Goal: Task Accomplishment & Management: Manage account settings

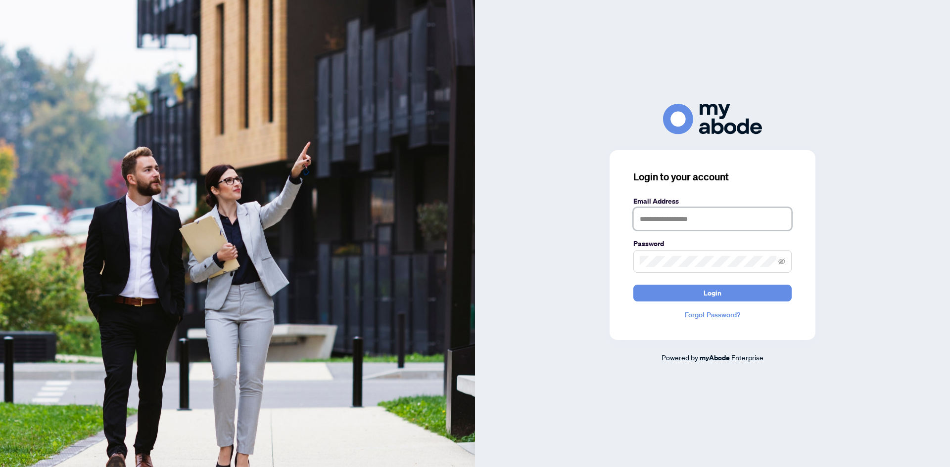
type input "**********"
click at [720, 290] on span "Login" at bounding box center [712, 293] width 18 height 16
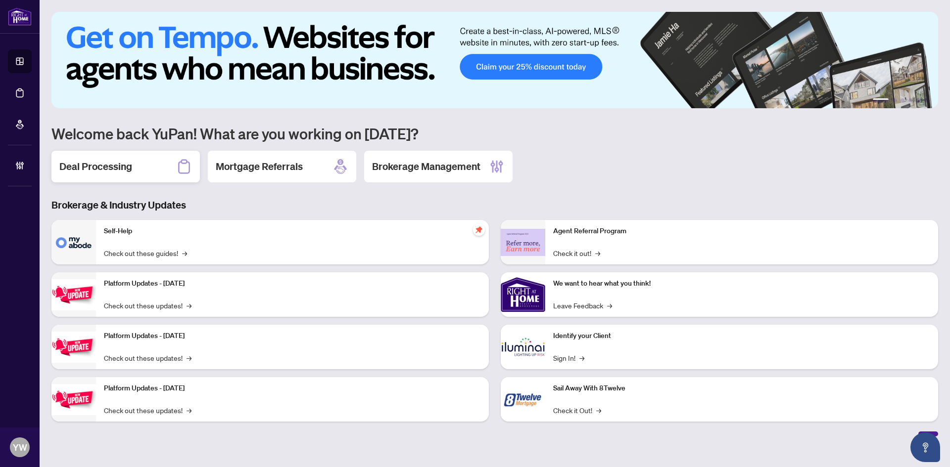
click at [97, 176] on div "Deal Processing" at bounding box center [125, 167] width 148 height 32
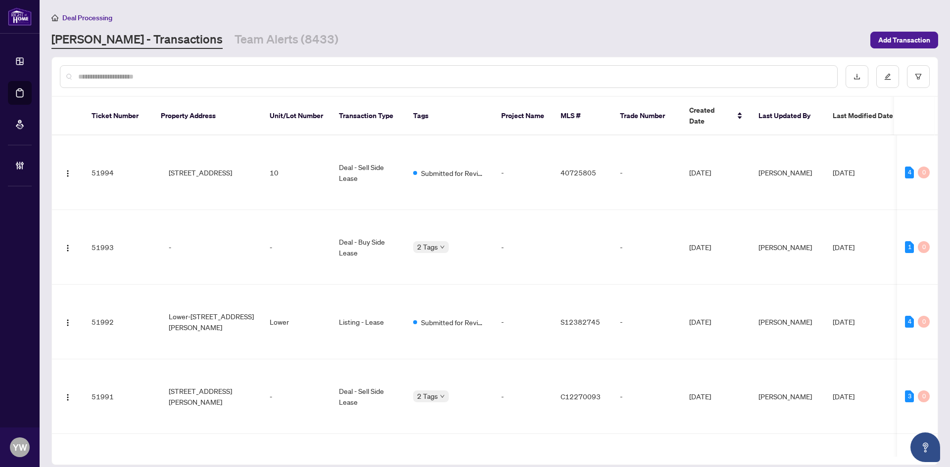
click at [111, 73] on input "text" at bounding box center [453, 76] width 751 height 11
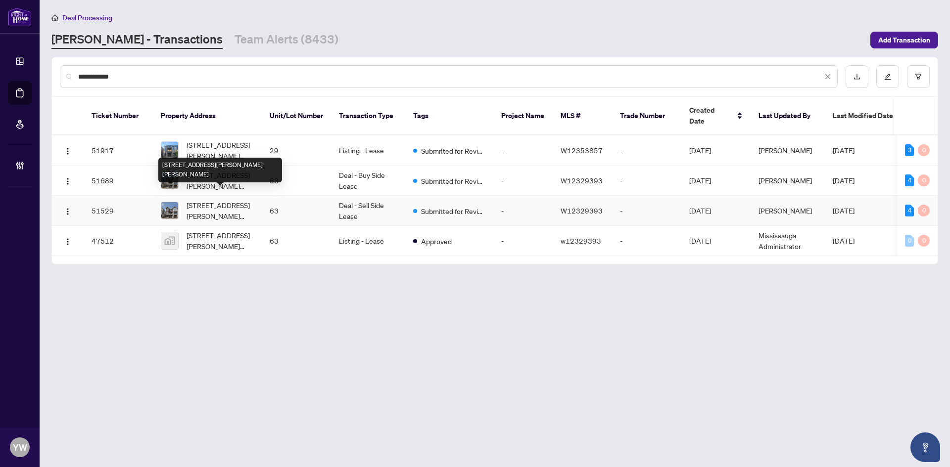
type input "**********"
click at [224, 200] on span "63-1317 Leriche Way, Milton, Ontario L9E 0H5, Canada" at bounding box center [219, 211] width 67 height 22
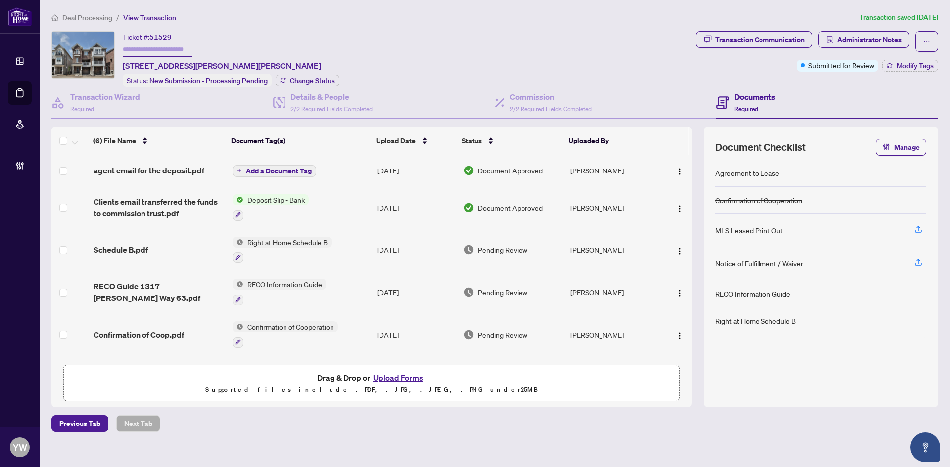
click at [181, 166] on span "agent email for the deposit.pdf" at bounding box center [148, 171] width 111 height 12
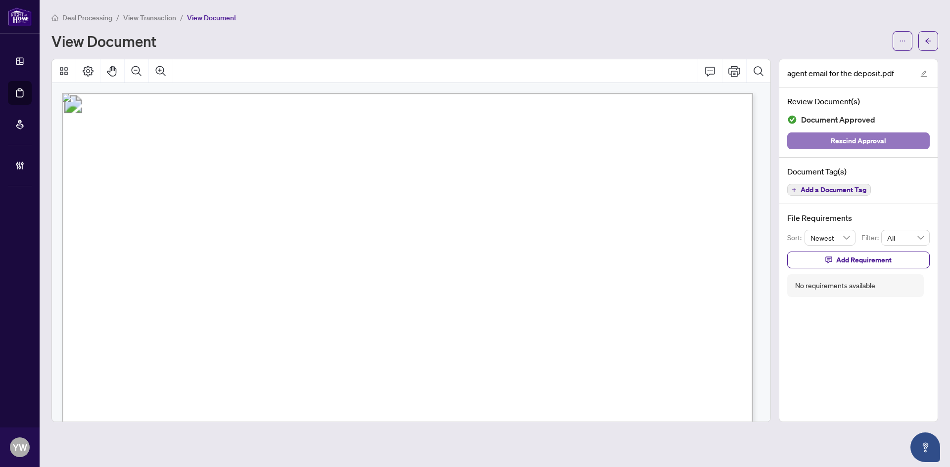
click at [889, 141] on button "Rescind Approval" at bounding box center [858, 141] width 142 height 17
click at [926, 46] on span "button" at bounding box center [927, 41] width 7 height 16
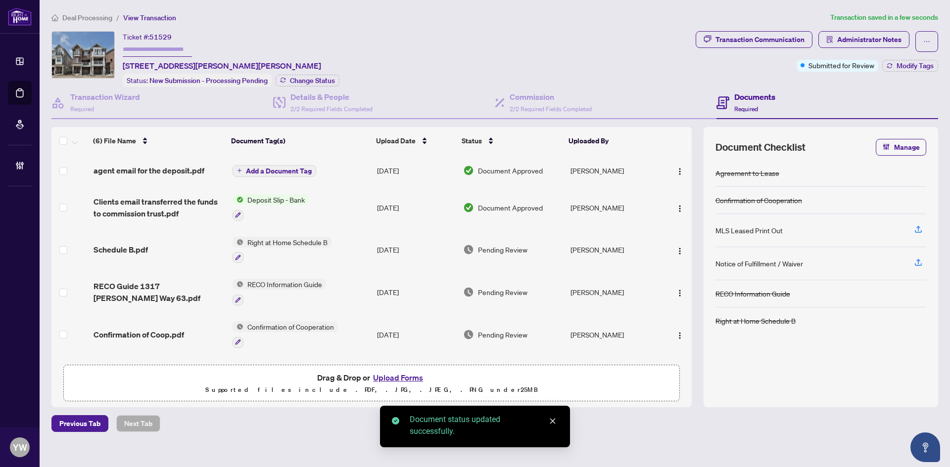
scroll to position [41, 0]
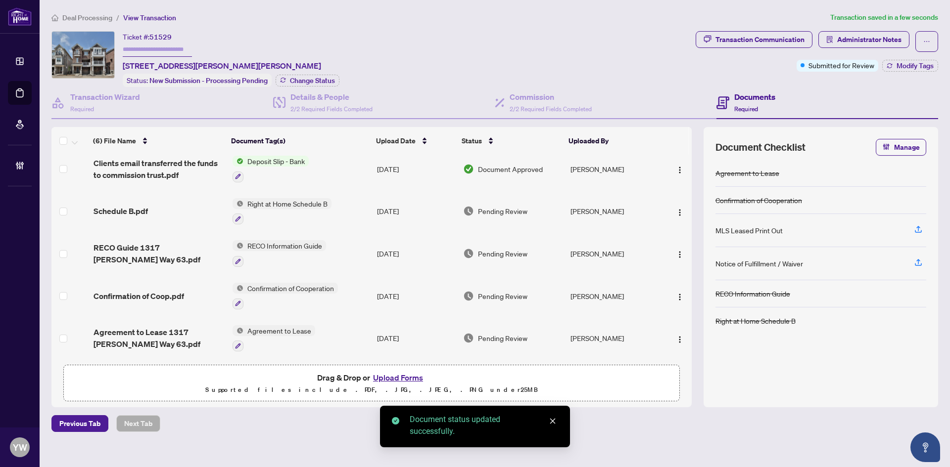
click at [179, 327] on span "Agreement to Lease 1317 Leriche Way 63.pdf" at bounding box center [158, 338] width 131 height 24
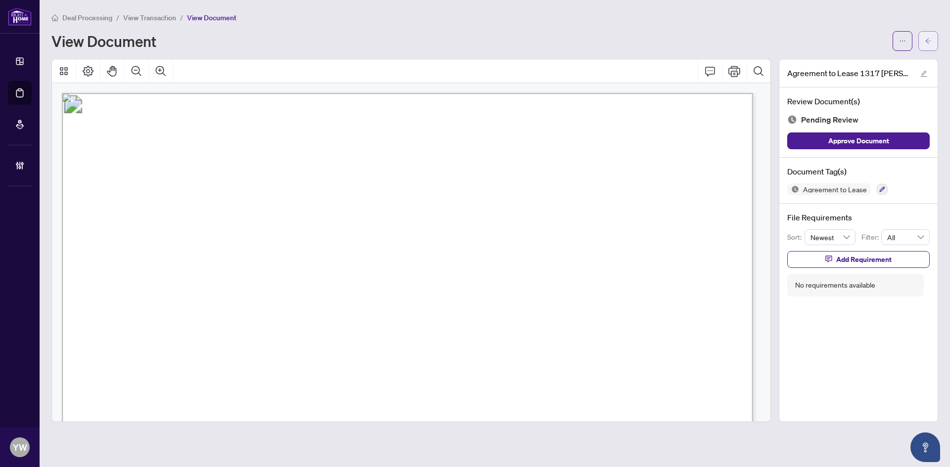
click at [932, 40] on button "button" at bounding box center [928, 41] width 20 height 20
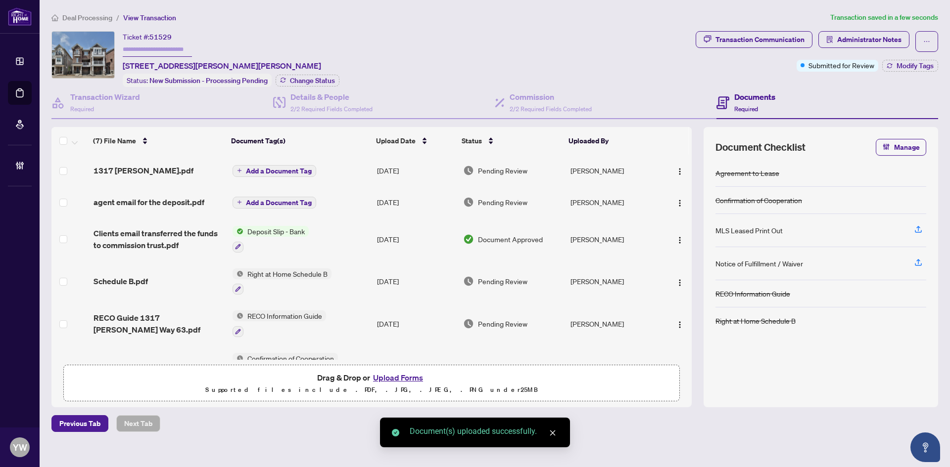
click at [278, 169] on span "Add a Document Tag" at bounding box center [279, 171] width 66 height 7
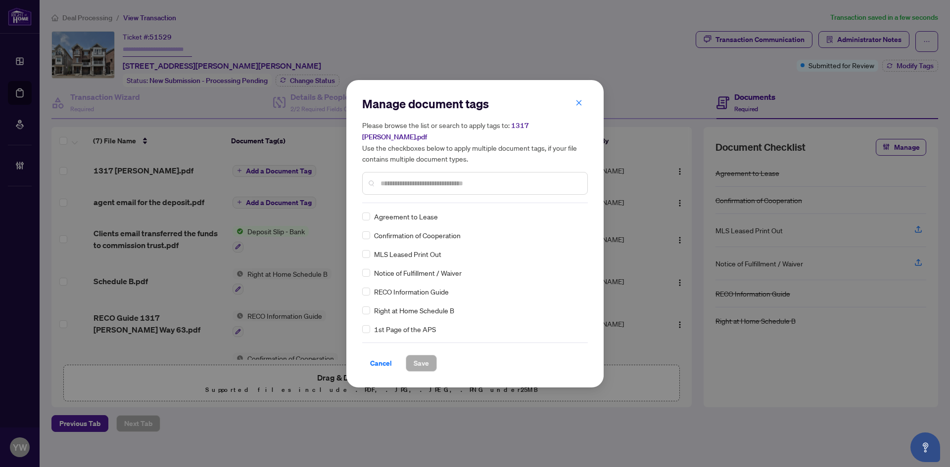
click at [409, 178] on input "text" at bounding box center [479, 183] width 199 height 11
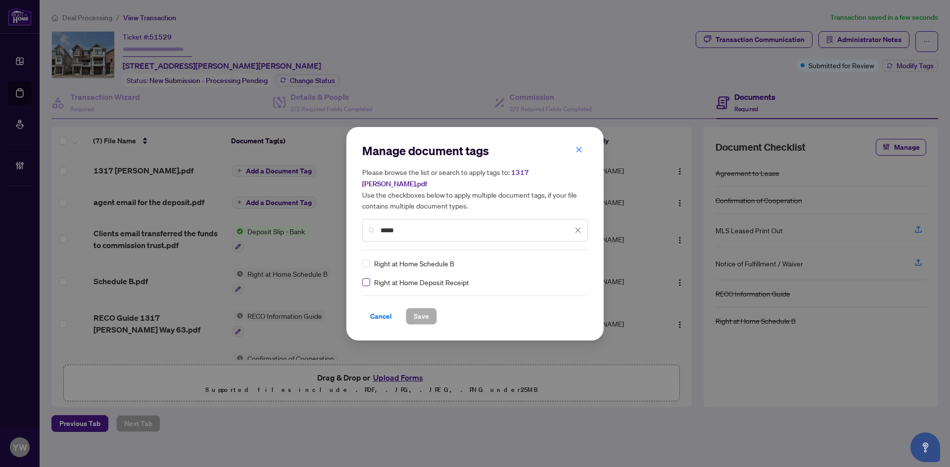
type input "*****"
click at [569, 259] on img at bounding box center [567, 264] width 10 height 10
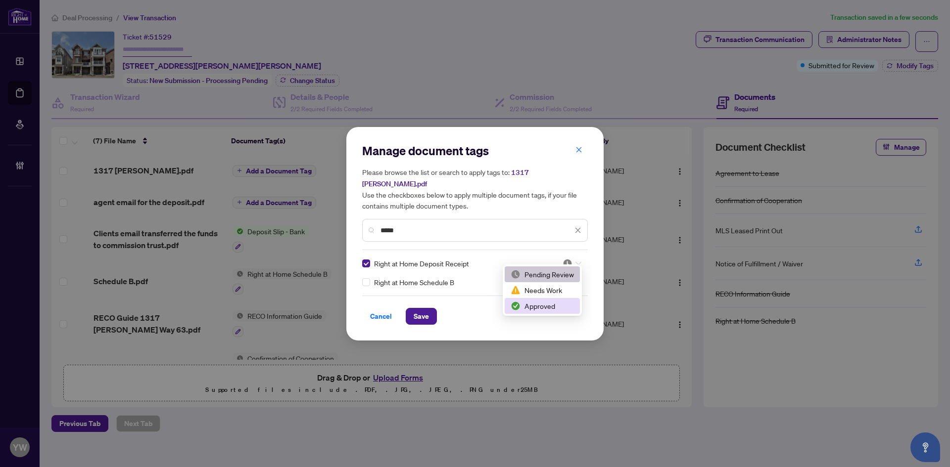
click at [534, 307] on div "Approved" at bounding box center [541, 306] width 63 height 11
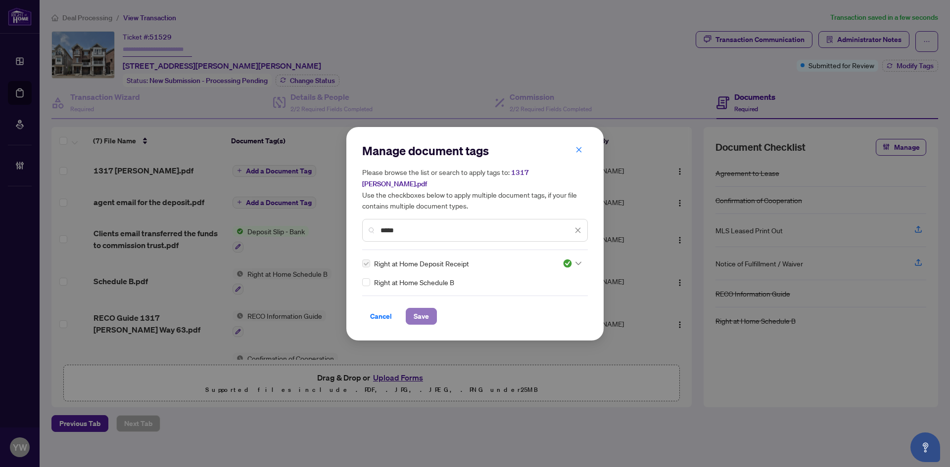
click at [417, 313] on span "Save" at bounding box center [420, 317] width 15 height 16
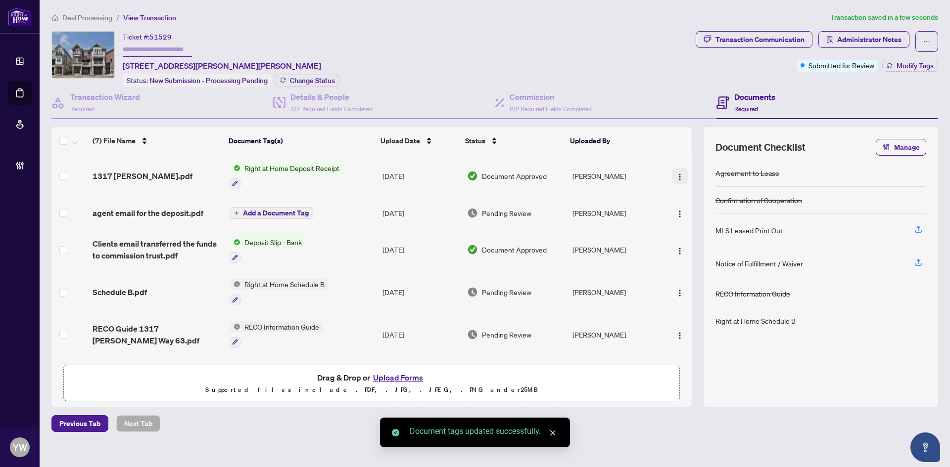
click at [676, 171] on span "button" at bounding box center [680, 176] width 8 height 11
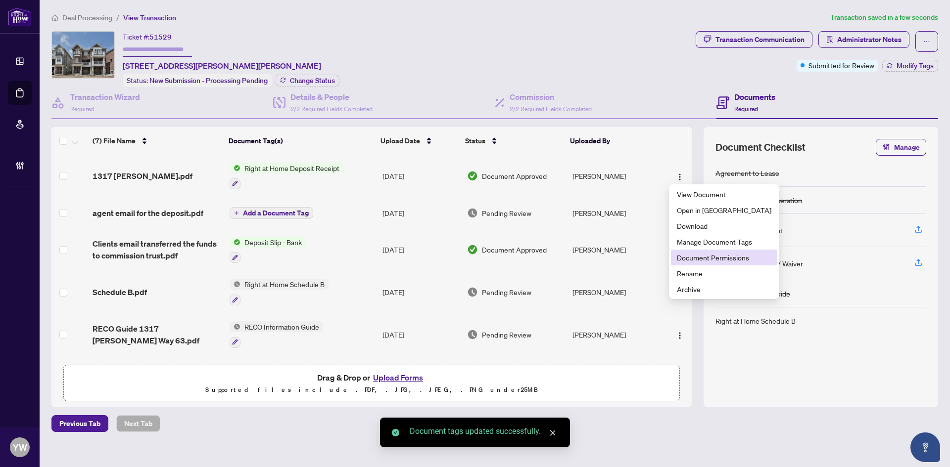
click at [718, 259] on span "Document Permissions" at bounding box center [724, 257] width 94 height 11
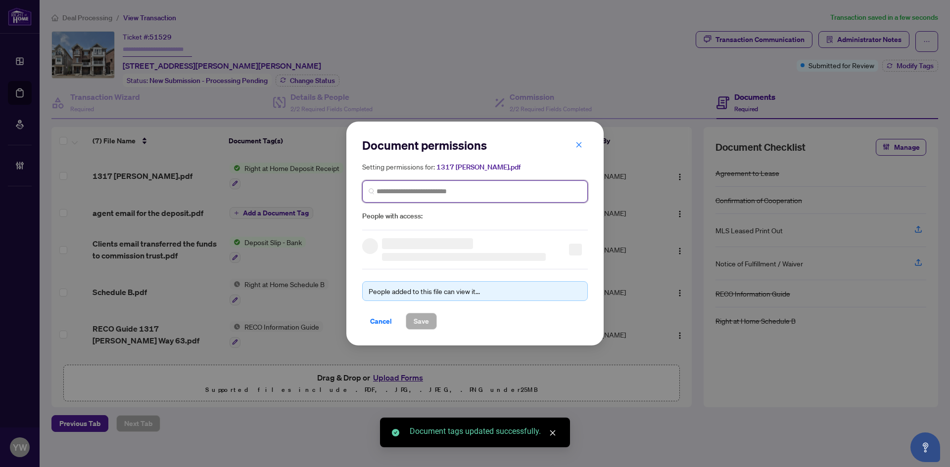
click at [469, 188] on input "search" at bounding box center [478, 191] width 205 height 10
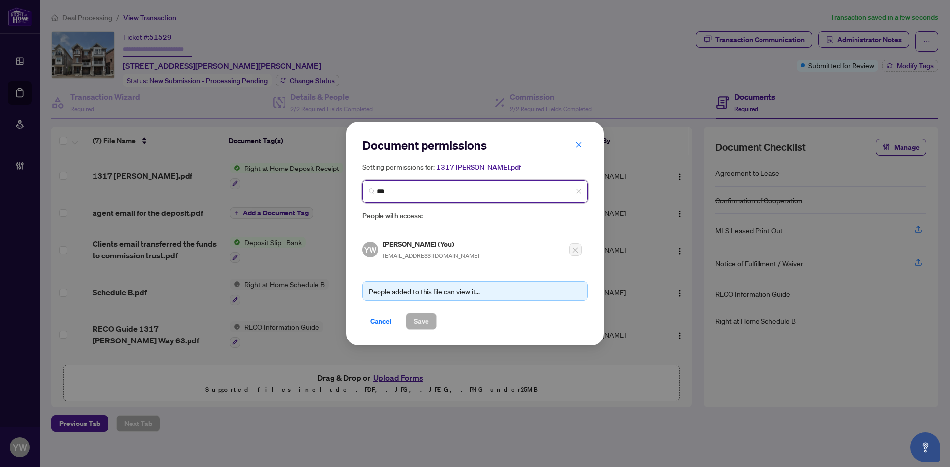
click at [414, 198] on span "***" at bounding box center [475, 192] width 226 height 22
click at [410, 190] on input "****" at bounding box center [478, 191] width 205 height 10
type input "**********"
click at [456, 217] on h3 at bounding box center [436, 214] width 92 height 11
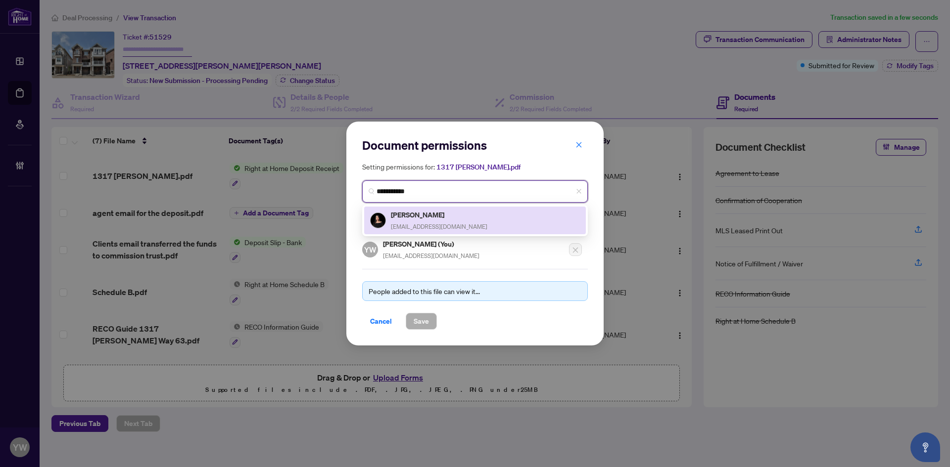
click at [454, 217] on h5 "Barbara Yee" at bounding box center [439, 214] width 96 height 11
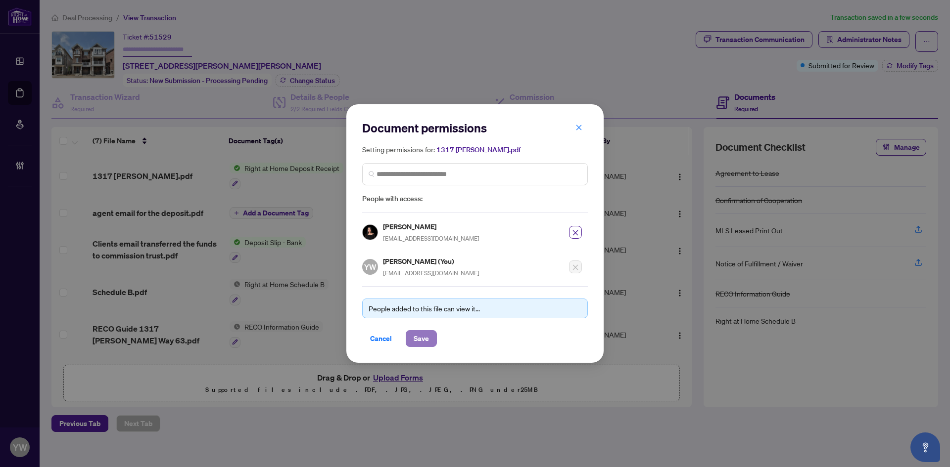
click at [426, 334] on span "Save" at bounding box center [420, 339] width 15 height 16
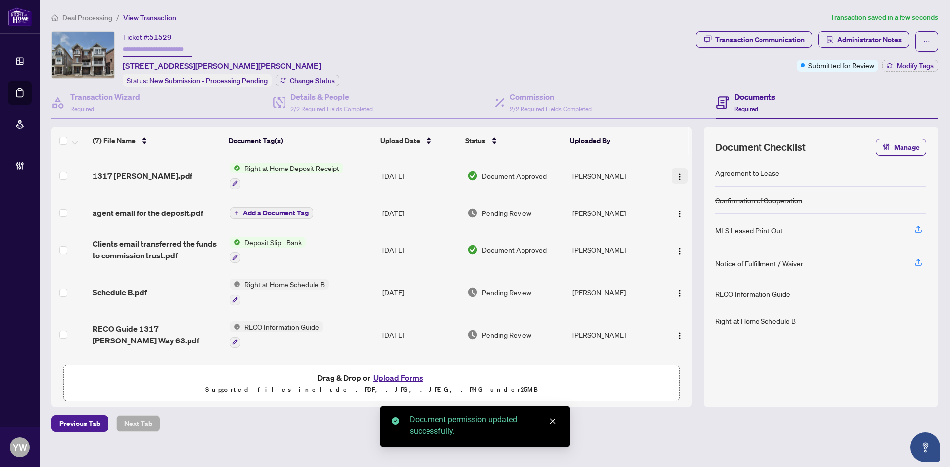
click at [676, 178] on img "button" at bounding box center [680, 177] width 8 height 8
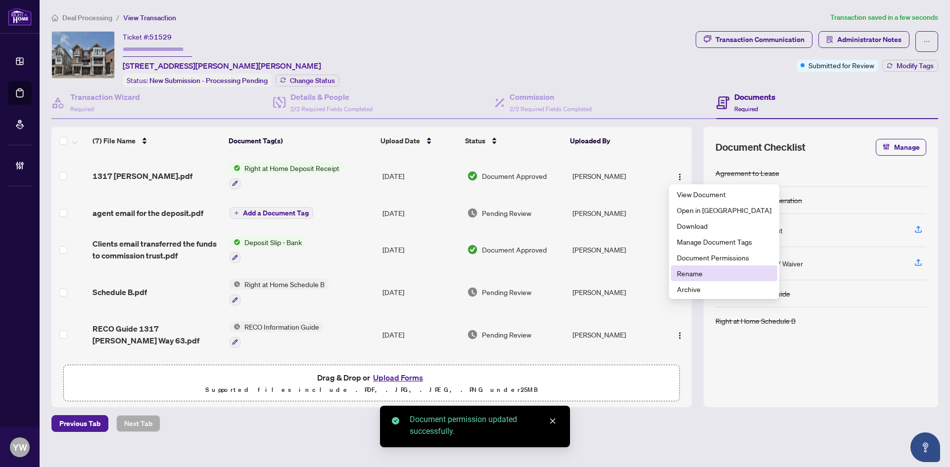
click at [693, 278] on span "Rename" at bounding box center [724, 273] width 94 height 11
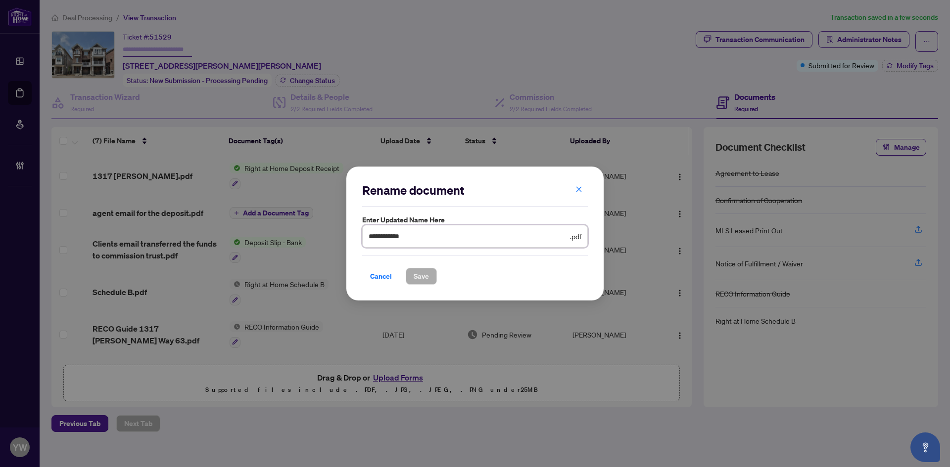
drag, startPoint x: 405, startPoint y: 238, endPoint x: 358, endPoint y: 245, distance: 47.4
click at [336, 234] on div "**********" at bounding box center [475, 233] width 950 height 467
type input "**********"
drag, startPoint x: 421, startPoint y: 270, endPoint x: 426, endPoint y: 256, distance: 15.0
click at [423, 272] on span "Save" at bounding box center [420, 277] width 15 height 16
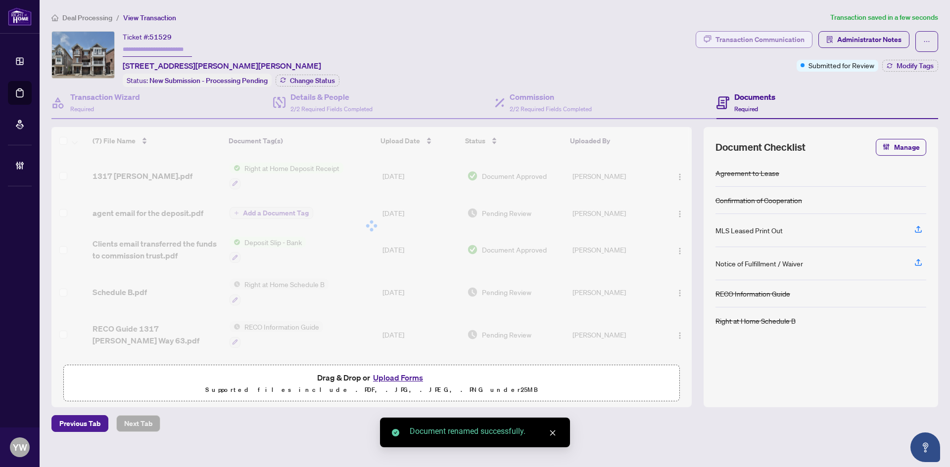
click at [771, 42] on div "Transaction Communication" at bounding box center [759, 40] width 89 height 16
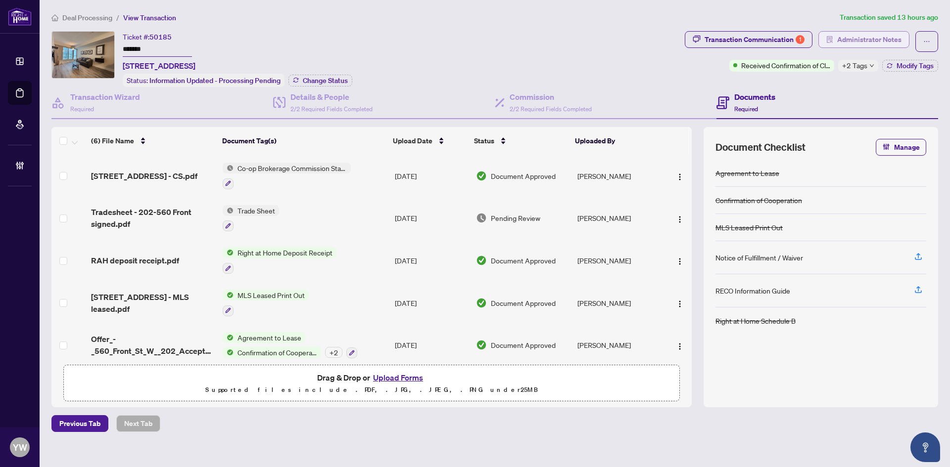
click at [886, 39] on span "Administrator Notes" at bounding box center [869, 40] width 64 height 16
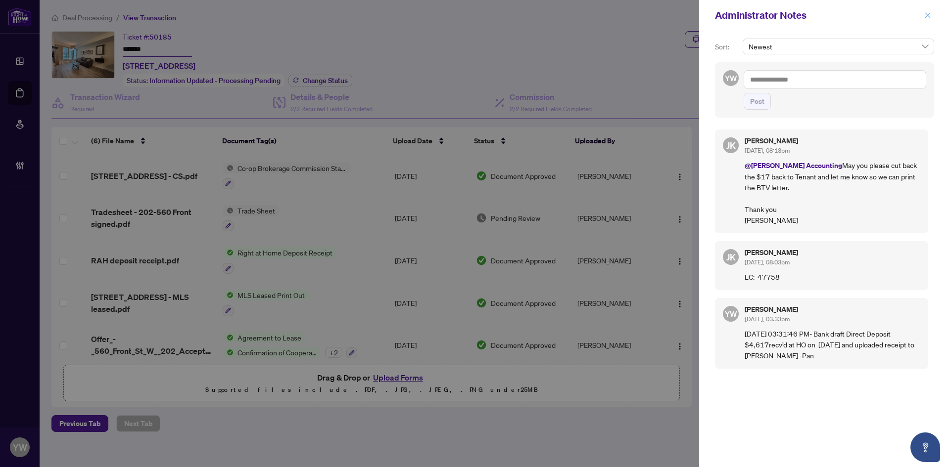
click at [924, 12] on icon "close" at bounding box center [927, 15] width 7 height 7
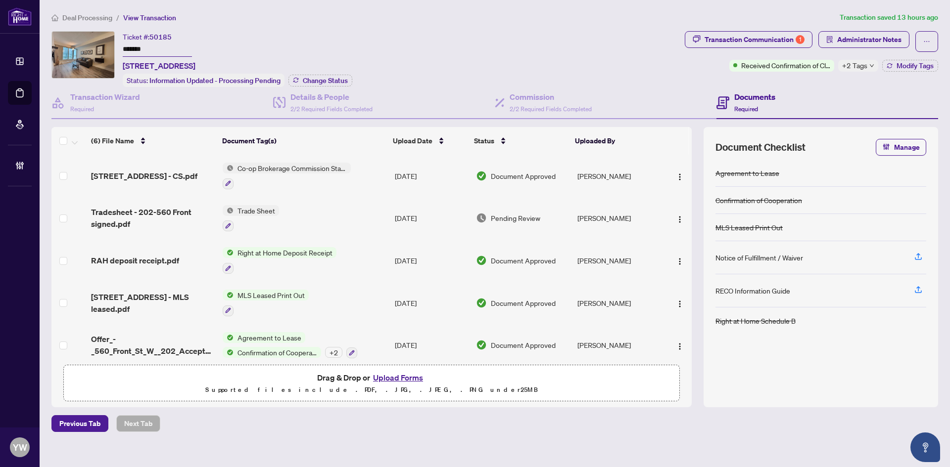
scroll to position [51, 0]
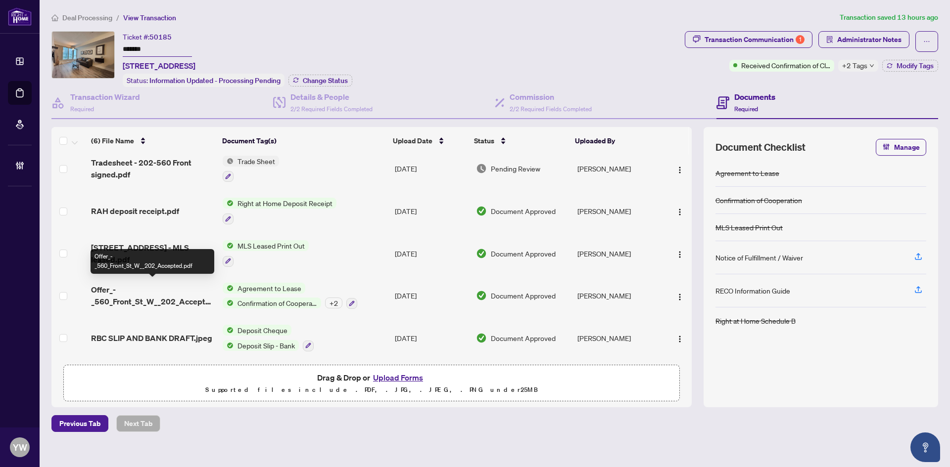
click at [179, 295] on span "Offer_-_560_Front_St_W__202_Accepted.pdf" at bounding box center [153, 296] width 124 height 24
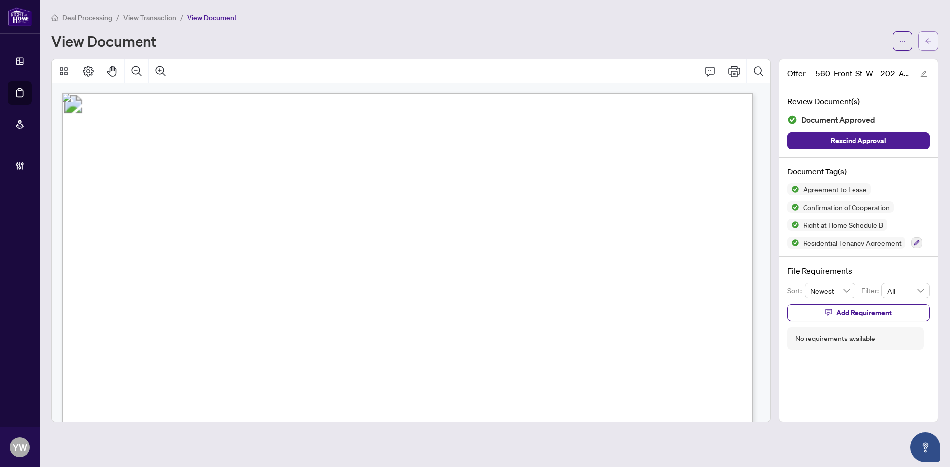
click at [929, 41] on icon "arrow-left" at bounding box center [927, 41] width 7 height 7
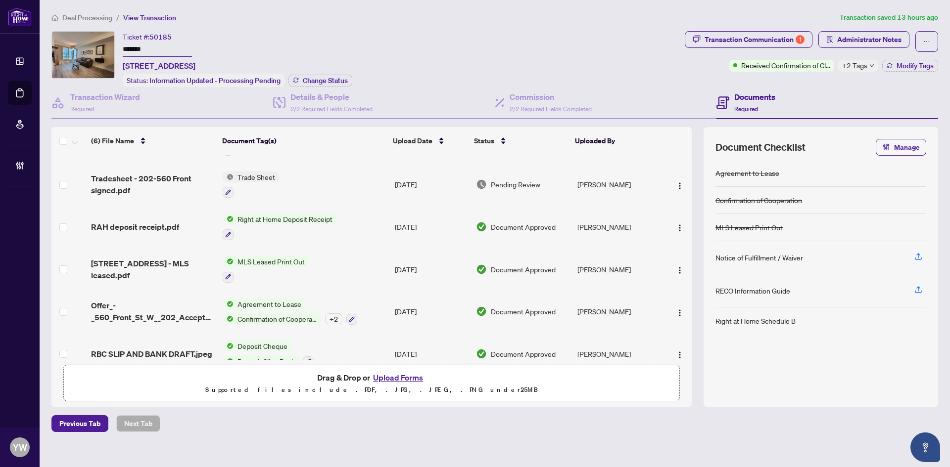
scroll to position [51, 0]
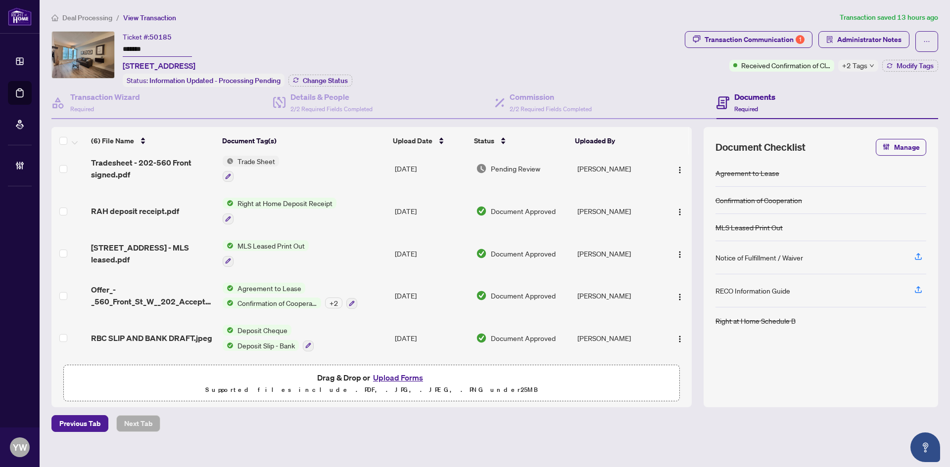
click at [149, 335] on span "RBC SLIP AND BANK DRAFT.jpeg" at bounding box center [151, 338] width 121 height 12
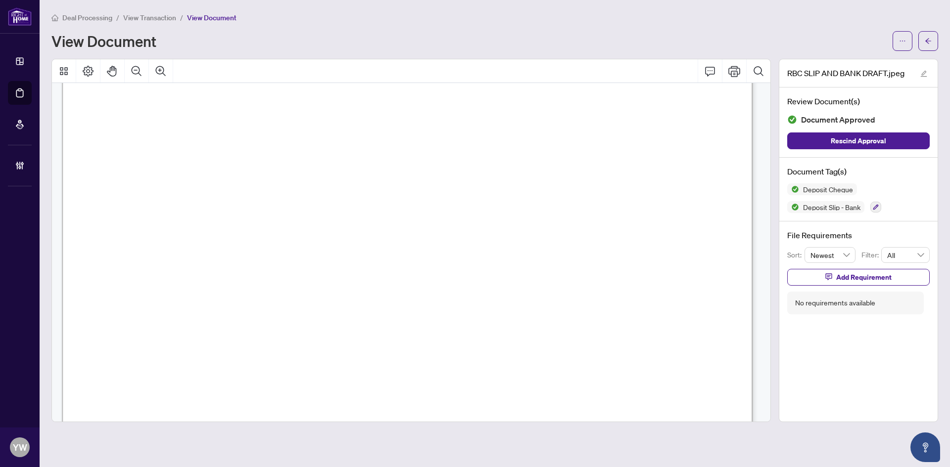
scroll to position [148, 0]
click at [937, 33] on button "button" at bounding box center [928, 41] width 20 height 20
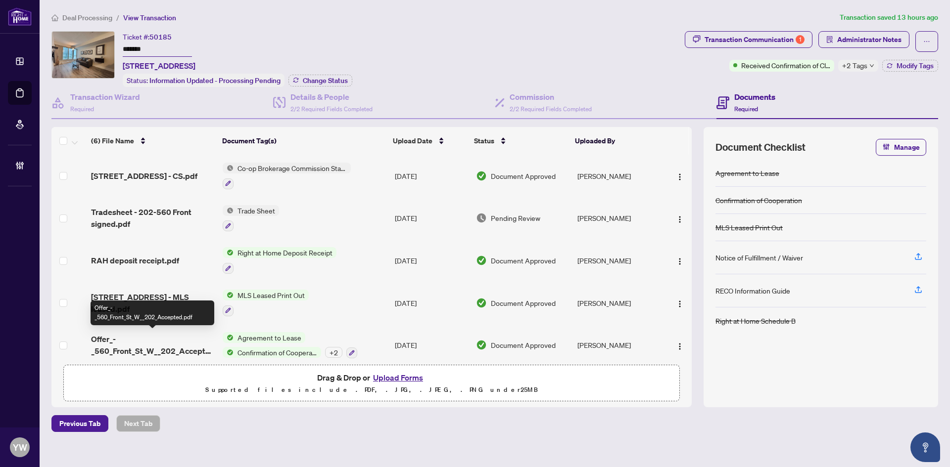
click at [104, 347] on span "Offer_-_560_Front_St_W__202_Accepted.pdf" at bounding box center [153, 345] width 124 height 24
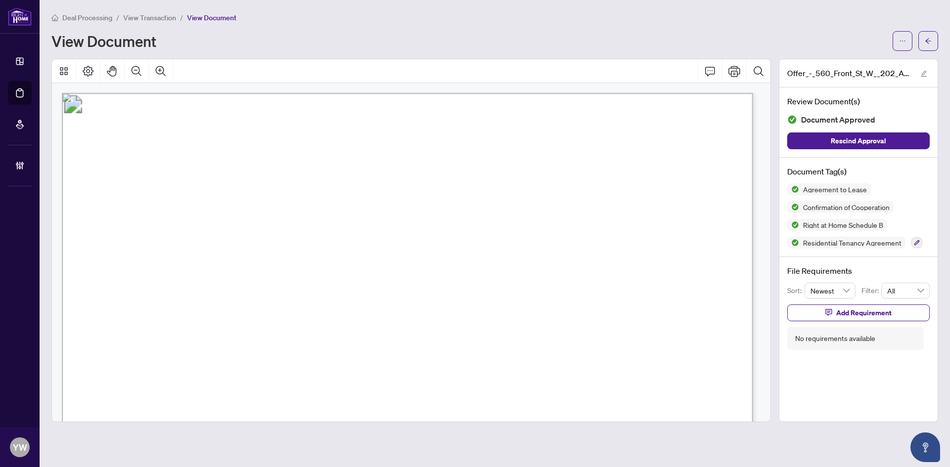
click at [797, 31] on div "View Document" at bounding box center [494, 41] width 886 height 20
click at [926, 43] on icon "arrow-left" at bounding box center [927, 41] width 7 height 7
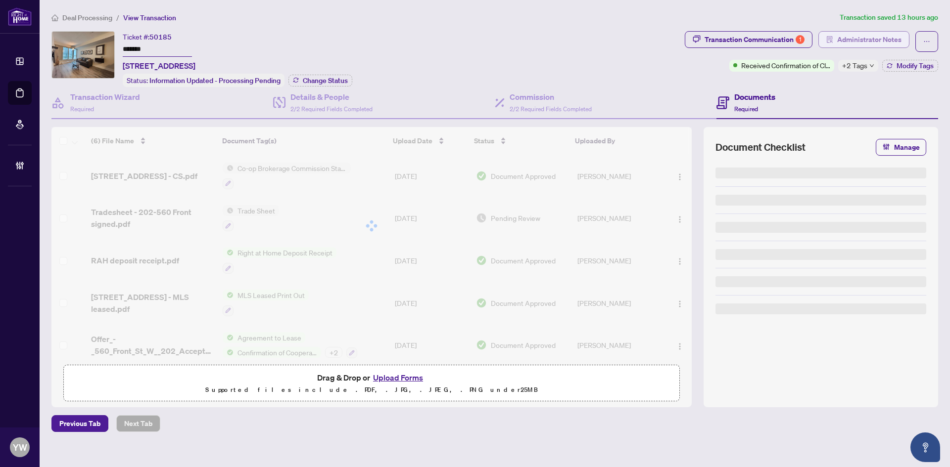
click at [877, 38] on span "Administrator Notes" at bounding box center [869, 40] width 64 height 16
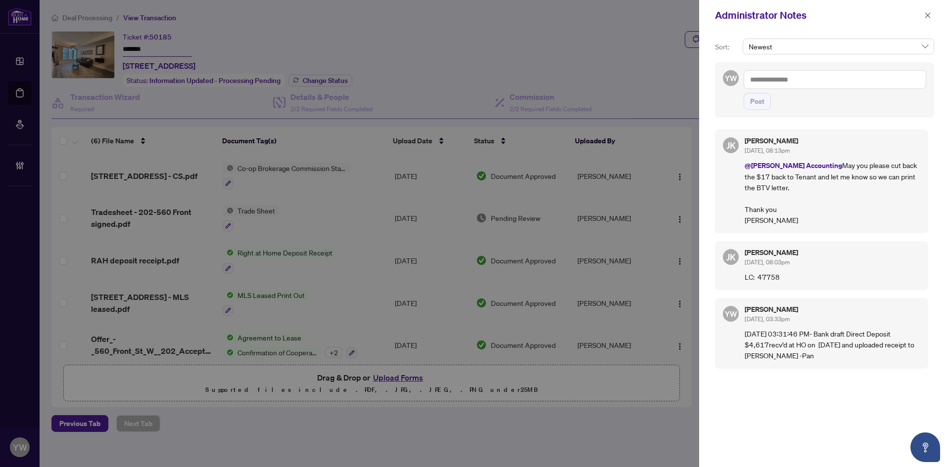
click at [798, 81] on textarea at bounding box center [834, 79] width 182 height 19
paste textarea "**********"
type textarea "**********"
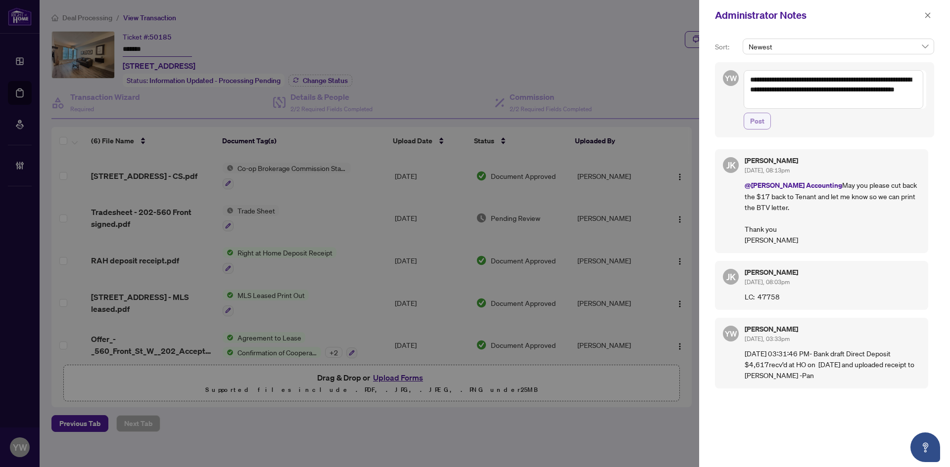
click at [757, 121] on span "Post" at bounding box center [757, 121] width 14 height 16
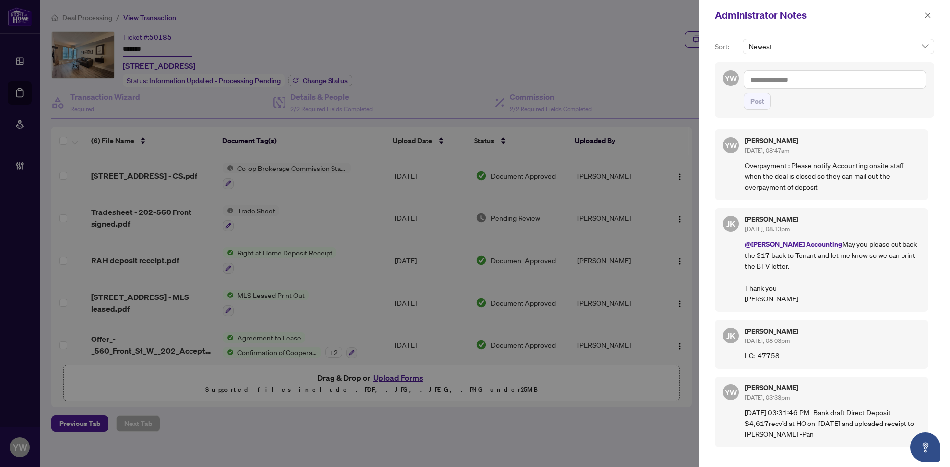
click at [766, 87] on textarea at bounding box center [834, 79] width 182 height 19
click at [791, 86] on span "[PERSON_NAME]" at bounding box center [801, 86] width 67 height 9
type textarea "**********"
click at [762, 100] on span "Post" at bounding box center [757, 101] width 14 height 16
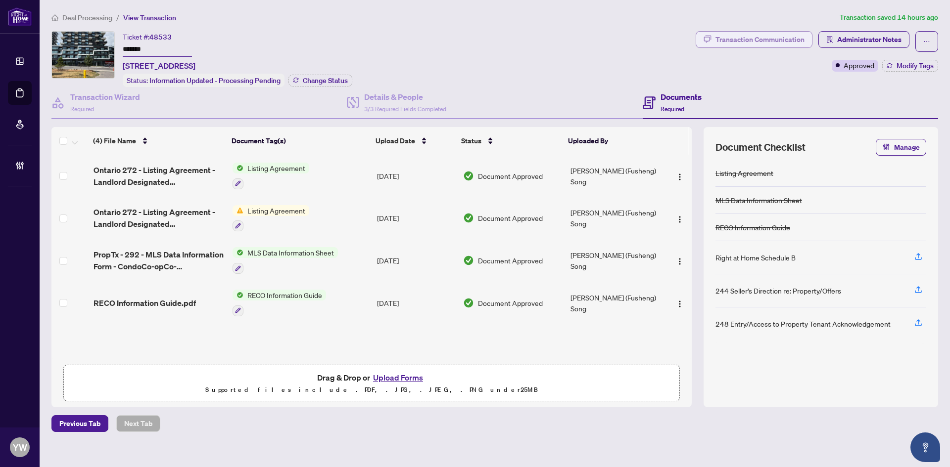
click at [761, 43] on div "Transaction Communication" at bounding box center [759, 40] width 89 height 16
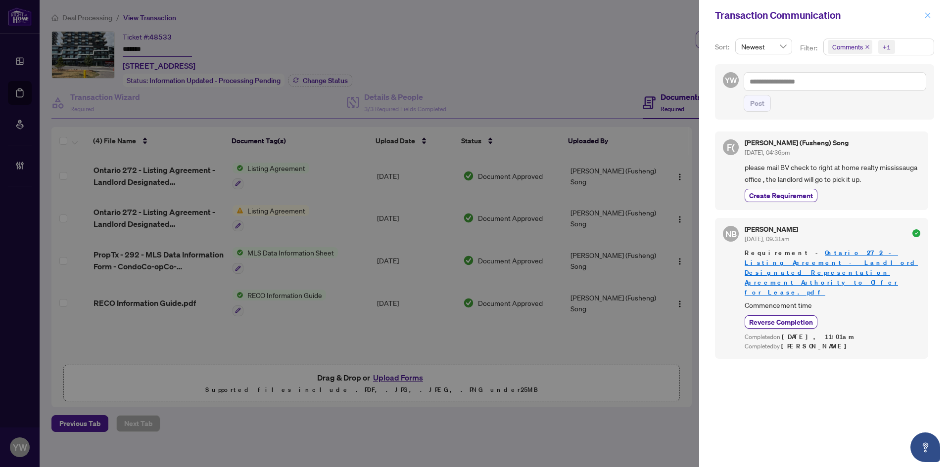
click at [925, 15] on icon "close" at bounding box center [927, 15] width 7 height 7
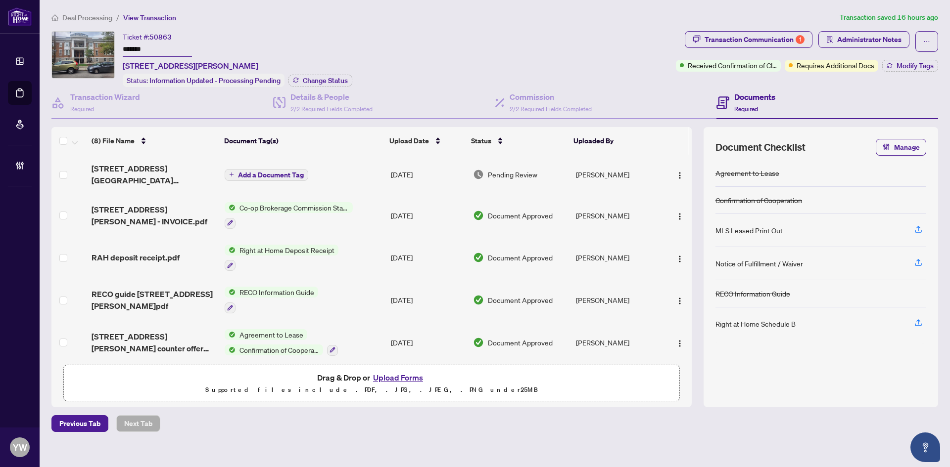
scroll to position [115, 0]
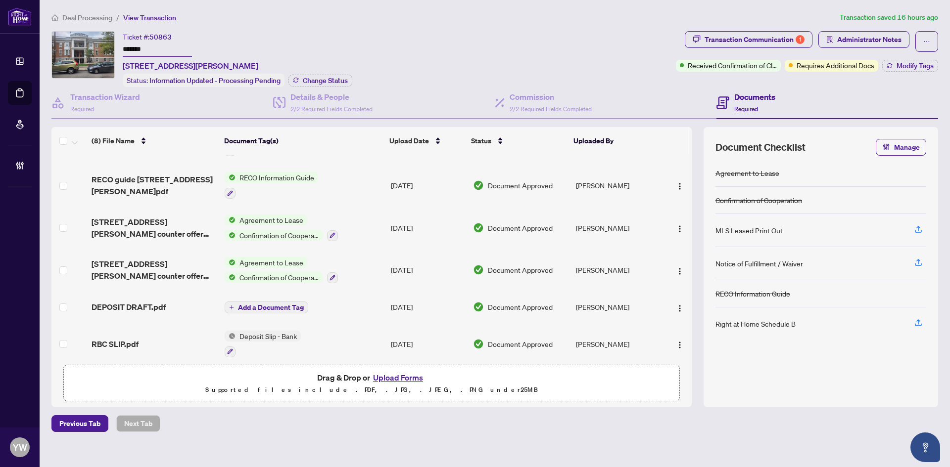
click at [133, 301] on span "DEPOSIT DRAFT.pdf" at bounding box center [128, 307] width 74 height 12
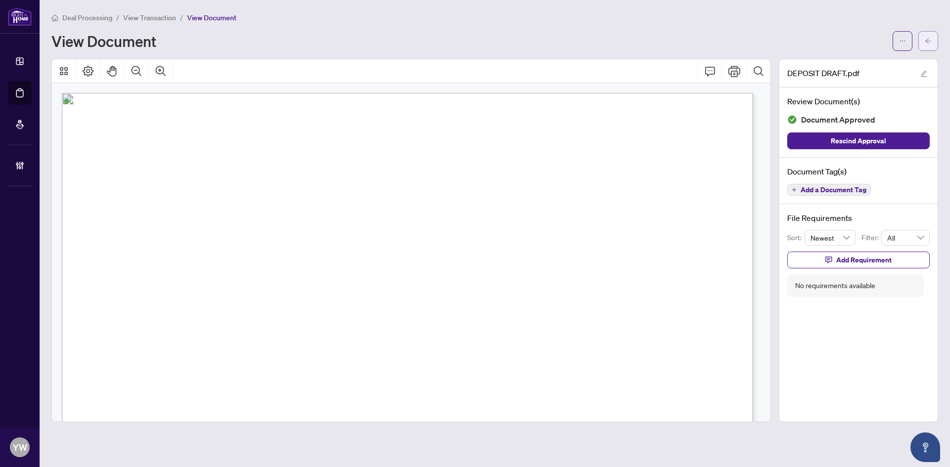
click at [929, 38] on icon "arrow-left" at bounding box center [927, 41] width 7 height 7
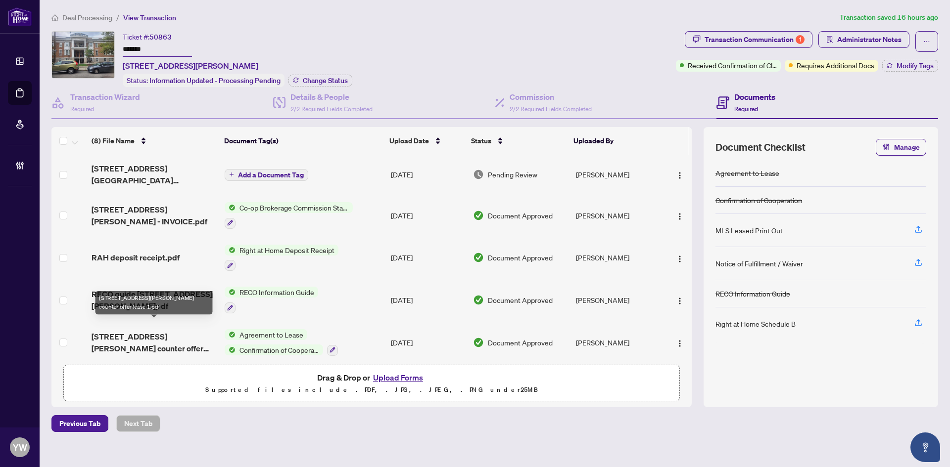
click at [144, 331] on span "[STREET_ADDRESS][PERSON_NAME] counter offer lease 1.pdf" at bounding box center [153, 343] width 125 height 24
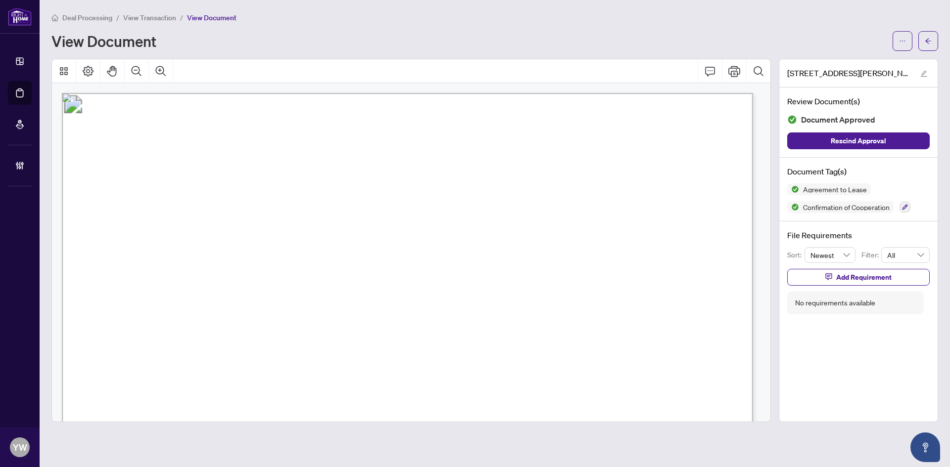
click at [390, 318] on span "For the purposes of this Agreement “Tenant” includes lessee and “Landlord” incl…" at bounding box center [270, 321] width 325 height 11
click at [931, 35] on span "button" at bounding box center [927, 41] width 7 height 16
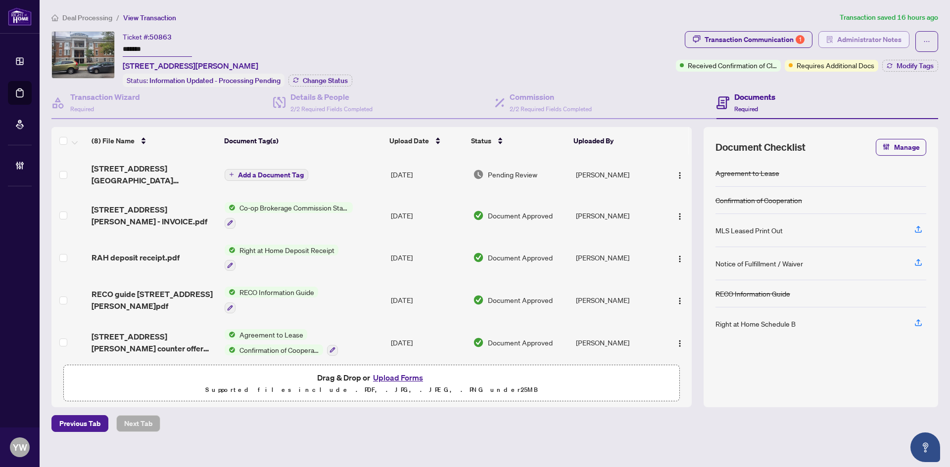
click at [869, 41] on span "Administrator Notes" at bounding box center [869, 40] width 64 height 16
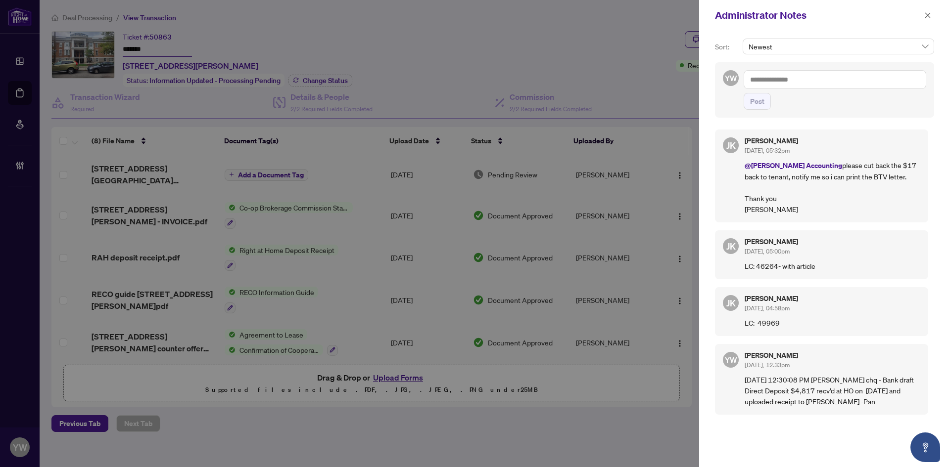
click at [778, 83] on textarea at bounding box center [834, 79] width 182 height 19
click at [791, 89] on span "[PERSON_NAME]" at bounding box center [801, 86] width 67 height 9
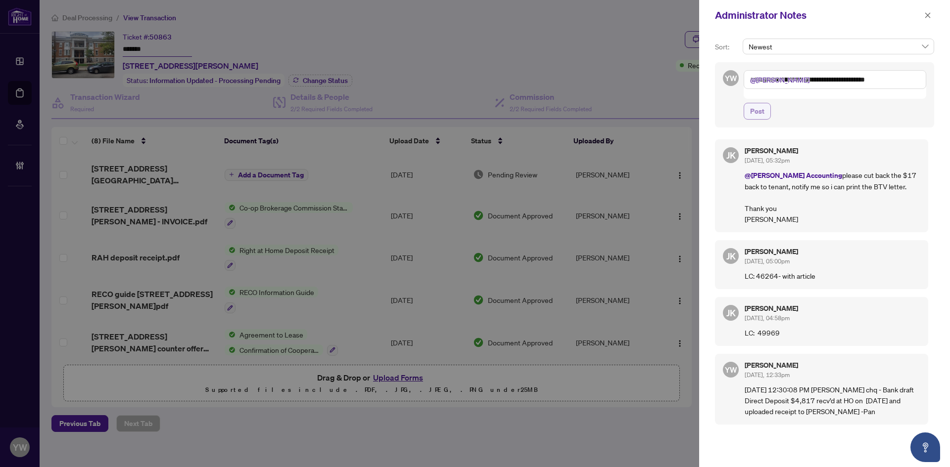
type textarea "**********"
click at [757, 103] on span "Post" at bounding box center [757, 111] width 14 height 16
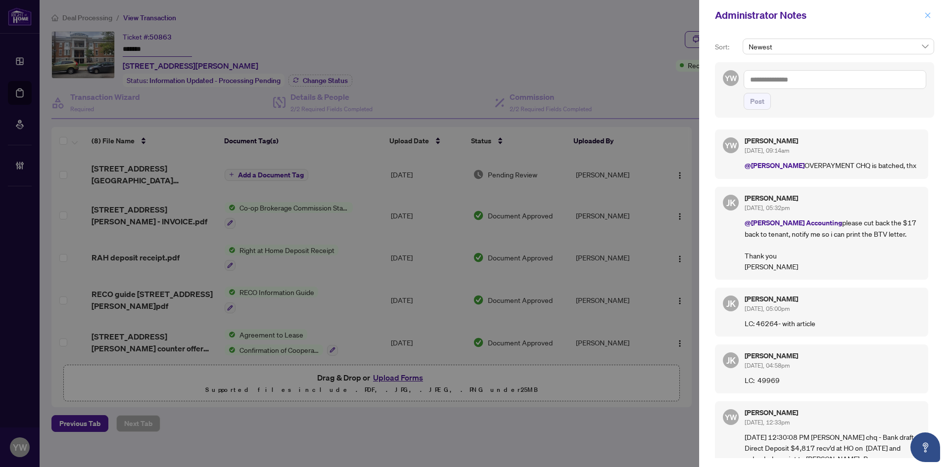
click at [927, 16] on icon "close" at bounding box center [927, 14] width 5 height 5
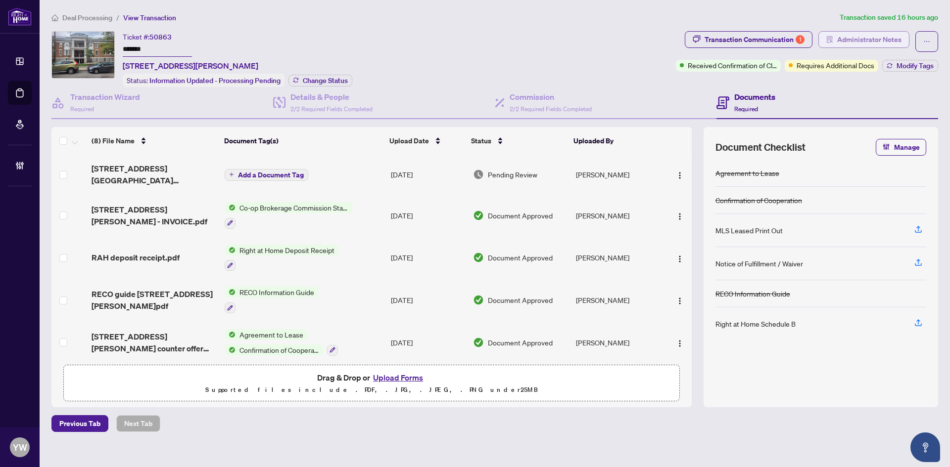
click at [881, 39] on span "Administrator Notes" at bounding box center [869, 40] width 64 height 16
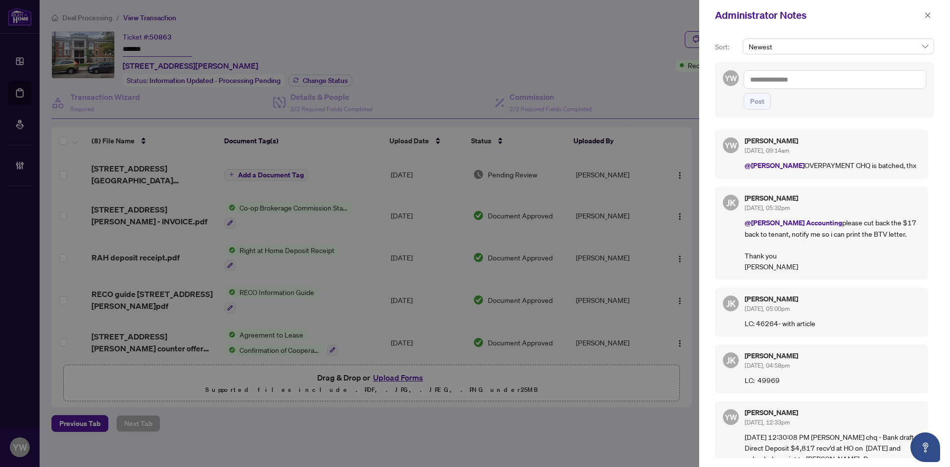
click at [813, 60] on div "Newest" at bounding box center [837, 51] width 195 height 24
click at [814, 73] on textarea at bounding box center [834, 79] width 182 height 19
paste textarea "**********"
type textarea "**********"
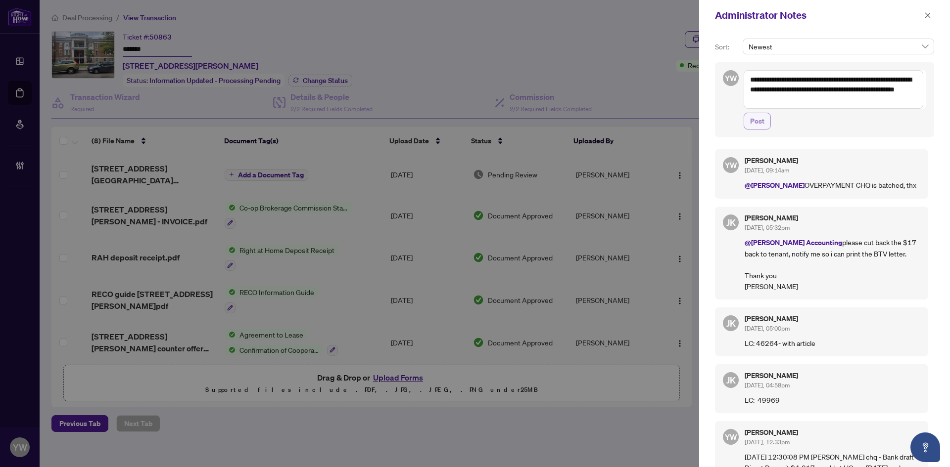
click at [753, 124] on span "Post" at bounding box center [757, 121] width 14 height 16
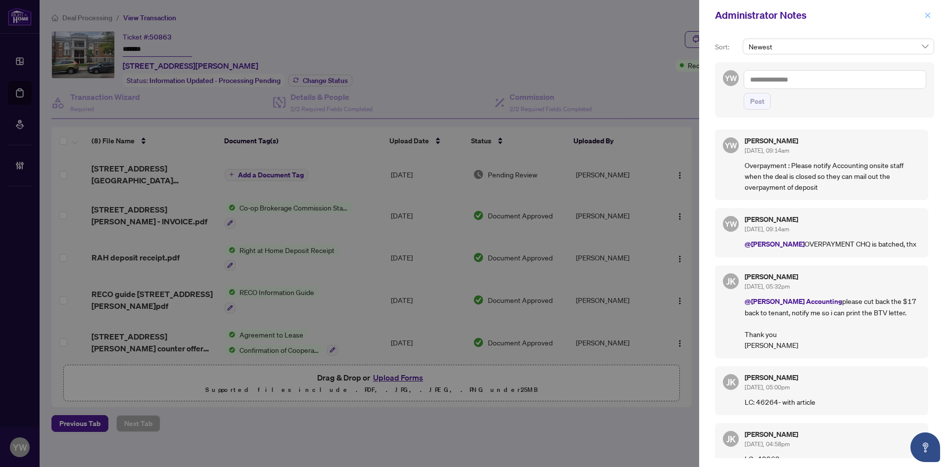
click at [922, 12] on button "button" at bounding box center [927, 15] width 13 height 12
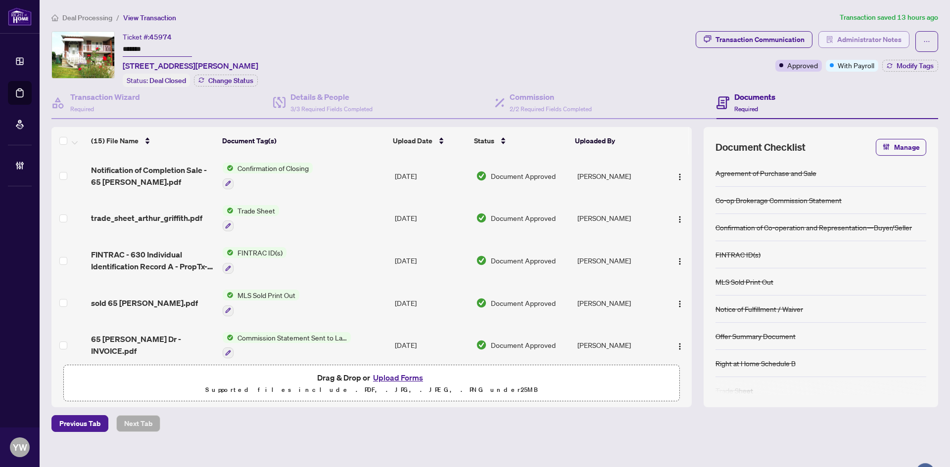
click at [868, 36] on span "Administrator Notes" at bounding box center [869, 40] width 64 height 16
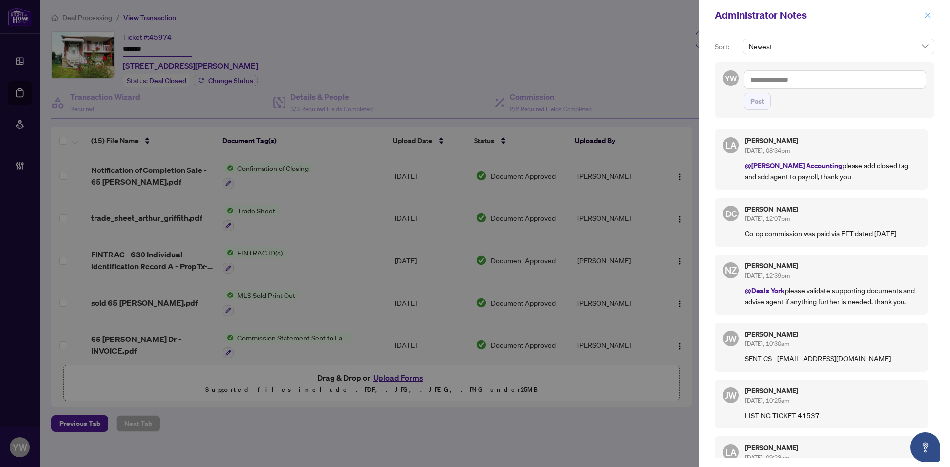
click at [925, 14] on icon "close" at bounding box center [927, 15] width 7 height 7
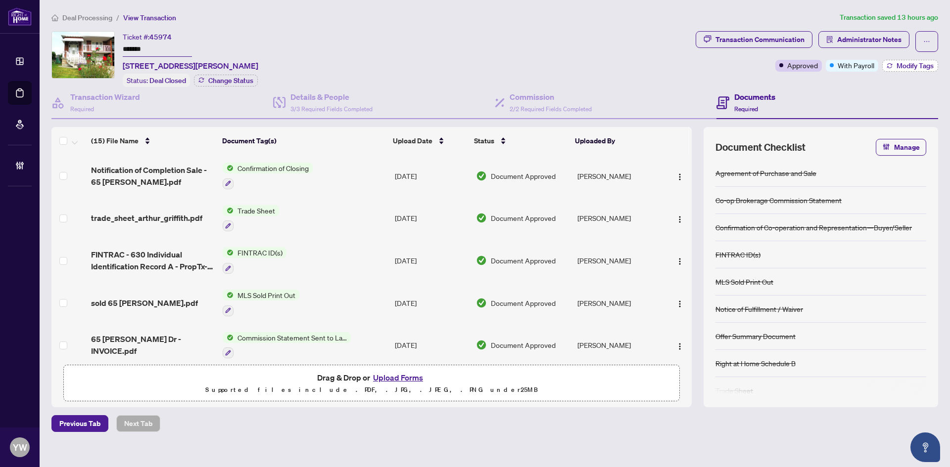
click at [900, 62] on span "Modify Tags" at bounding box center [914, 65] width 37 height 7
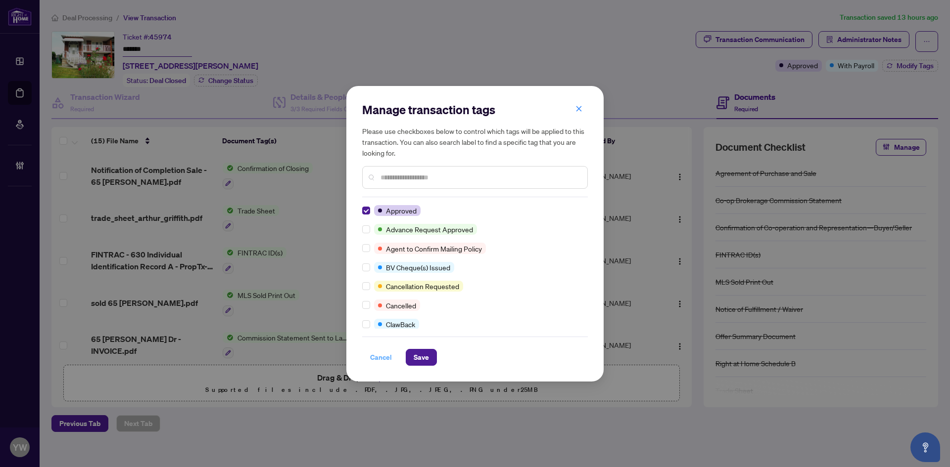
click at [378, 355] on span "Cancel" at bounding box center [381, 358] width 22 height 16
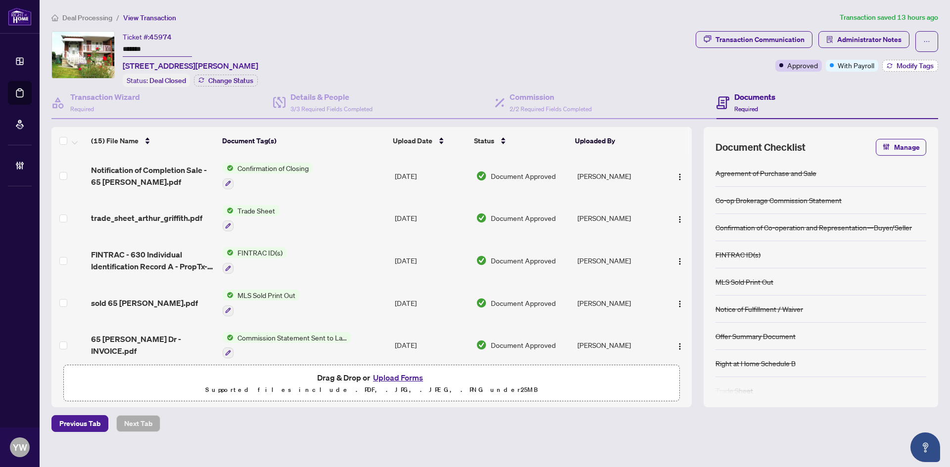
click at [897, 70] on button "Modify Tags" at bounding box center [910, 66] width 56 height 12
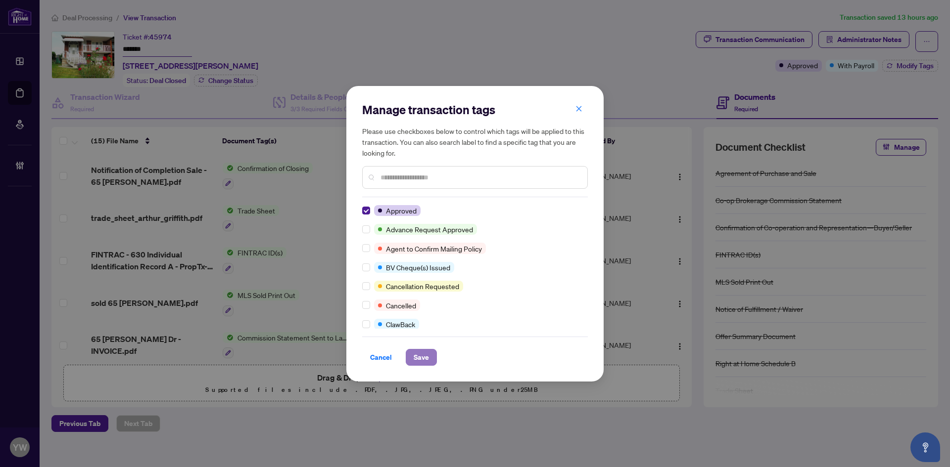
click at [428, 354] on span "Save" at bounding box center [420, 358] width 15 height 16
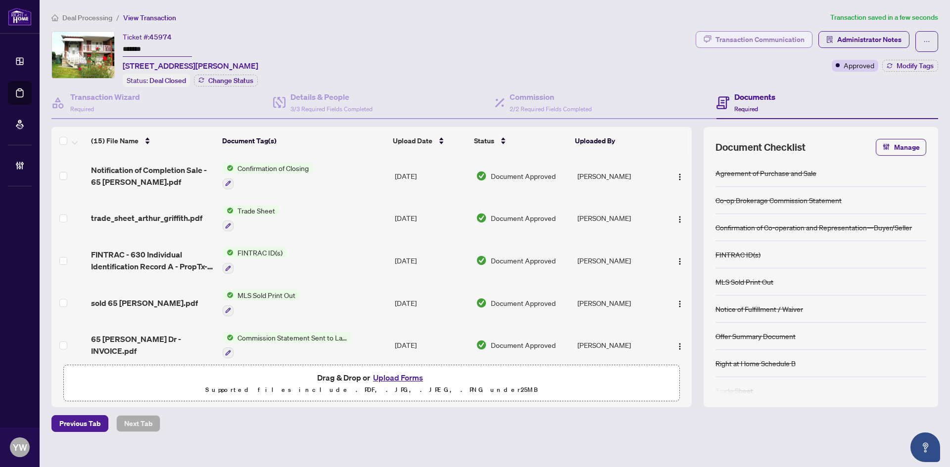
click at [769, 43] on div "Transaction Communication" at bounding box center [759, 40] width 89 height 16
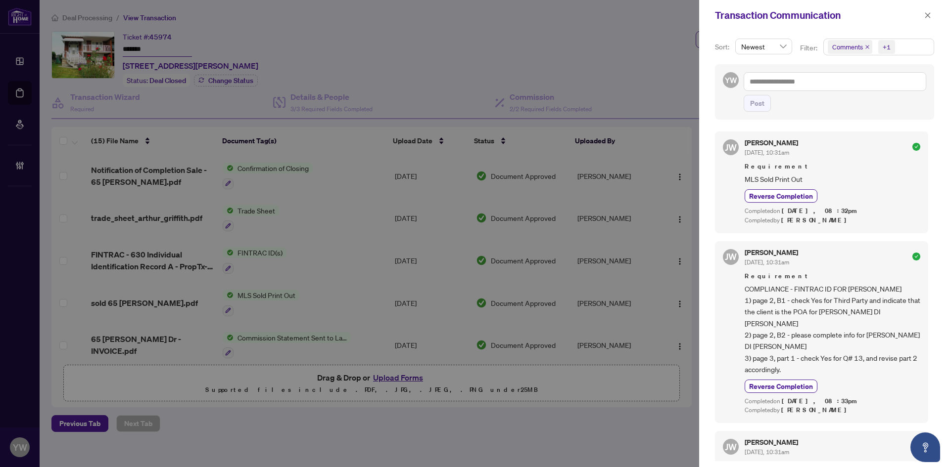
click at [869, 45] on span "Comments" at bounding box center [849, 47] width 45 height 14
click at [866, 45] on icon "close" at bounding box center [867, 47] width 5 height 5
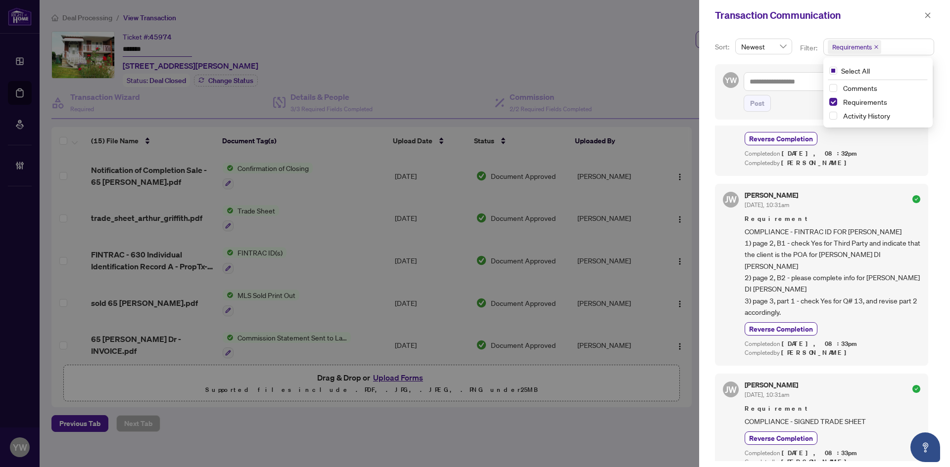
scroll to position [60, 0]
click at [929, 10] on span "button" at bounding box center [927, 15] width 7 height 16
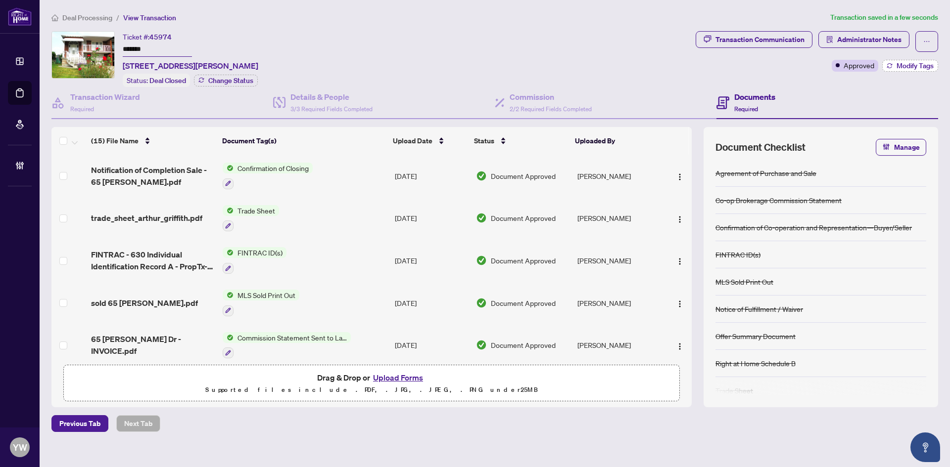
click at [899, 66] on span "Modify Tags" at bounding box center [914, 65] width 37 height 7
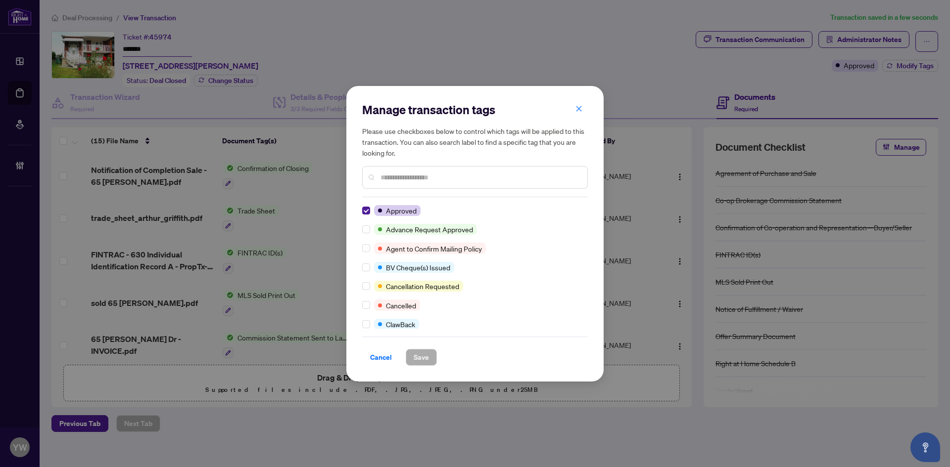
click at [389, 177] on input "text" at bounding box center [479, 177] width 199 height 11
click at [366, 263] on label at bounding box center [366, 267] width 8 height 11
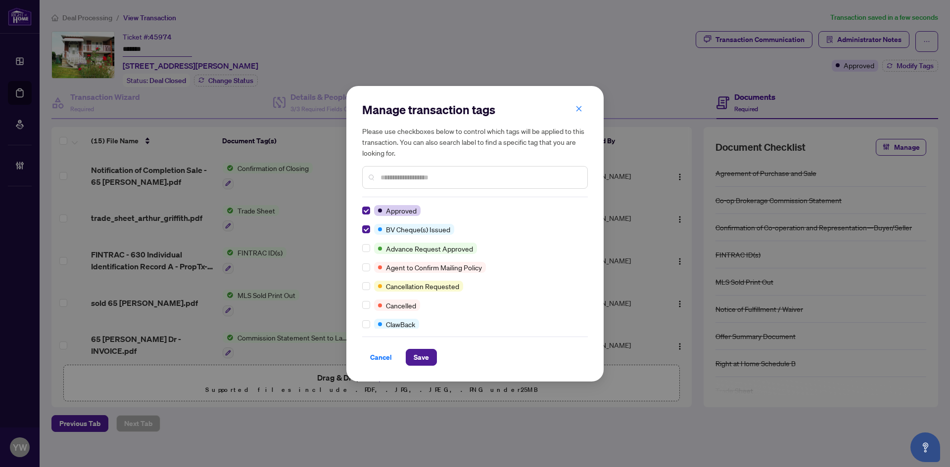
click at [405, 185] on div at bounding box center [475, 177] width 226 height 23
click at [403, 177] on input "text" at bounding box center [479, 177] width 199 height 11
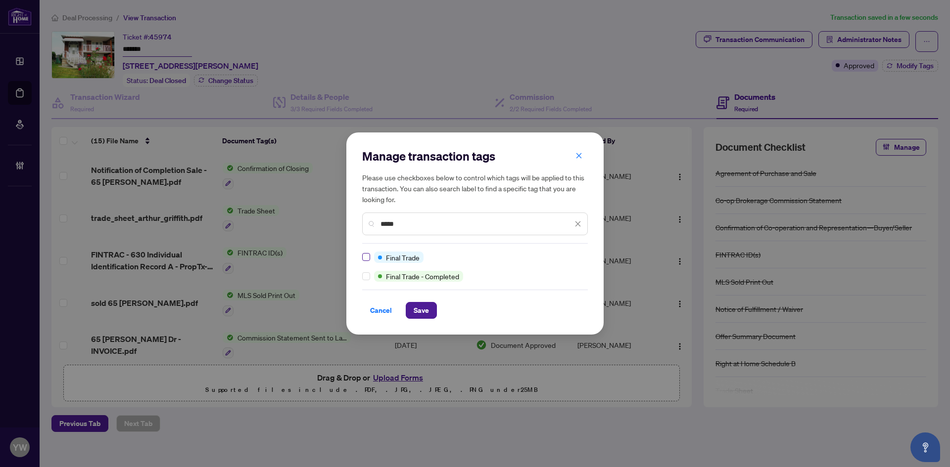
type input "*****"
click at [425, 313] on span "Save" at bounding box center [420, 311] width 15 height 16
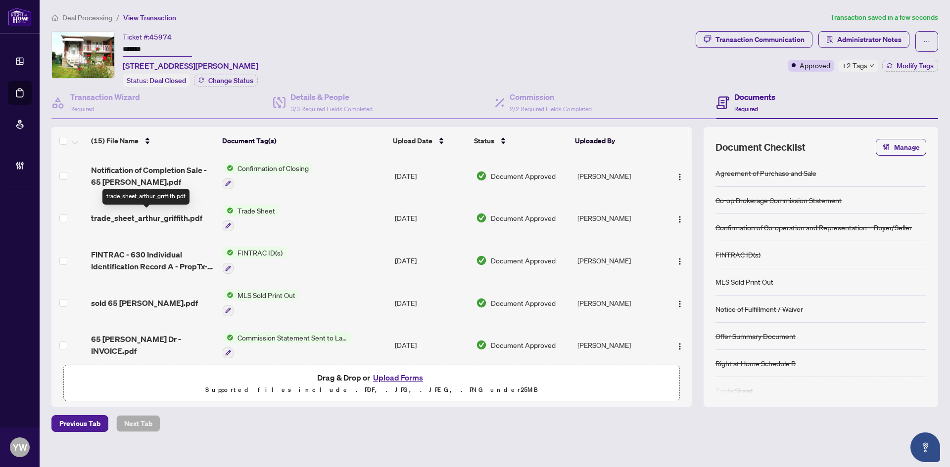
click at [146, 218] on span "trade_sheet_arthur_griffith.pdf" at bounding box center [146, 218] width 111 height 12
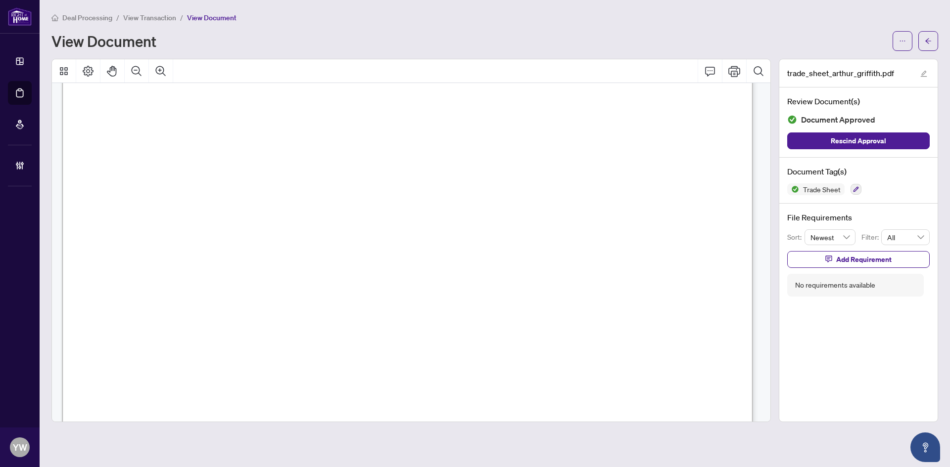
scroll to position [198, 0]
click at [930, 41] on icon "arrow-left" at bounding box center [928, 40] width 6 height 5
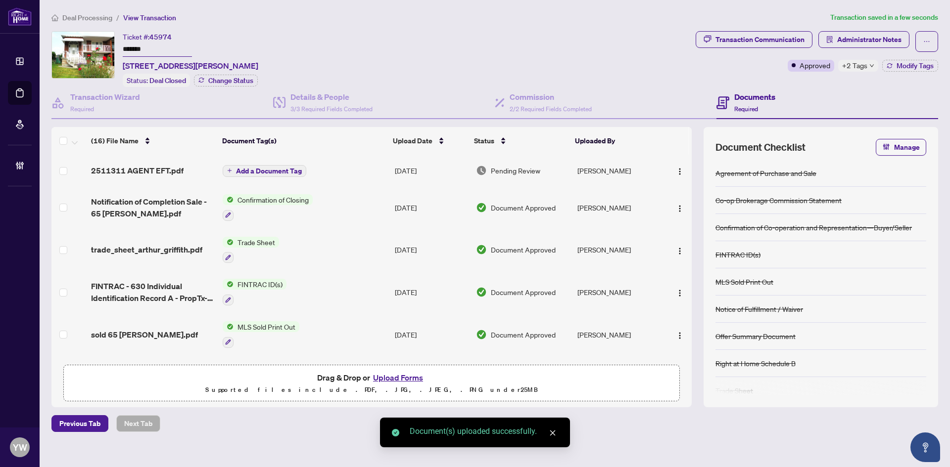
click at [267, 169] on span "Add a Document Tag" at bounding box center [269, 171] width 66 height 7
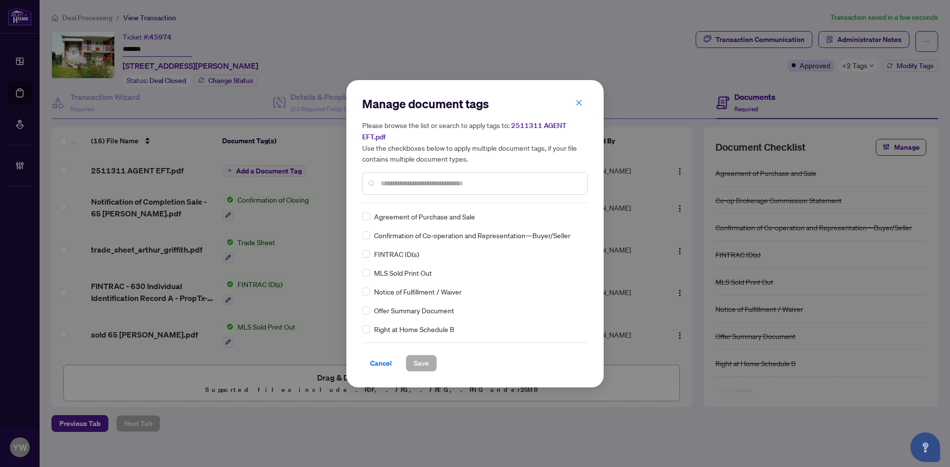
click at [406, 178] on input "text" at bounding box center [479, 183] width 199 height 11
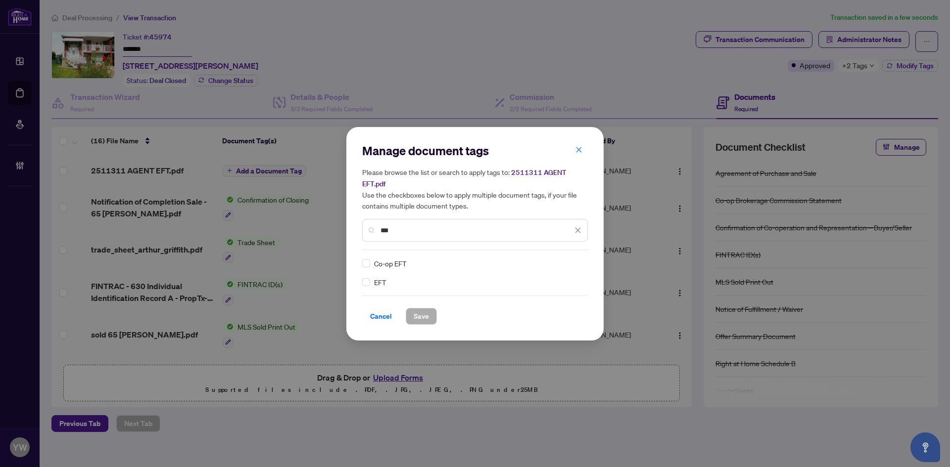
type input "***"
click at [567, 264] on img at bounding box center [567, 264] width 10 height 10
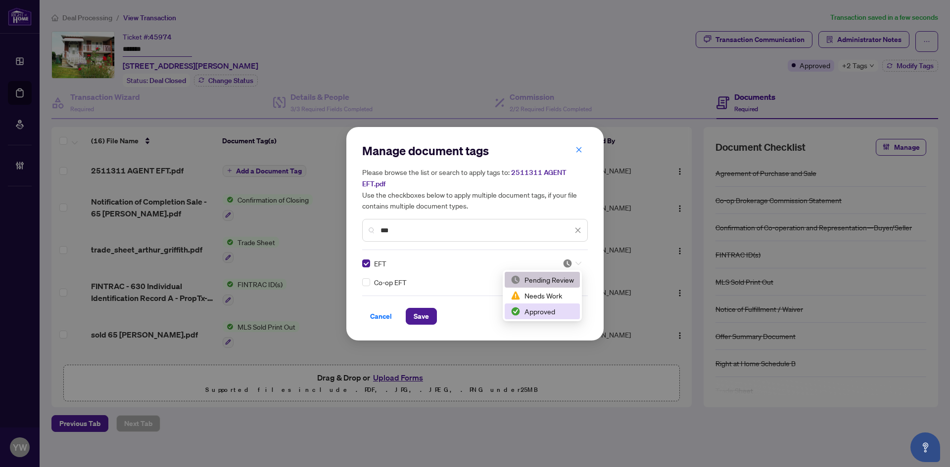
drag, startPoint x: 531, startPoint y: 308, endPoint x: 506, endPoint y: 311, distance: 25.0
click at [530, 308] on div "Approved" at bounding box center [541, 311] width 63 height 11
click at [432, 315] on button "Save" at bounding box center [421, 316] width 31 height 17
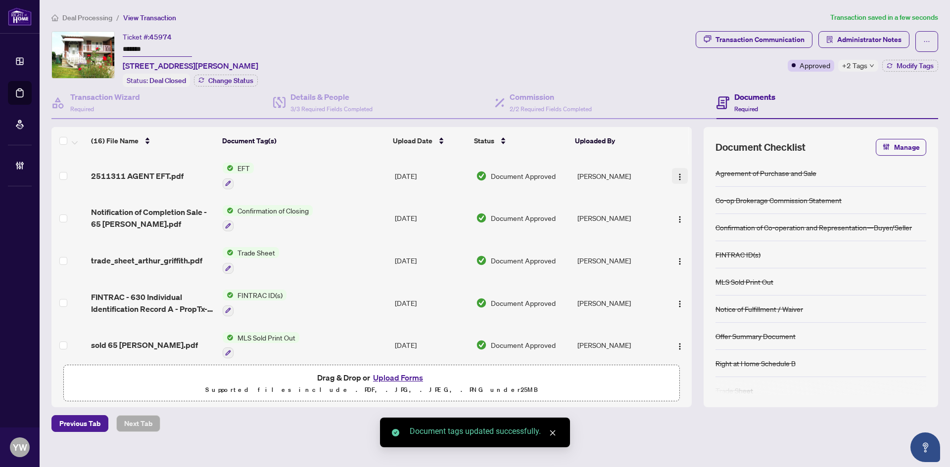
click at [677, 171] on span "button" at bounding box center [680, 176] width 8 height 11
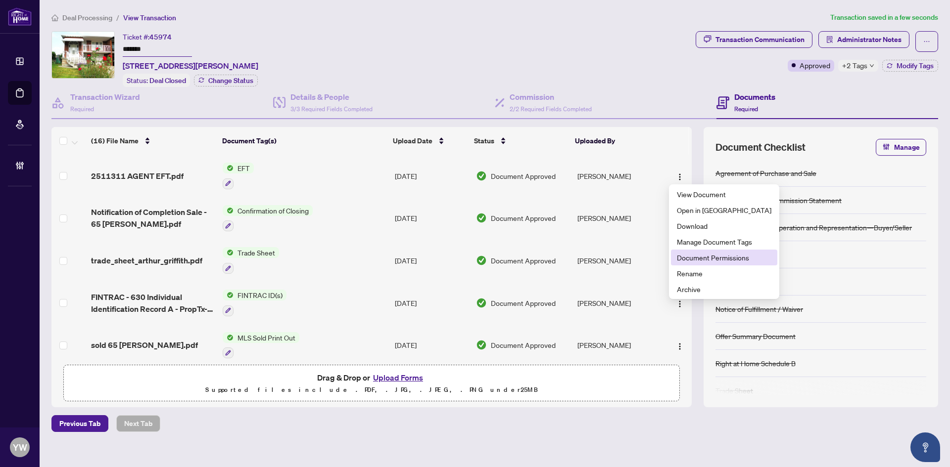
click at [715, 256] on span "Document Permissions" at bounding box center [724, 257] width 94 height 11
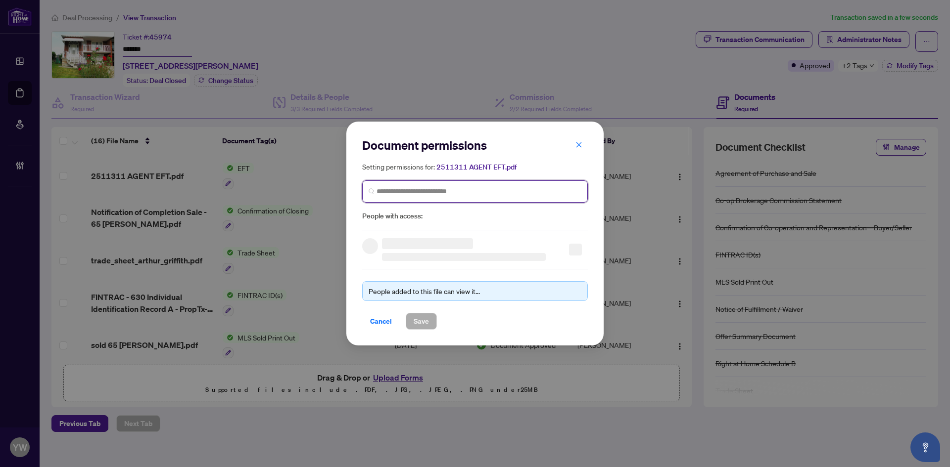
click at [423, 194] on input "search" at bounding box center [478, 191] width 205 height 10
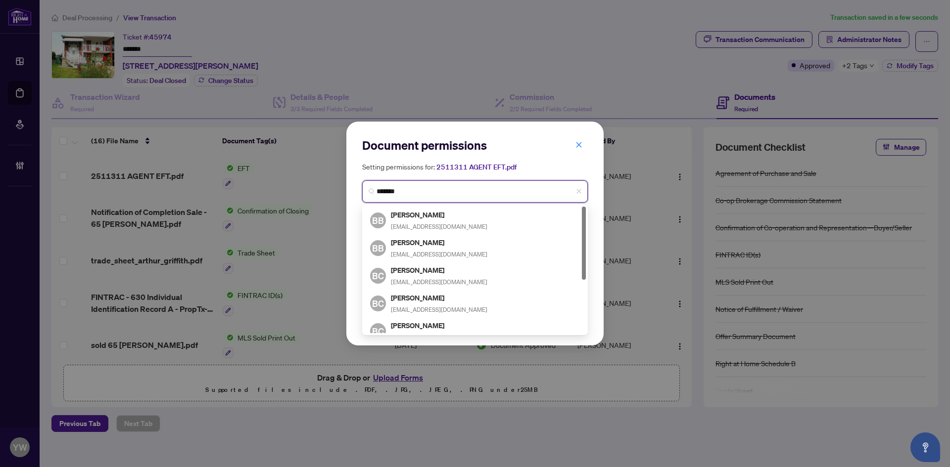
type input "********"
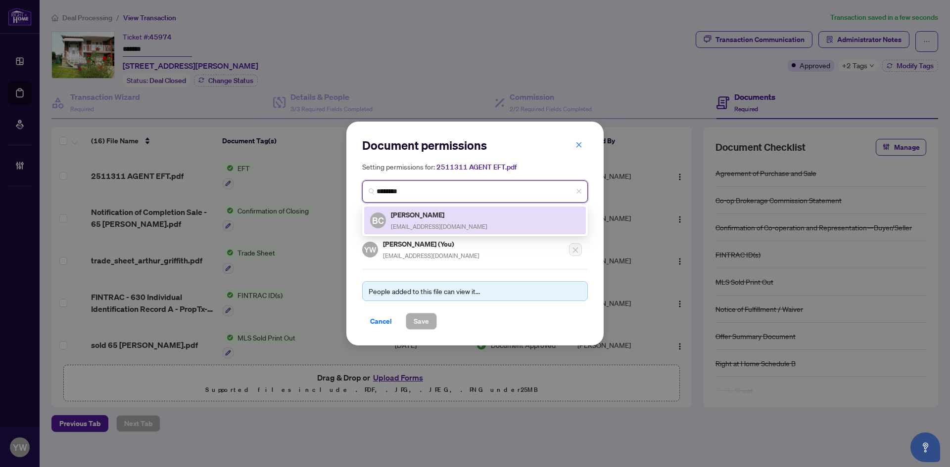
click at [422, 213] on h5 "Bruno Ciccone" at bounding box center [439, 214] width 96 height 11
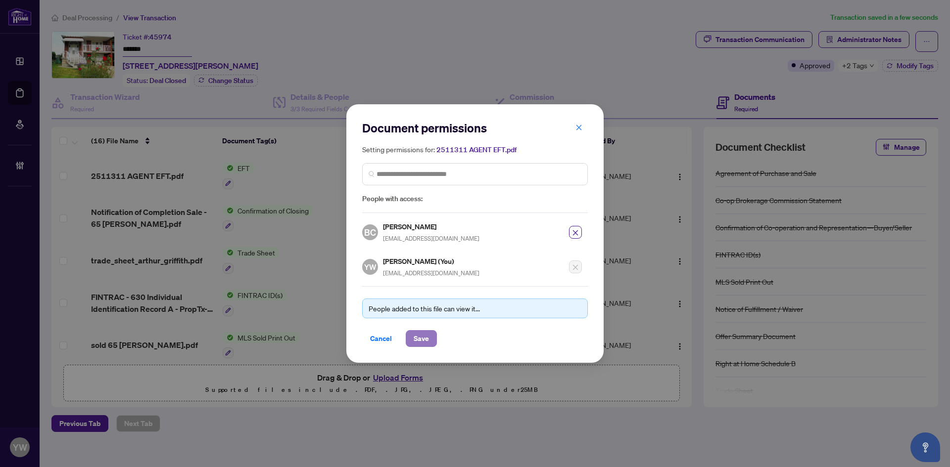
click at [422, 337] on span "Save" at bounding box center [420, 339] width 15 height 16
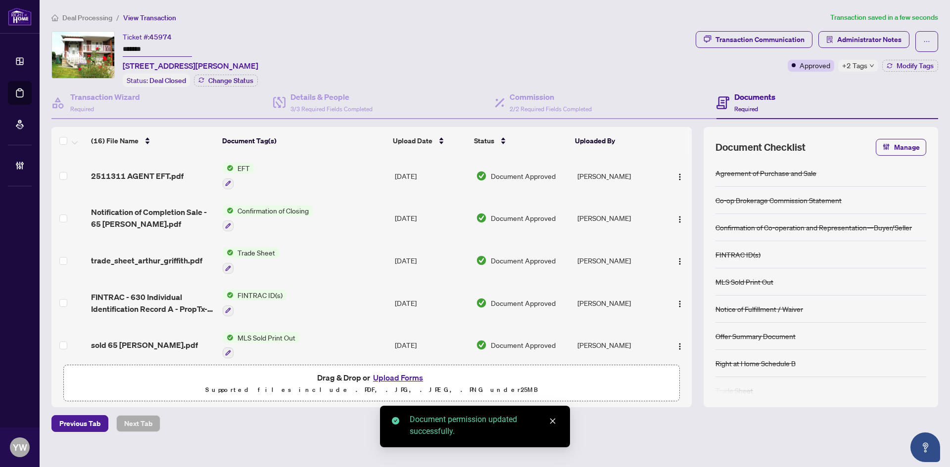
click at [905, 72] on div "Transaction Communication Administrator Notes Approved +2 Tags Modify Tags" at bounding box center [816, 59] width 246 height 56
click at [900, 66] on span "Modify Tags" at bounding box center [914, 65] width 37 height 7
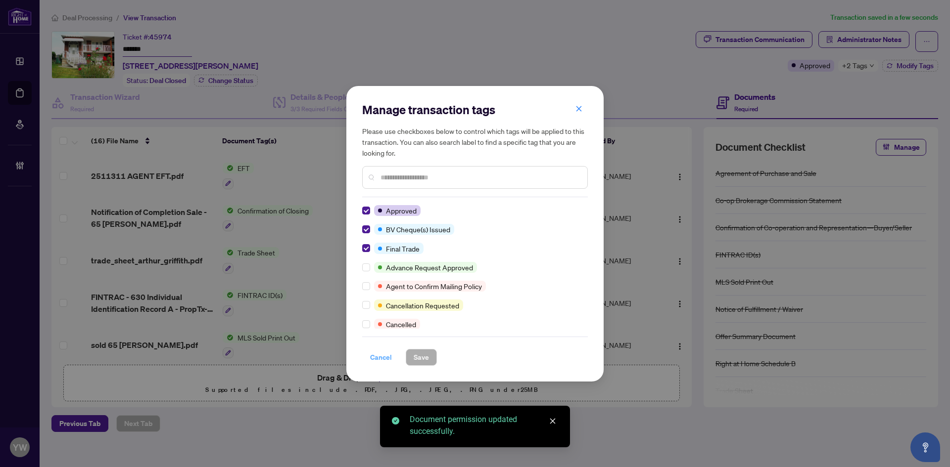
click at [383, 358] on span "Cancel" at bounding box center [381, 358] width 22 height 16
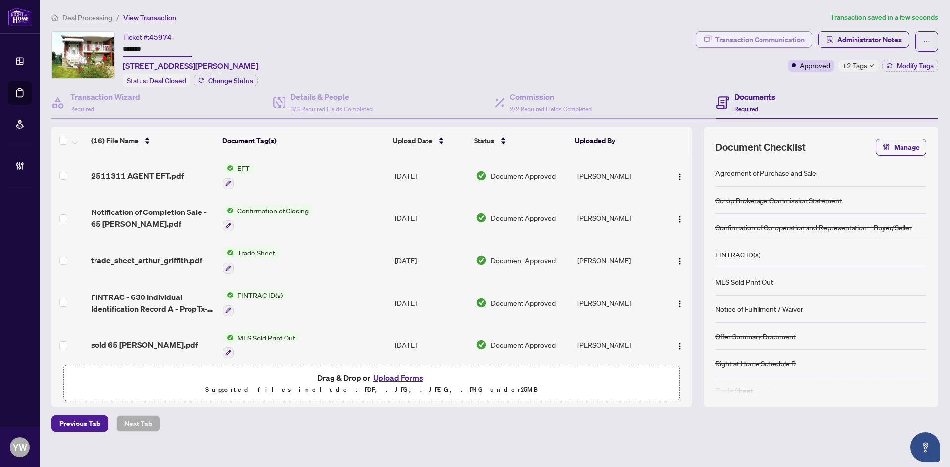
click at [740, 41] on div "Transaction Communication" at bounding box center [759, 40] width 89 height 16
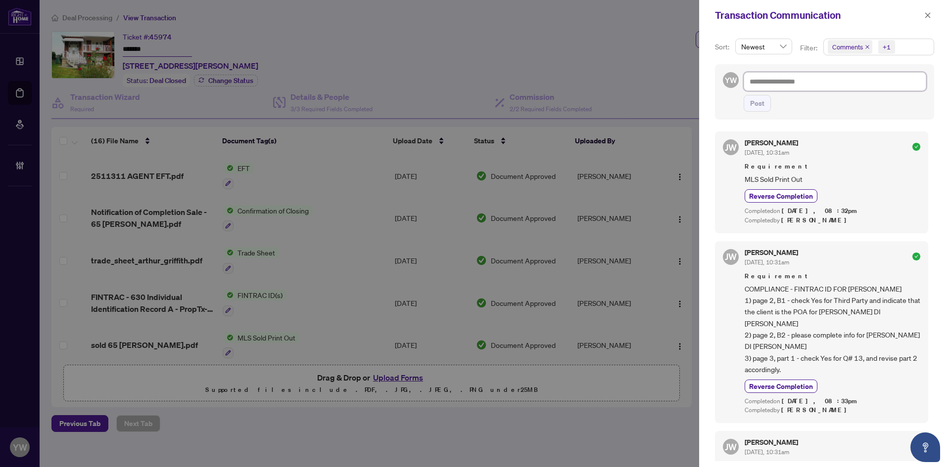
click at [807, 84] on textarea at bounding box center [834, 81] width 182 height 19
click at [922, 17] on button "button" at bounding box center [927, 15] width 13 height 12
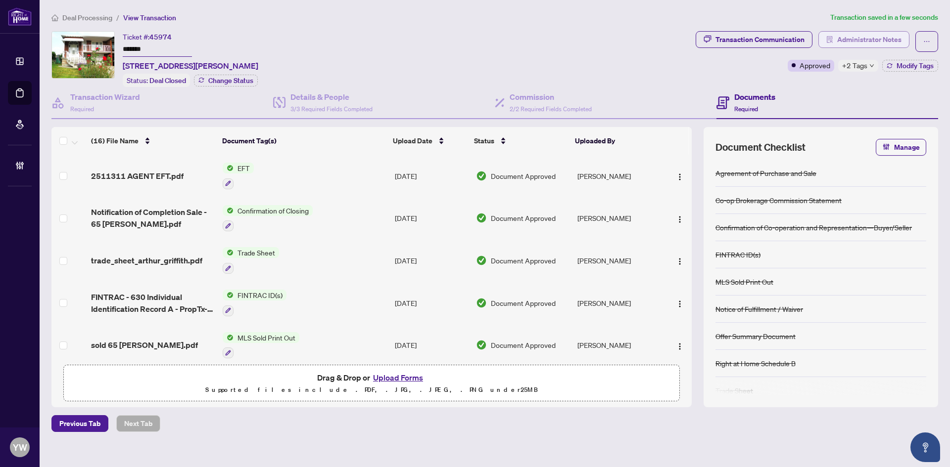
click at [866, 40] on span "Administrator Notes" at bounding box center [869, 40] width 64 height 16
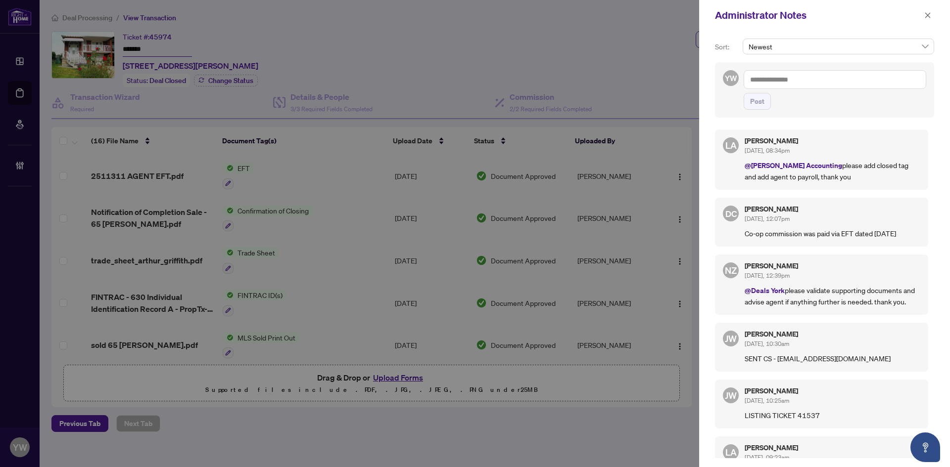
click at [793, 82] on textarea at bounding box center [834, 79] width 182 height 19
type textarea "**********"
click at [765, 104] on button "Post" at bounding box center [756, 101] width 27 height 17
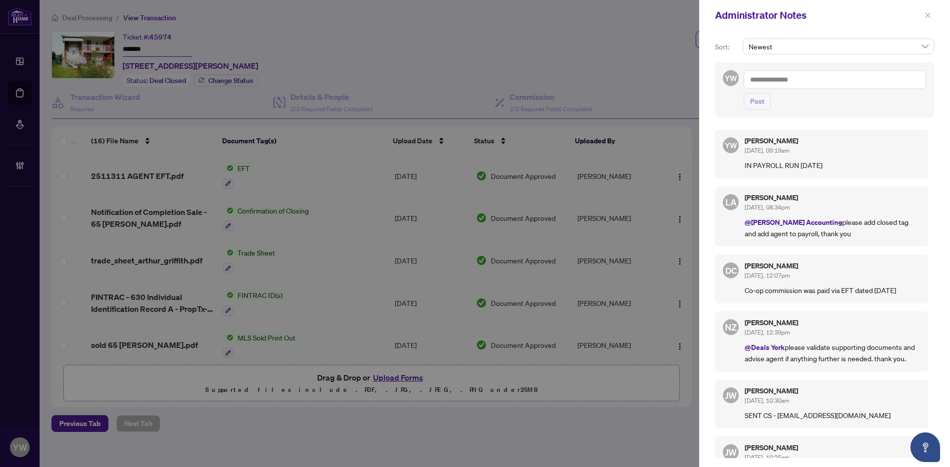
click at [930, 14] on icon "close" at bounding box center [927, 15] width 7 height 7
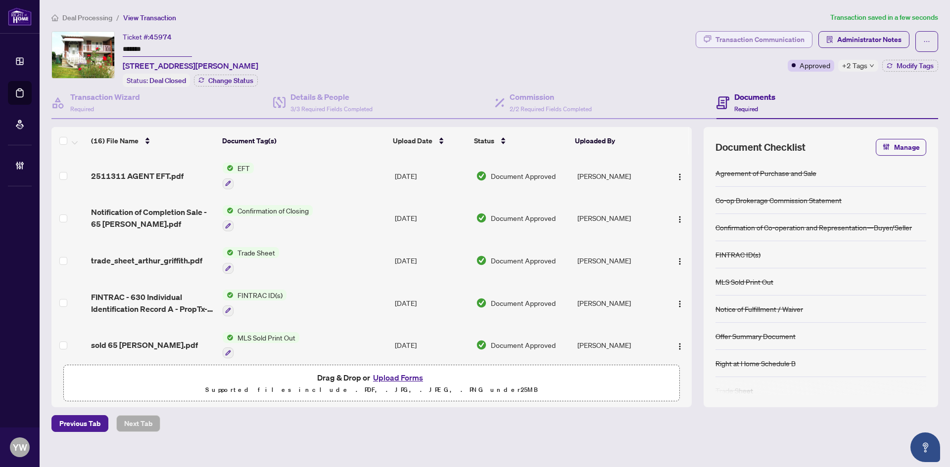
click at [771, 36] on div "Transaction Communication" at bounding box center [759, 40] width 89 height 16
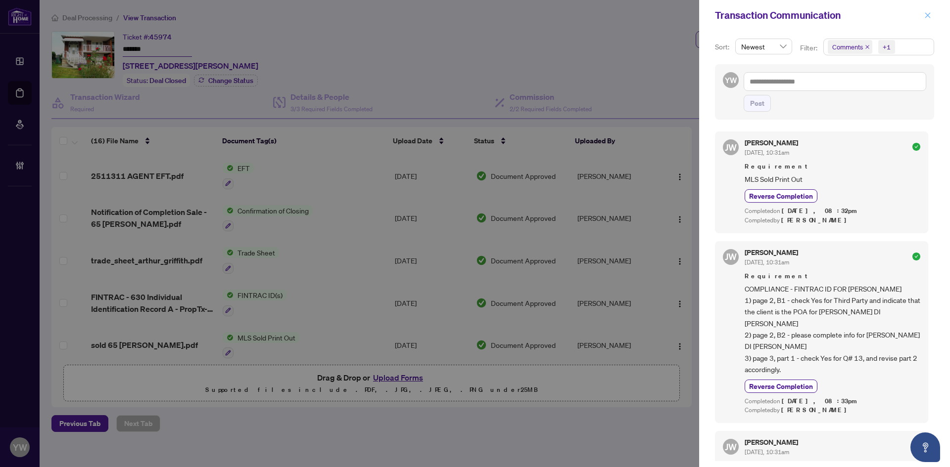
click at [926, 15] on icon "close" at bounding box center [927, 14] width 5 height 5
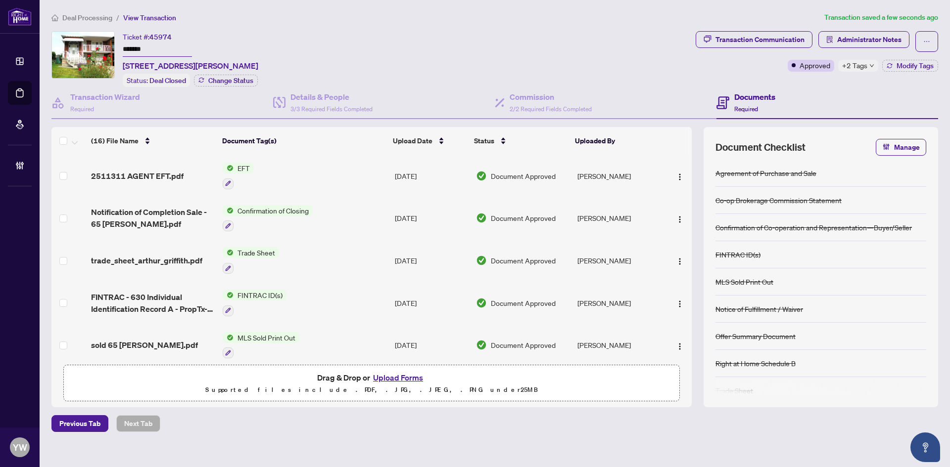
click at [478, 53] on div "Ticket #: 45974 ******* 65 Arthur Griffith Dr, Toronto, Ontario M3L 2J9, Canada…" at bounding box center [371, 59] width 640 height 56
click at [71, 21] on span "Deal Processing" at bounding box center [87, 17] width 50 height 9
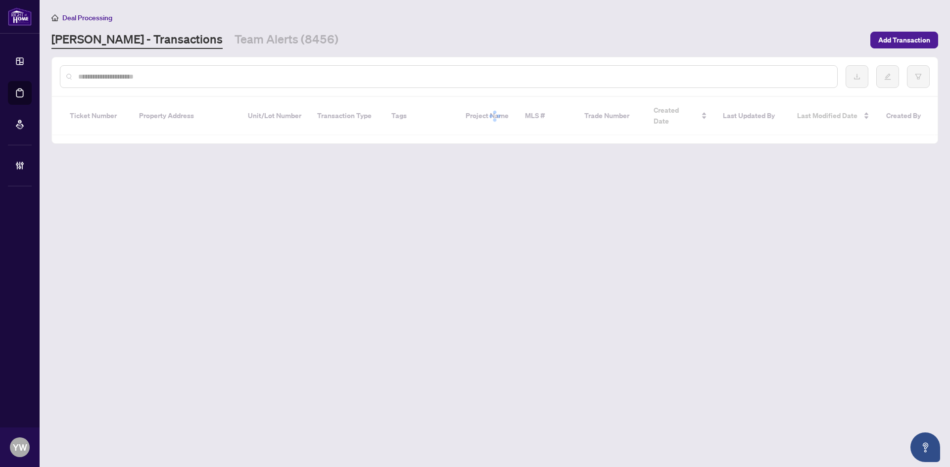
click at [84, 72] on input "text" at bounding box center [453, 76] width 751 height 11
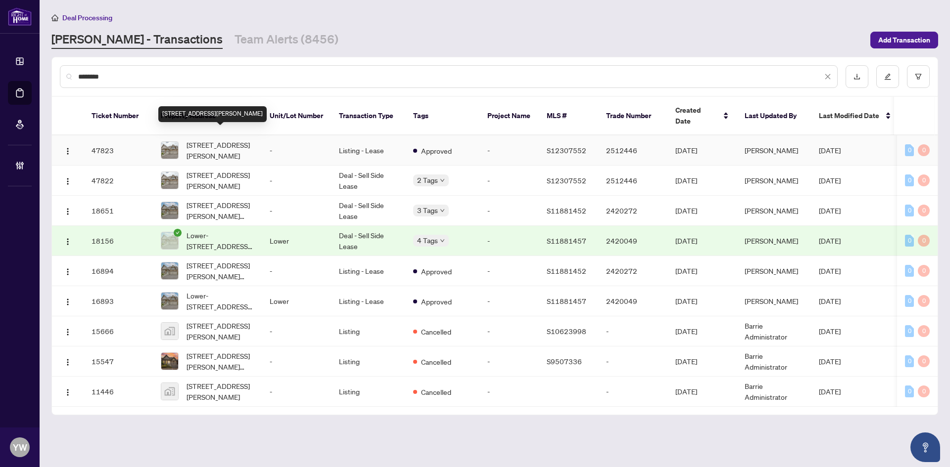
type input "********"
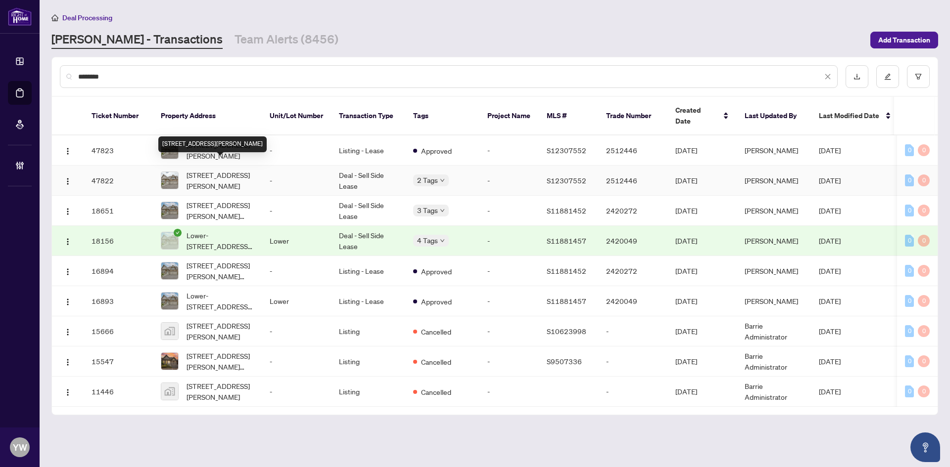
click at [208, 175] on span "56 Megan Cres, Barrie, Ontario L4N 6E4, Canada" at bounding box center [219, 181] width 67 height 22
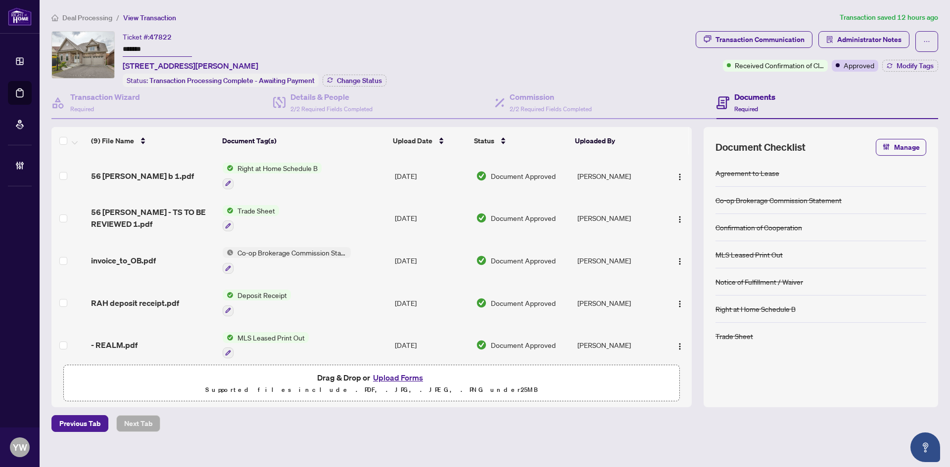
click at [459, 49] on div "Ticket #: 47822 ******* 56 Megan Cres, Barrie, Ontario L4N 6E4, Canada Status: …" at bounding box center [371, 59] width 640 height 56
click at [74, 18] on span "Deal Processing" at bounding box center [87, 17] width 50 height 9
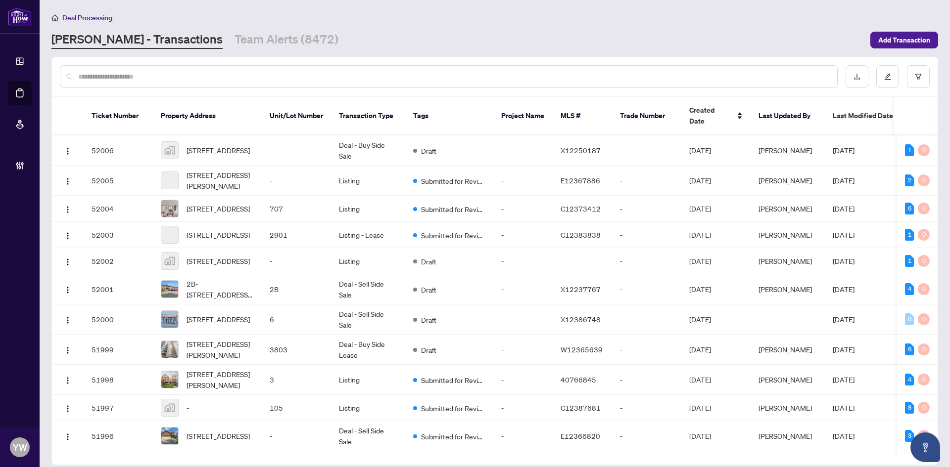
click at [103, 75] on input "text" at bounding box center [453, 76] width 751 height 11
paste input "*****"
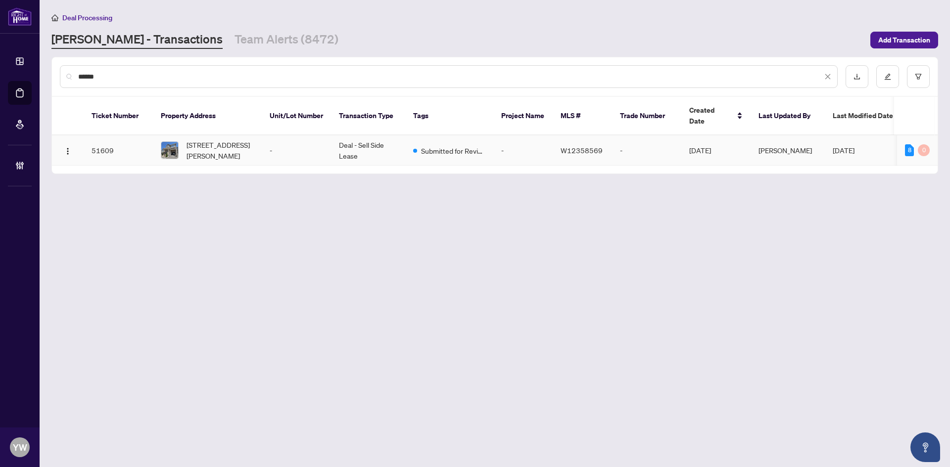
type input "*****"
click at [242, 144] on span "3451 Vernon Powell Dr, Oakville, Ontario L6H 0Y1, Canada" at bounding box center [219, 150] width 67 height 22
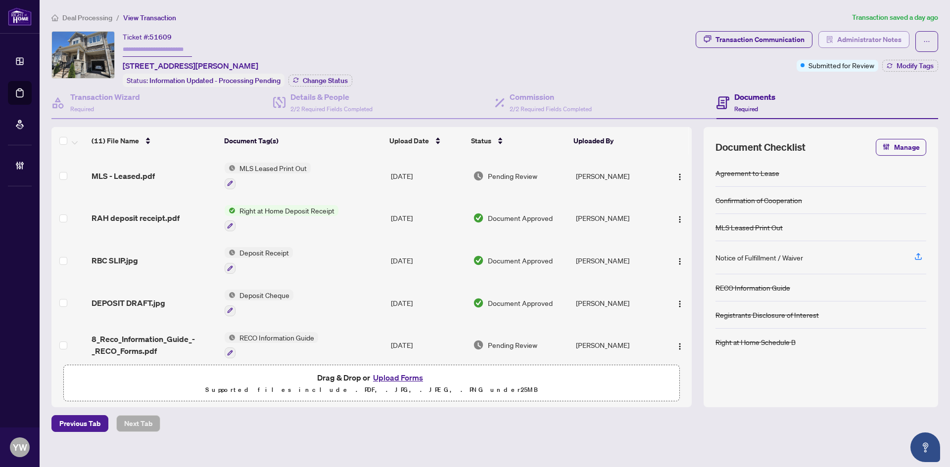
click at [880, 39] on span "Administrator Notes" at bounding box center [869, 40] width 64 height 16
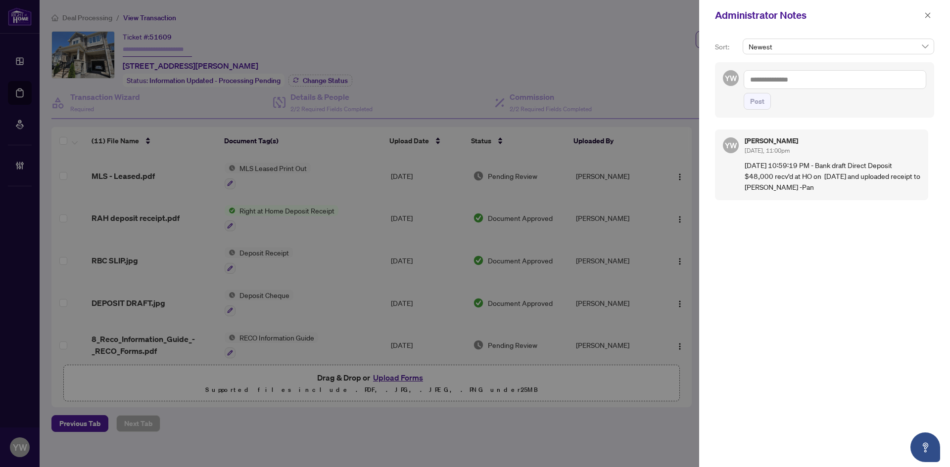
click at [802, 80] on textarea at bounding box center [834, 79] width 182 height 19
click at [925, 12] on icon "close" at bounding box center [927, 15] width 7 height 7
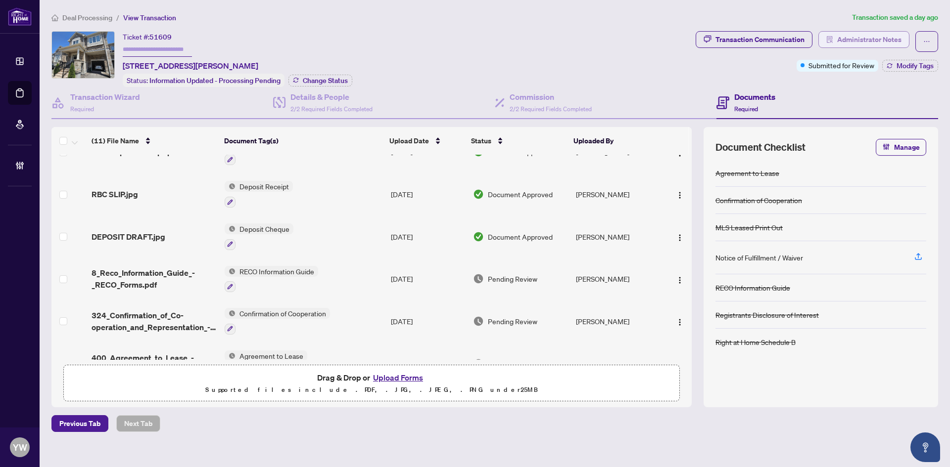
scroll to position [64, 0]
click at [853, 45] on span "Administrator Notes" at bounding box center [869, 40] width 64 height 16
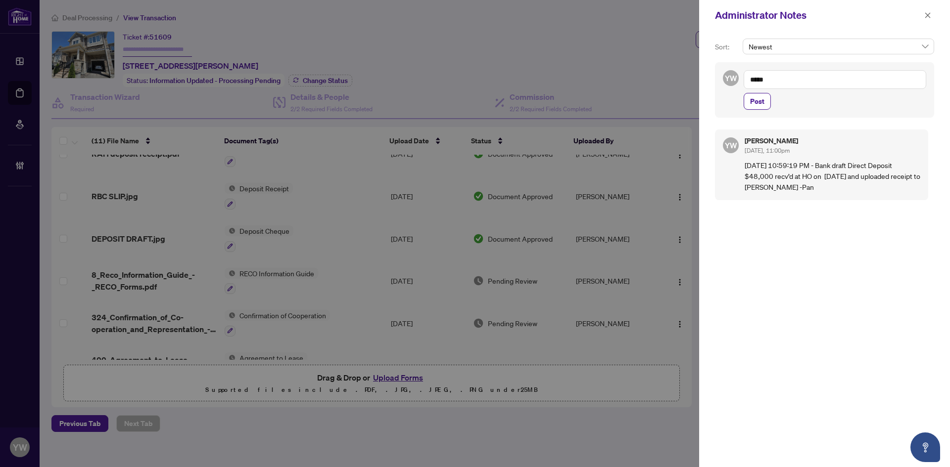
click at [799, 82] on textarea "*****" at bounding box center [834, 79] width 182 height 19
type textarea "*"
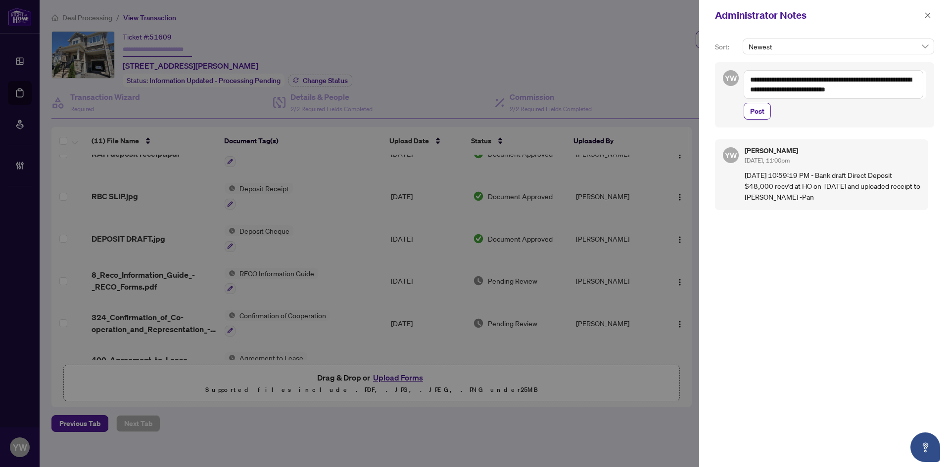
click at [752, 77] on textarea "**********" at bounding box center [833, 84] width 180 height 29
type textarea "**********"
click at [756, 108] on span "Post" at bounding box center [757, 111] width 14 height 16
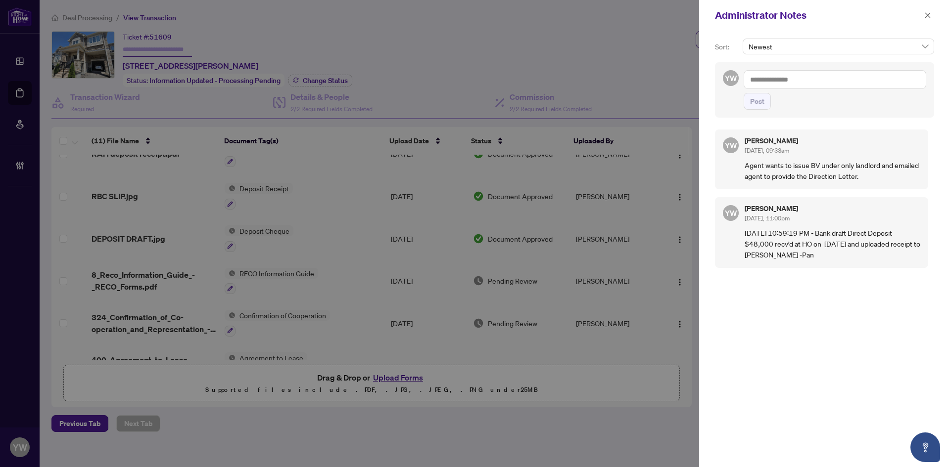
drag, startPoint x: 923, startPoint y: 17, endPoint x: 638, endPoint y: 12, distance: 285.9
click at [925, 15] on button "button" at bounding box center [927, 15] width 13 height 12
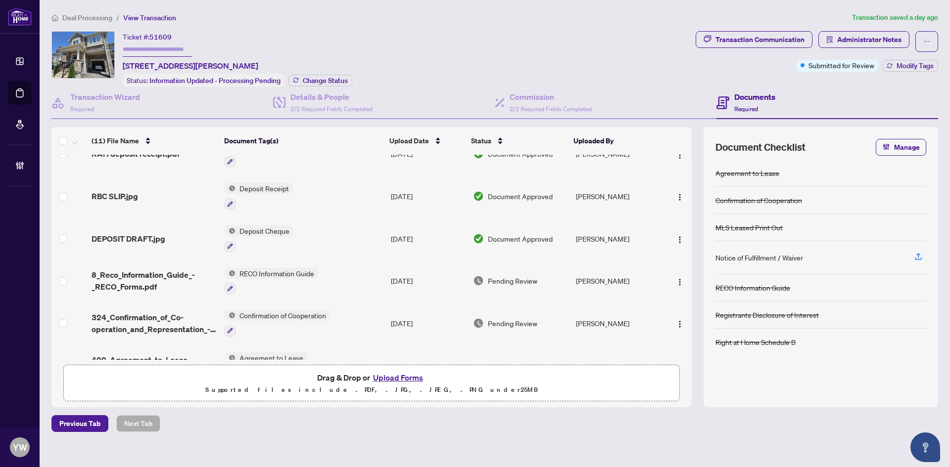
click at [88, 19] on span "Deal Processing" at bounding box center [87, 17] width 50 height 9
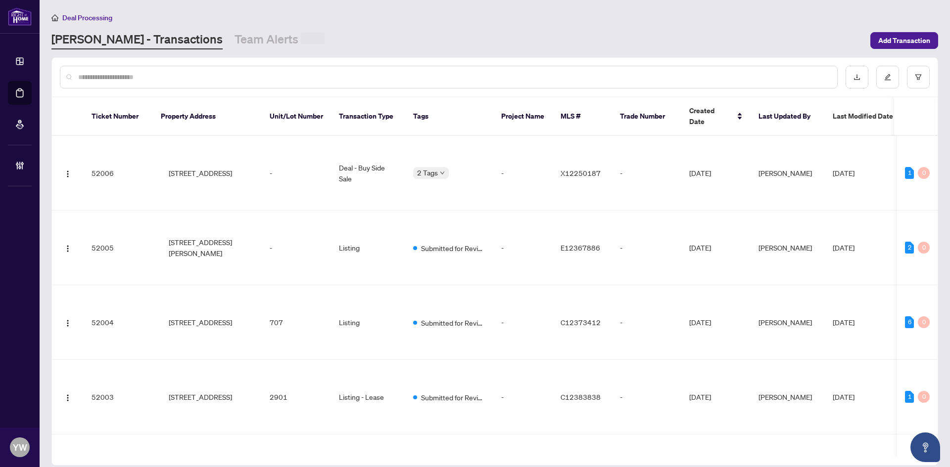
click at [112, 80] on input "text" at bounding box center [453, 77] width 751 height 11
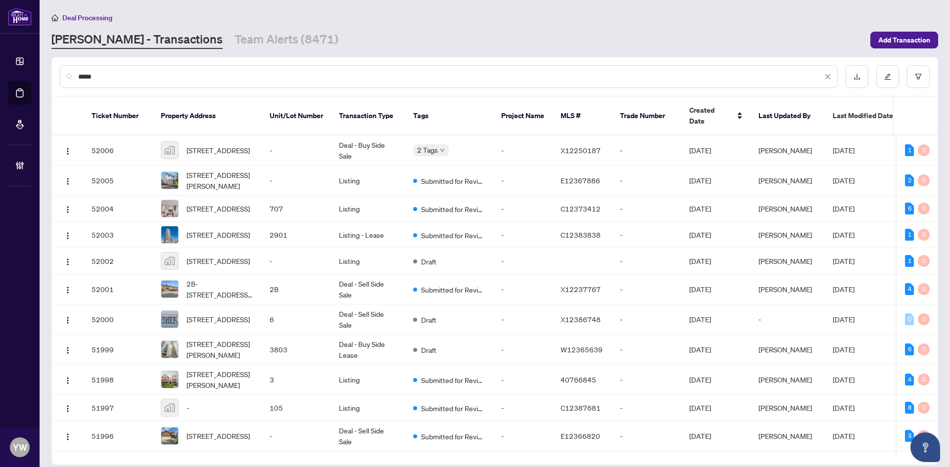
type input "*****"
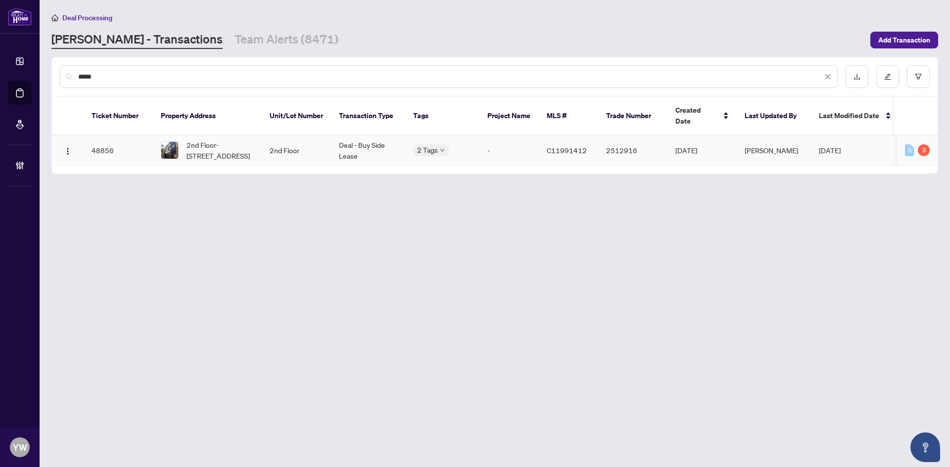
click at [232, 139] on span "2nd Floor-2355 Yonge St, Toronto, Ontario M4P 2C8, Canada" at bounding box center [219, 150] width 67 height 22
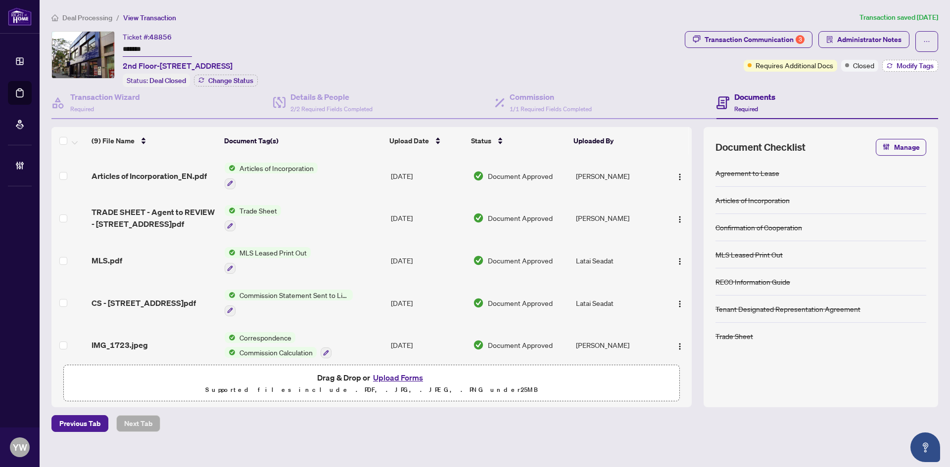
click at [902, 68] on span "Modify Tags" at bounding box center [914, 65] width 37 height 7
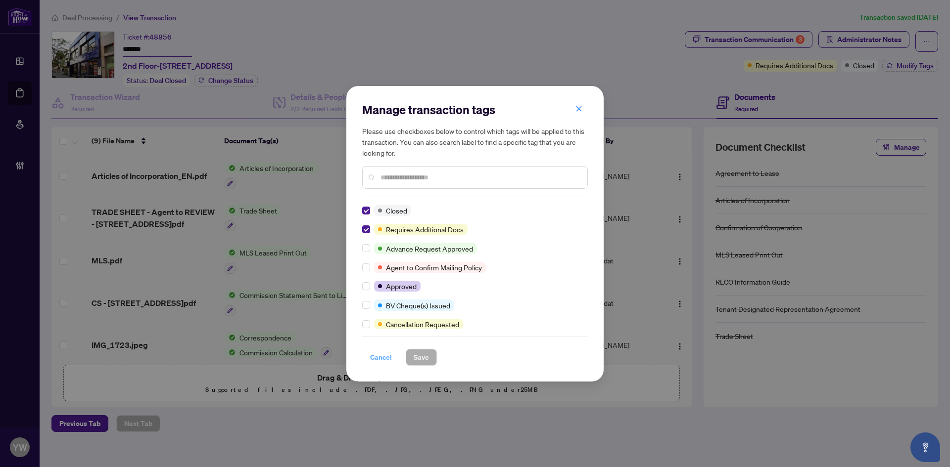
click at [384, 359] on span "Cancel" at bounding box center [381, 358] width 22 height 16
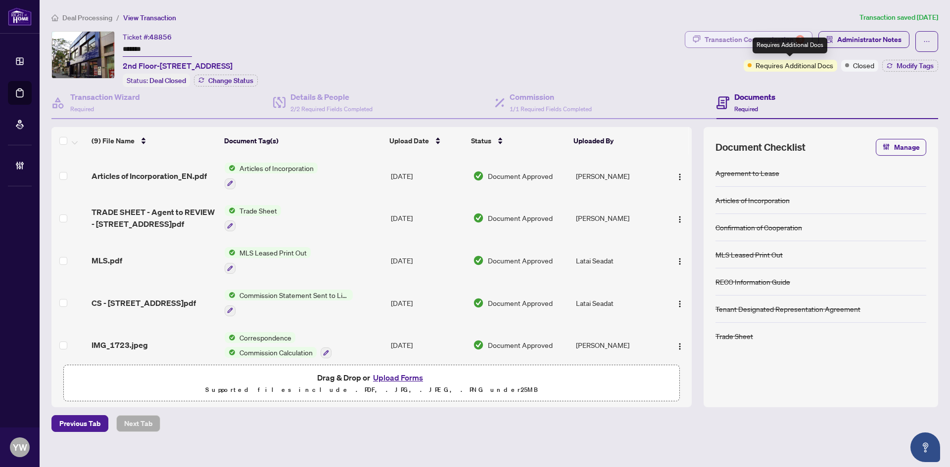
click at [775, 37] on div "Transaction Communication 3" at bounding box center [754, 40] width 100 height 16
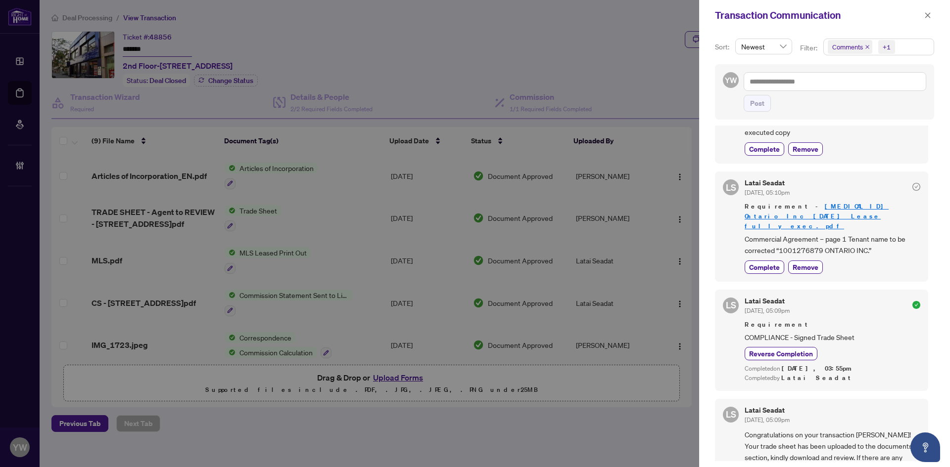
scroll to position [527, 0]
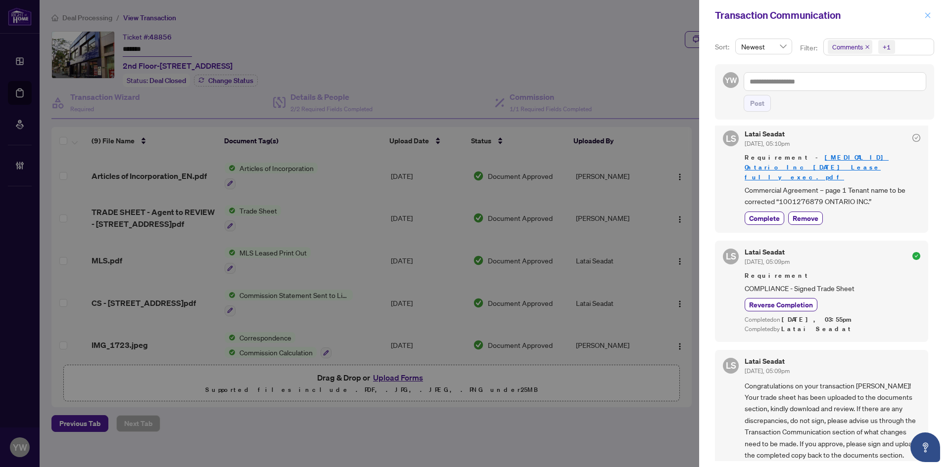
click at [922, 19] on button "button" at bounding box center [927, 15] width 13 height 12
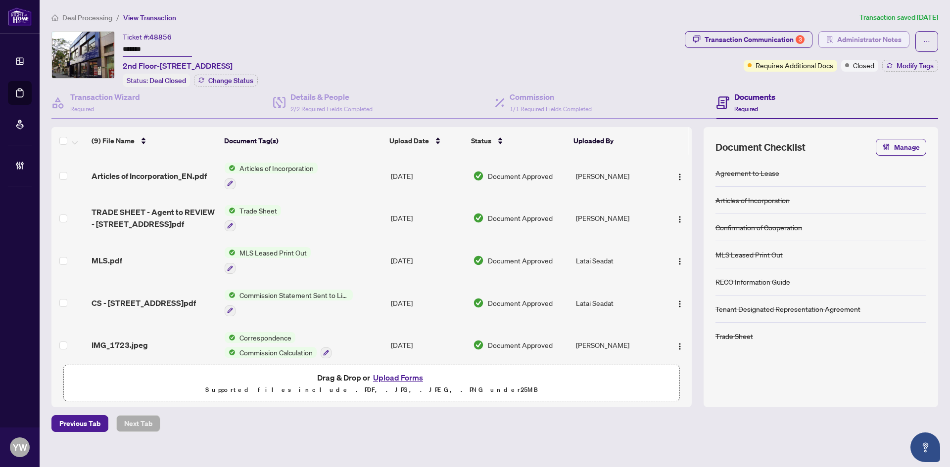
click at [883, 38] on span "Administrator Notes" at bounding box center [869, 40] width 64 height 16
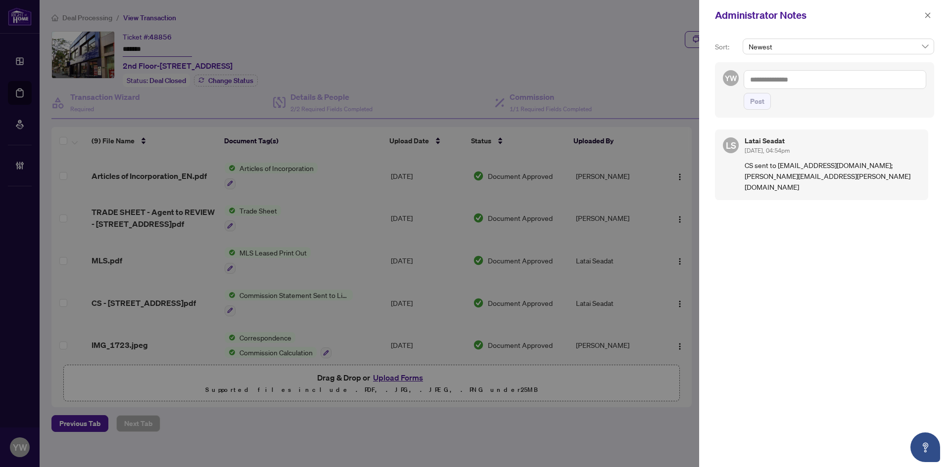
click at [789, 82] on textarea at bounding box center [834, 79] width 182 height 19
type textarea "*"
click at [772, 82] on textarea at bounding box center [834, 79] width 182 height 19
click at [788, 88] on b "East" at bounding box center [792, 86] width 13 height 9
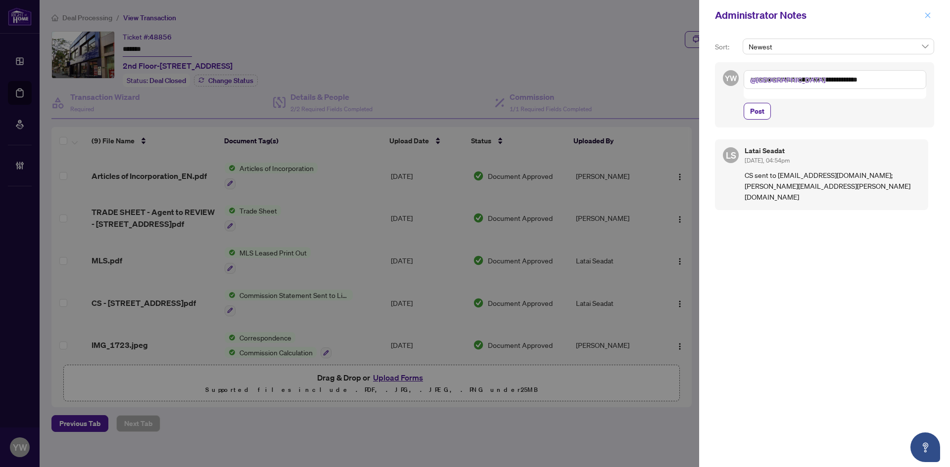
type textarea "**********"
click at [928, 13] on icon "close" at bounding box center [927, 15] width 7 height 7
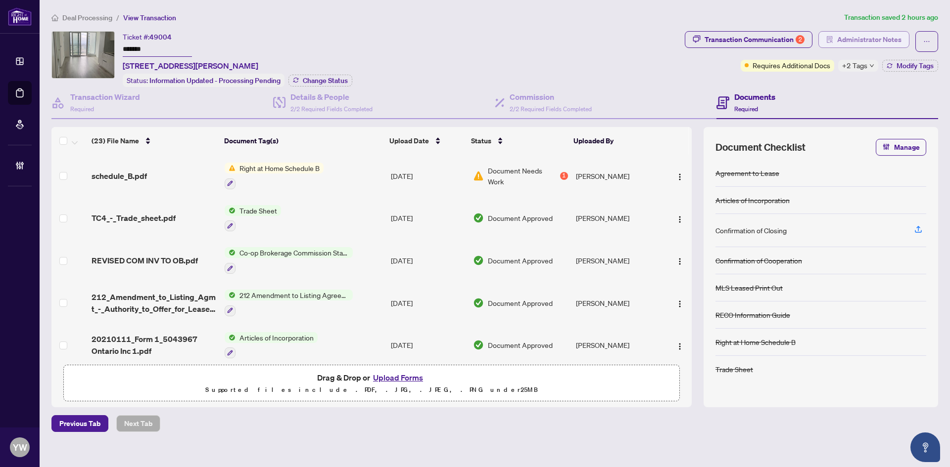
click at [867, 41] on span "Administrator Notes" at bounding box center [869, 40] width 64 height 16
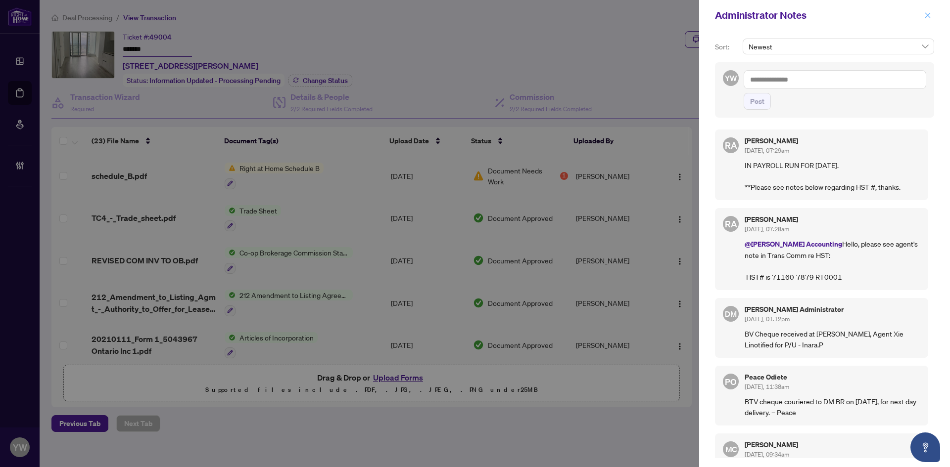
click at [926, 17] on icon "close" at bounding box center [927, 15] width 7 height 7
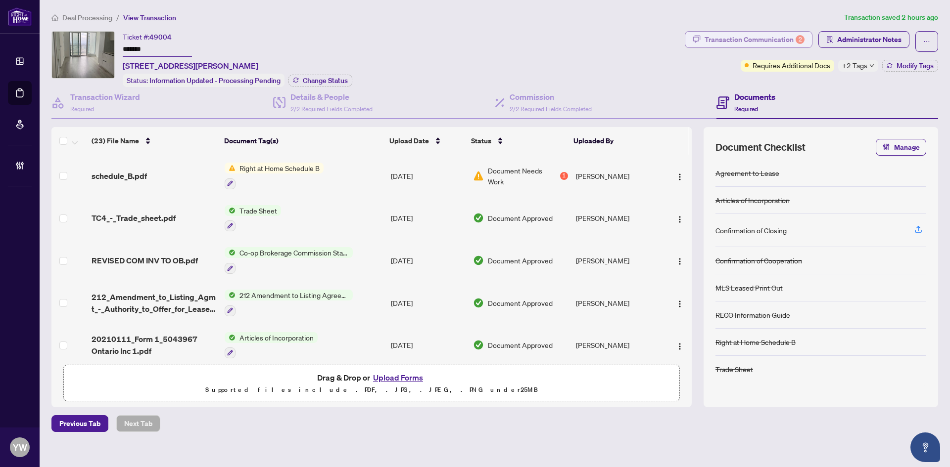
click at [777, 40] on div "Transaction Communication 2" at bounding box center [754, 40] width 100 height 16
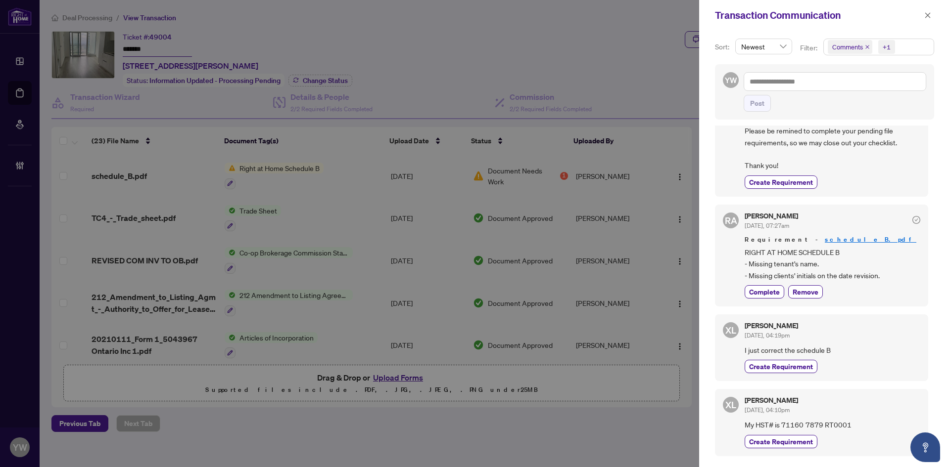
scroll to position [99, 0]
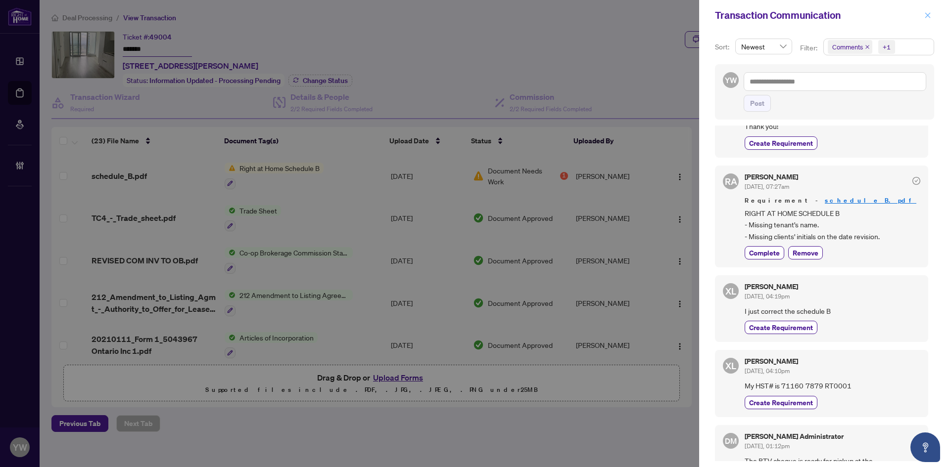
click at [928, 16] on icon "close" at bounding box center [927, 14] width 5 height 5
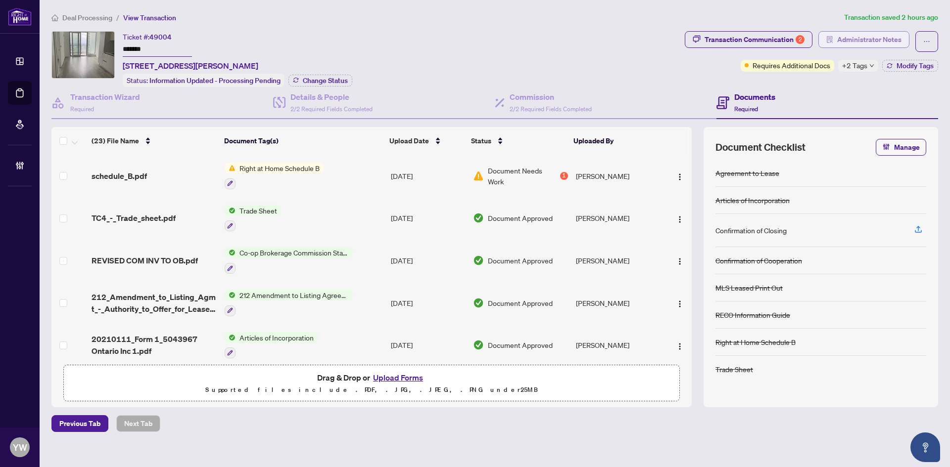
click at [881, 43] on span "Administrator Notes" at bounding box center [869, 40] width 64 height 16
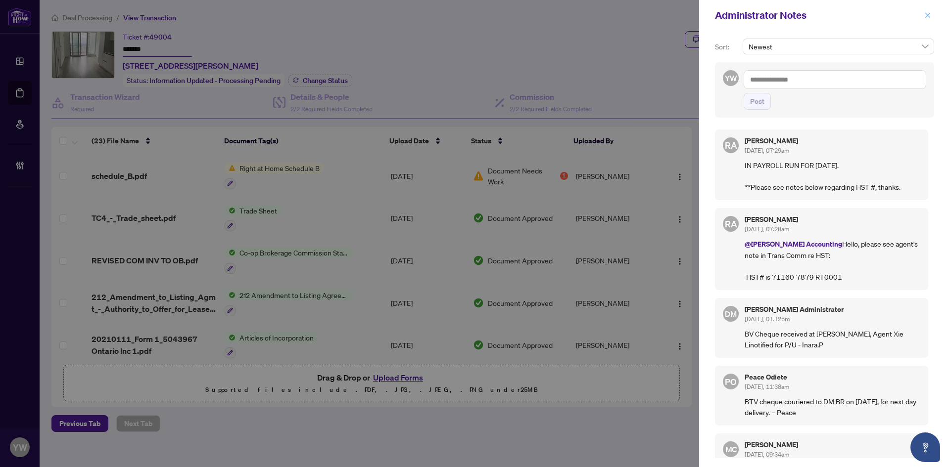
click at [928, 16] on icon "close" at bounding box center [927, 14] width 5 height 5
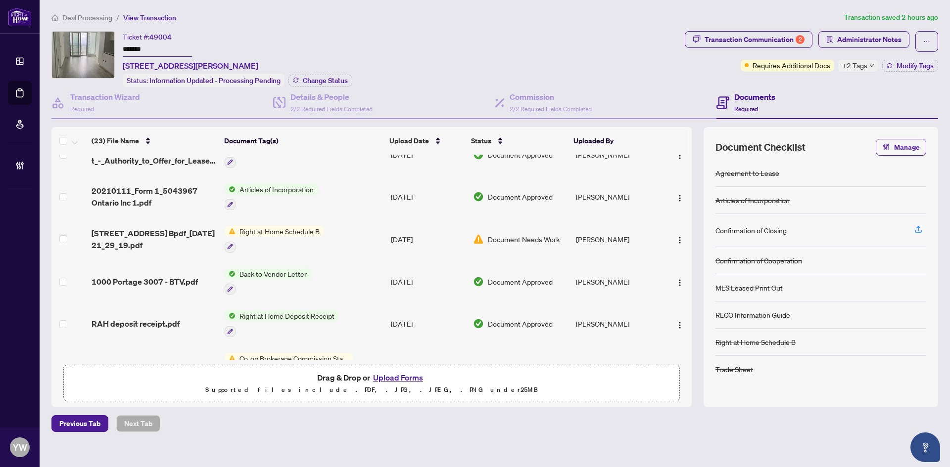
scroll to position [346, 0]
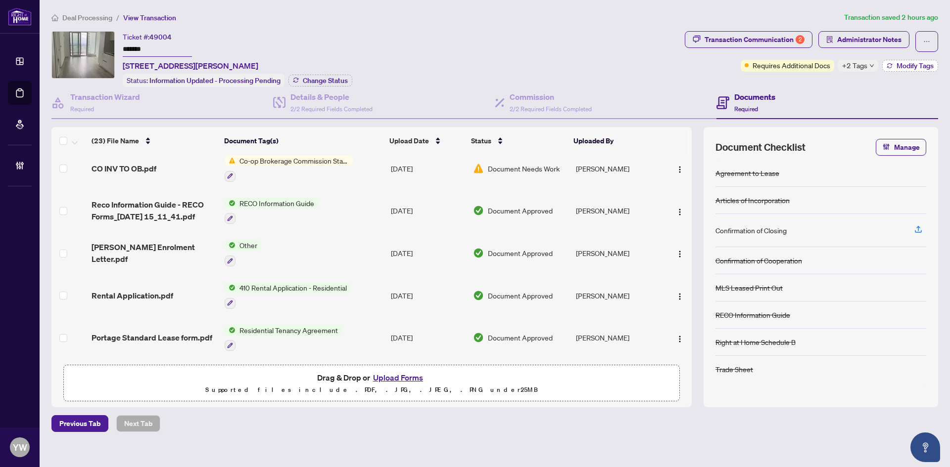
click at [905, 62] on span "Modify Tags" at bounding box center [914, 65] width 37 height 7
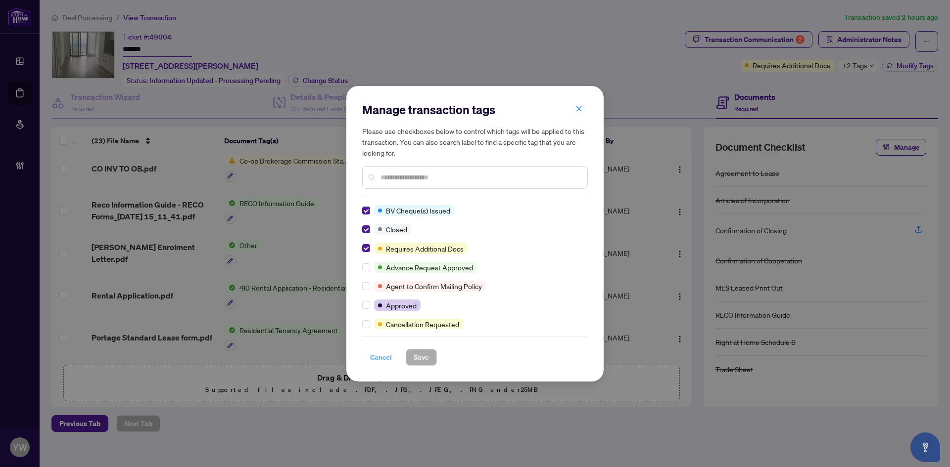
click at [382, 363] on span "Cancel" at bounding box center [381, 358] width 22 height 16
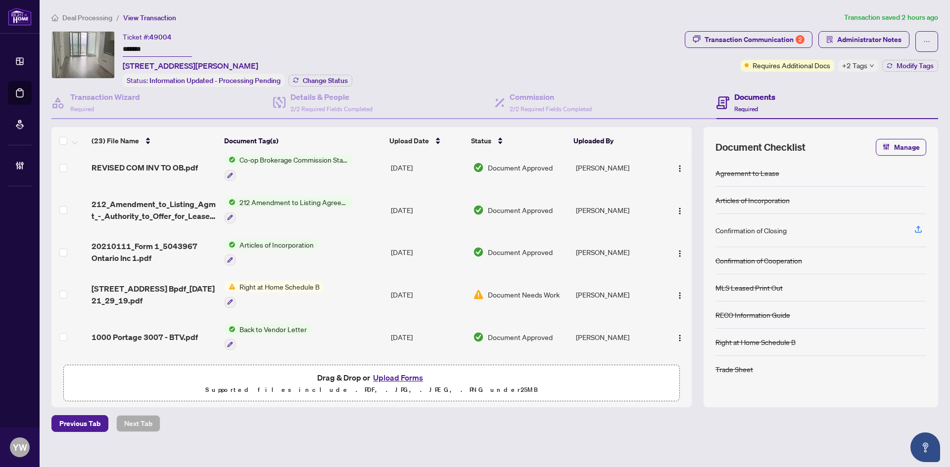
scroll to position [0, 0]
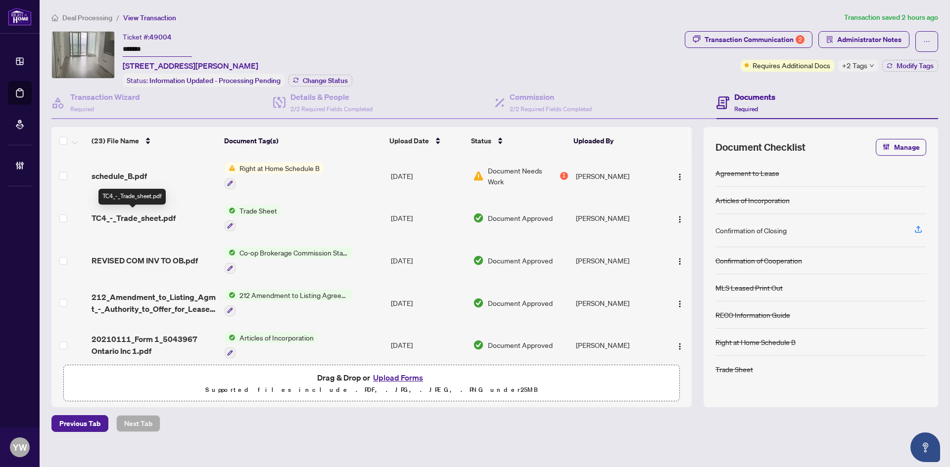
click at [157, 217] on span "TC4_-_Trade_sheet.pdf" at bounding box center [133, 218] width 84 height 12
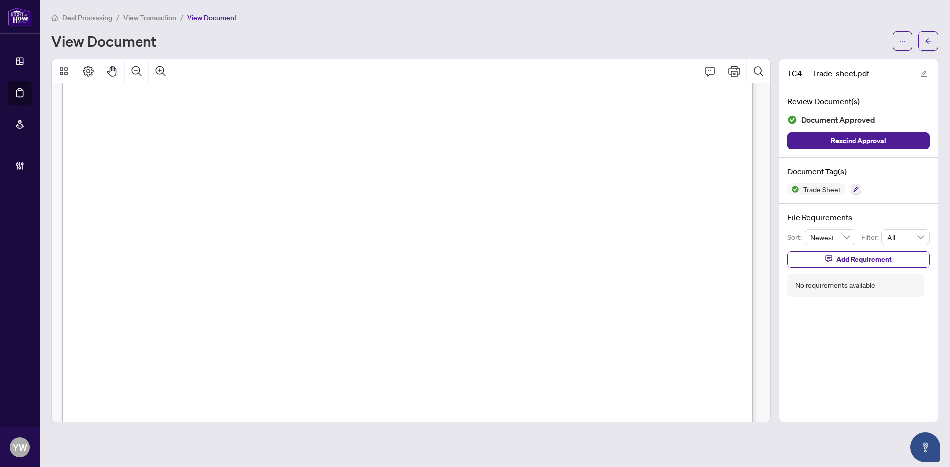
scroll to position [198, 0]
click at [924, 41] on icon "arrow-left" at bounding box center [927, 41] width 7 height 7
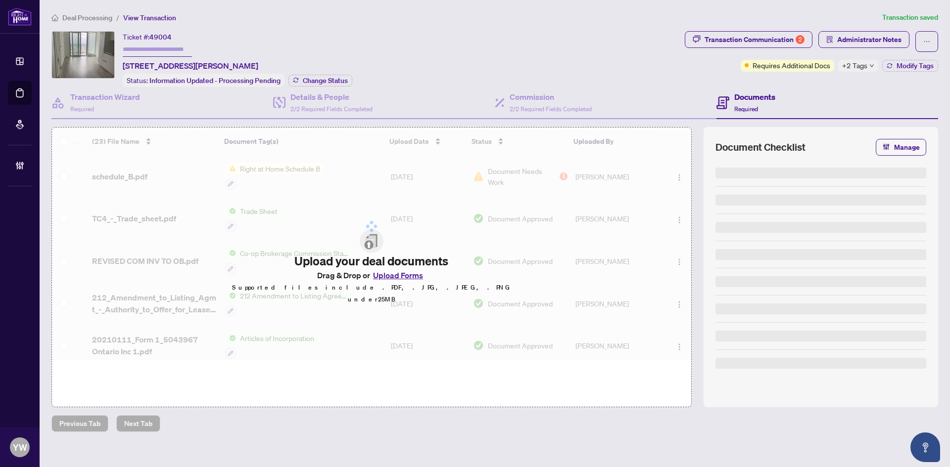
type input "*******"
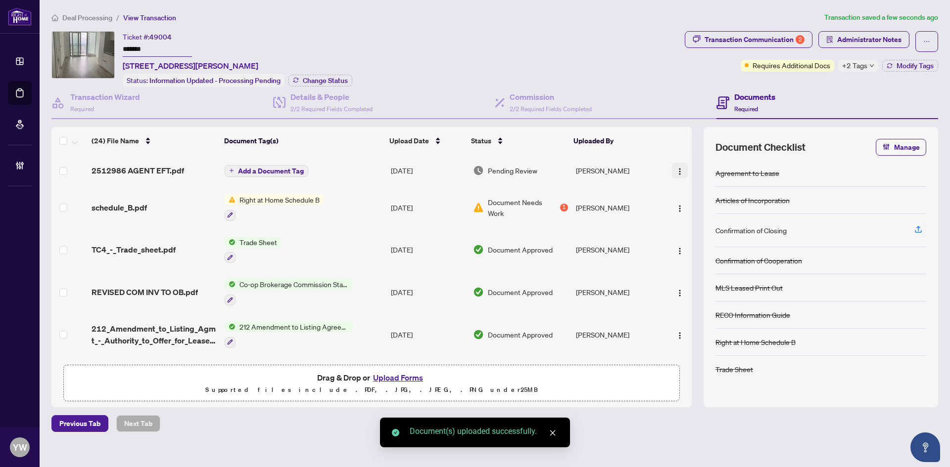
click at [677, 168] on img "button" at bounding box center [680, 172] width 8 height 8
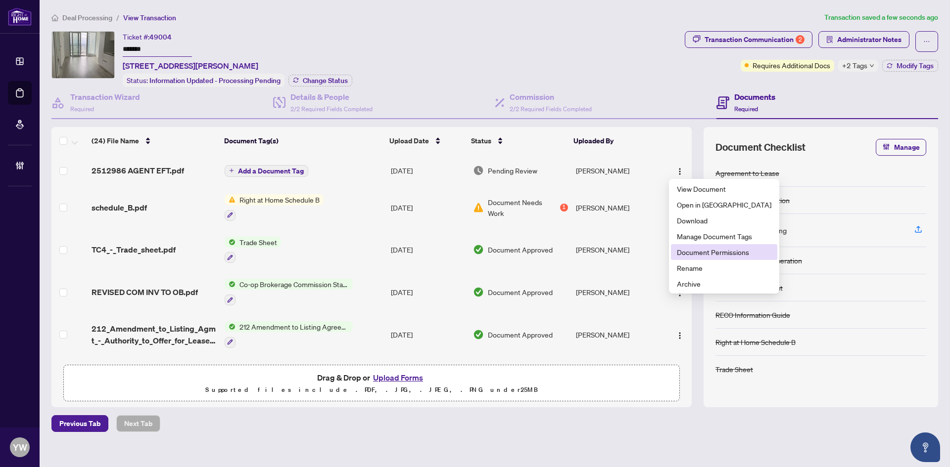
click at [718, 254] on span "Document Permissions" at bounding box center [724, 252] width 94 height 11
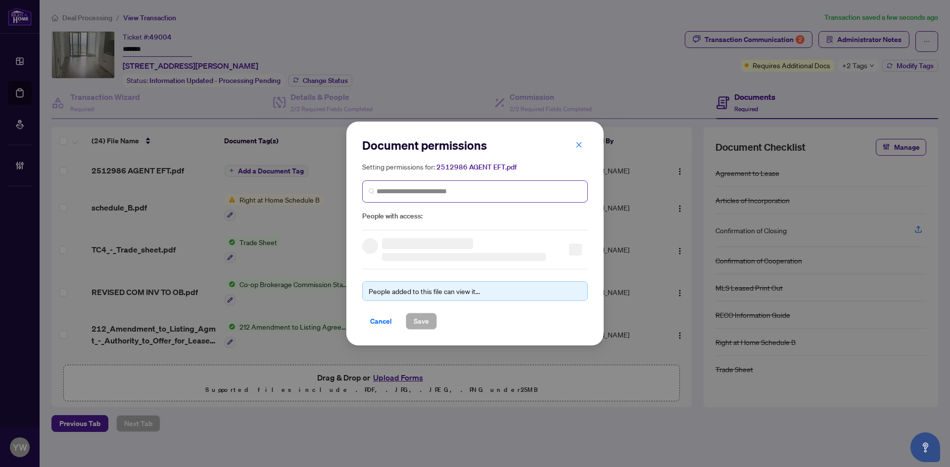
click at [404, 200] on span at bounding box center [475, 192] width 226 height 22
click at [398, 192] on input "search" at bounding box center [478, 191] width 205 height 10
type input "******"
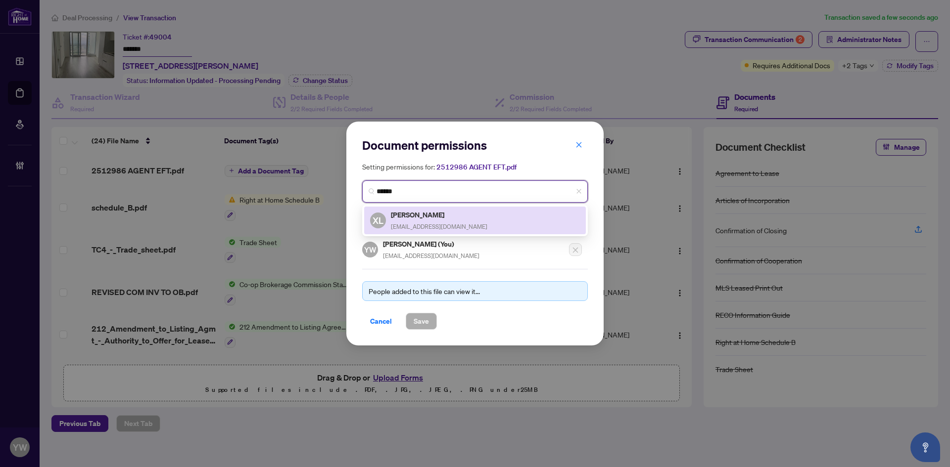
click at [412, 220] on div "Xie Li xielihomes@gmail.com" at bounding box center [439, 220] width 96 height 23
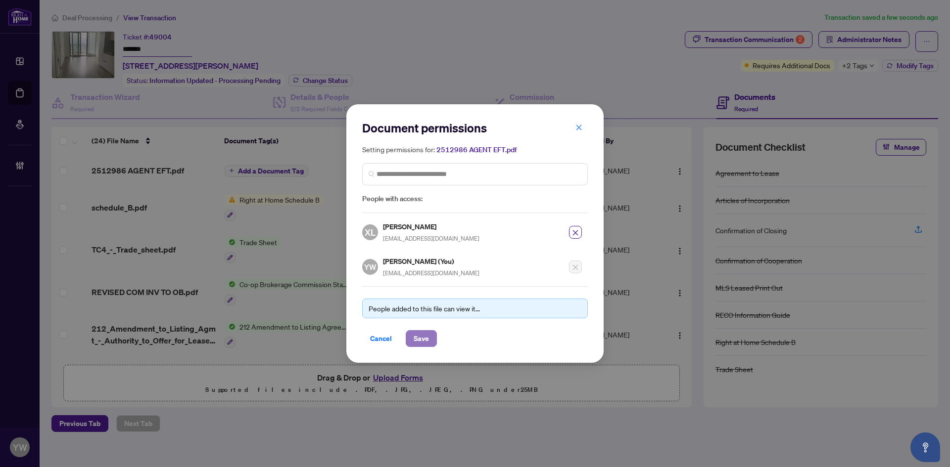
click at [430, 340] on button "Save" at bounding box center [421, 338] width 31 height 17
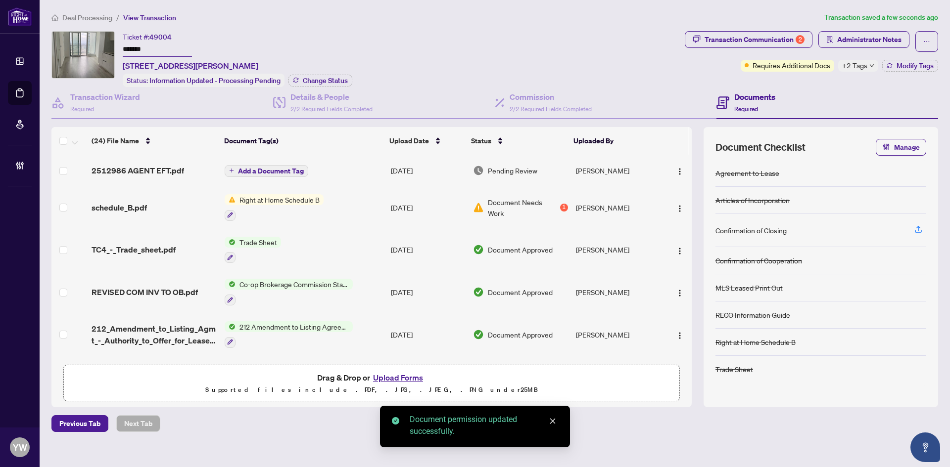
click at [287, 172] on span "Add a Document Tag" at bounding box center [271, 171] width 66 height 7
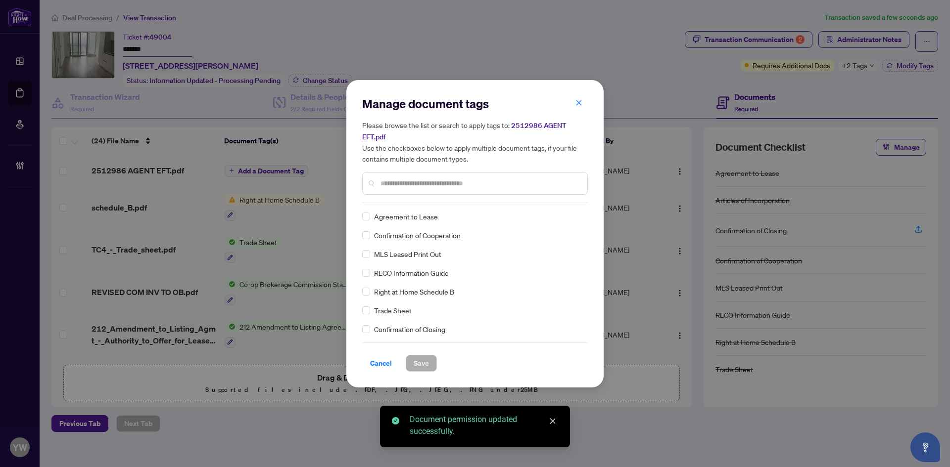
click at [403, 184] on input "text" at bounding box center [479, 183] width 199 height 11
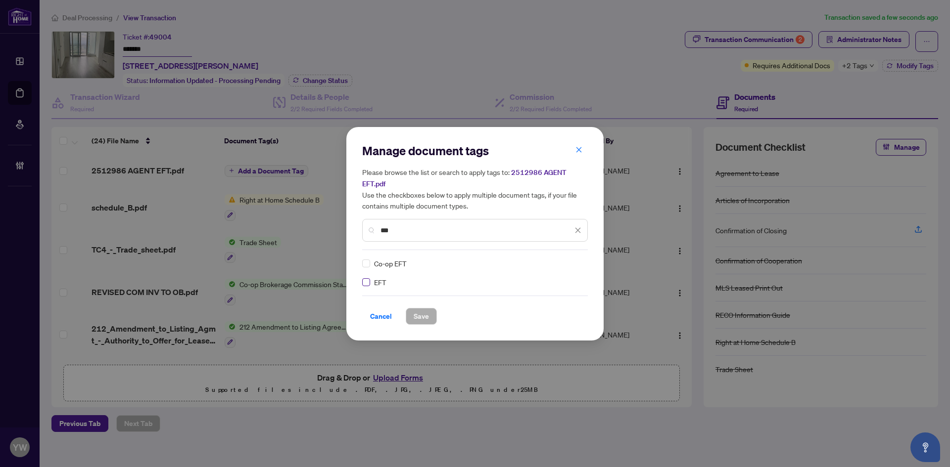
type input "***"
click at [579, 262] on icon at bounding box center [578, 264] width 6 height 4
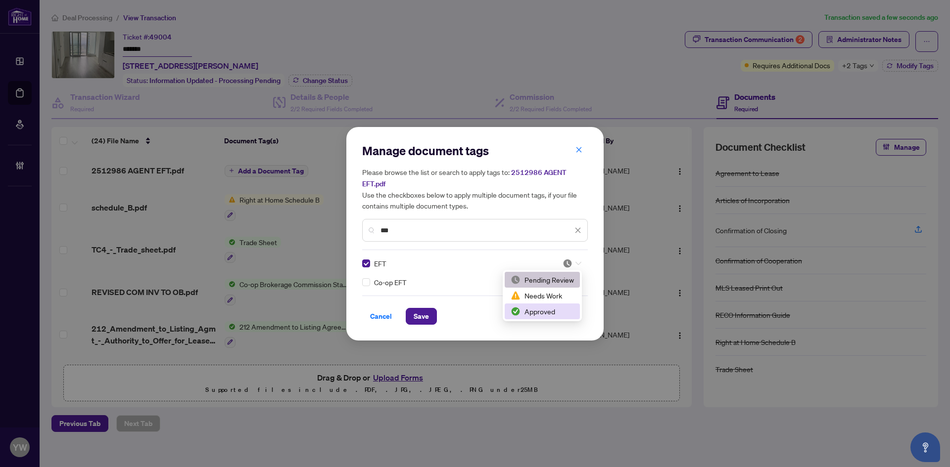
drag, startPoint x: 545, startPoint y: 311, endPoint x: 471, endPoint y: 309, distance: 73.2
click at [545, 311] on div "Approved" at bounding box center [541, 311] width 63 height 11
click at [421, 314] on span "Save" at bounding box center [420, 317] width 15 height 16
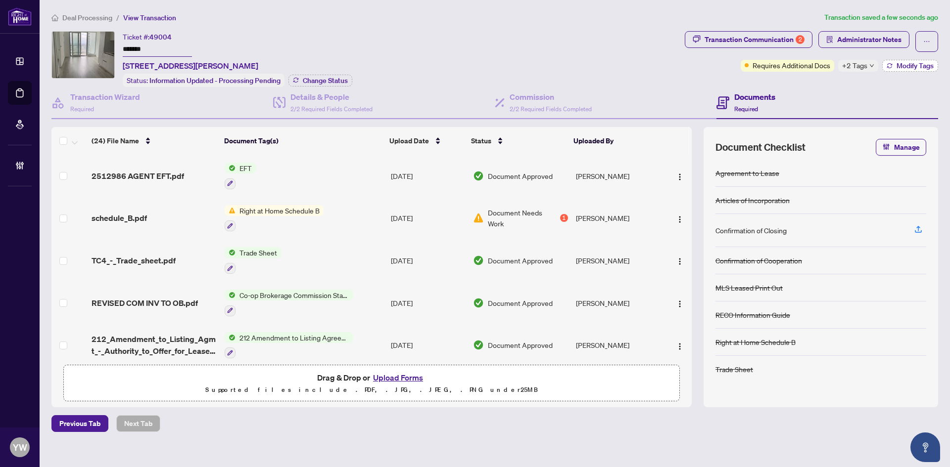
click at [908, 70] on button "Modify Tags" at bounding box center [910, 66] width 56 height 12
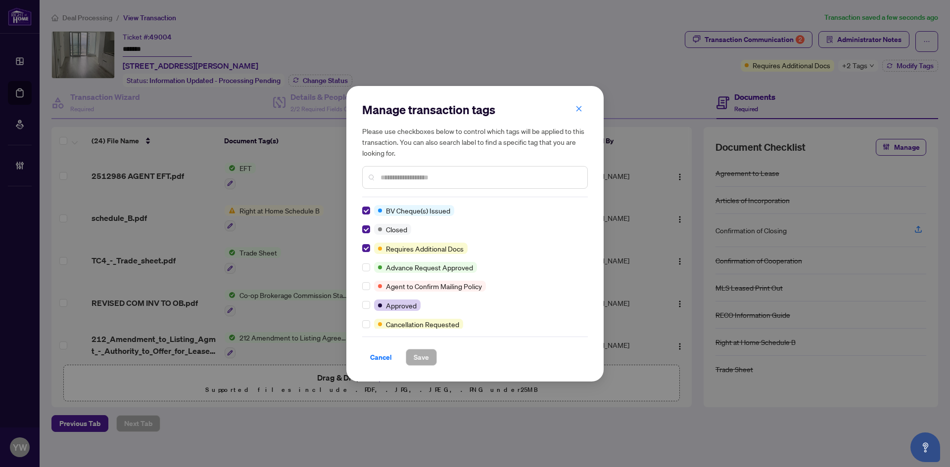
click at [404, 173] on input "text" at bounding box center [479, 177] width 199 height 11
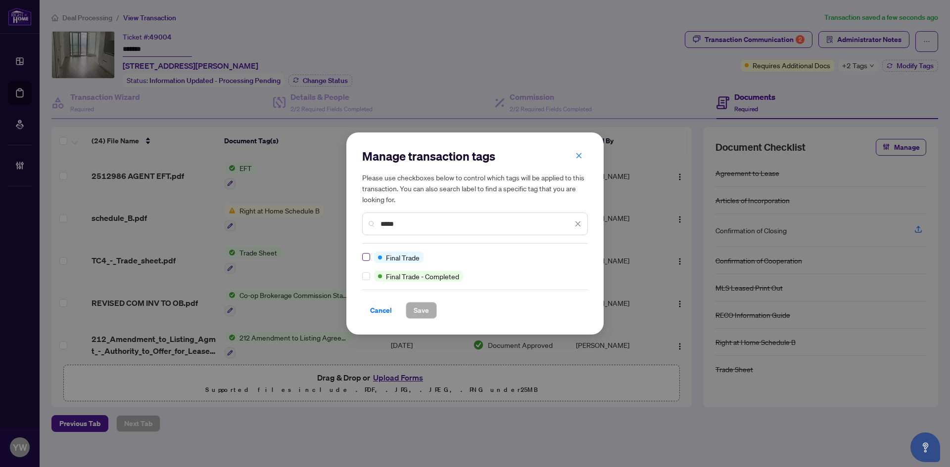
type input "*****"
click at [429, 312] on button "Save" at bounding box center [421, 310] width 31 height 17
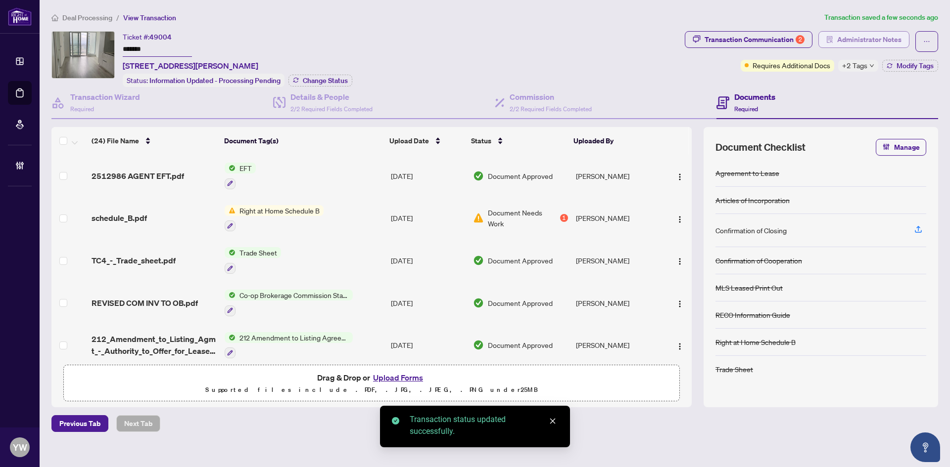
click at [884, 40] on span "Administrator Notes" at bounding box center [869, 40] width 64 height 16
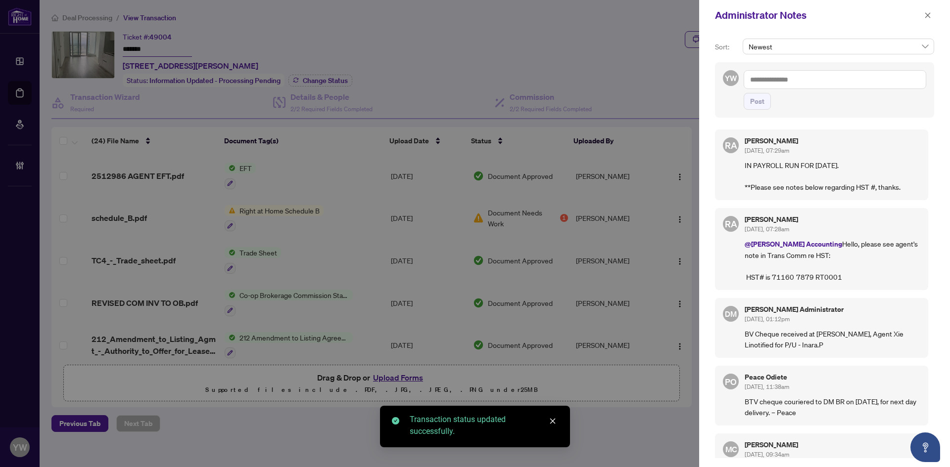
click at [786, 86] on textarea at bounding box center [834, 79] width 182 height 19
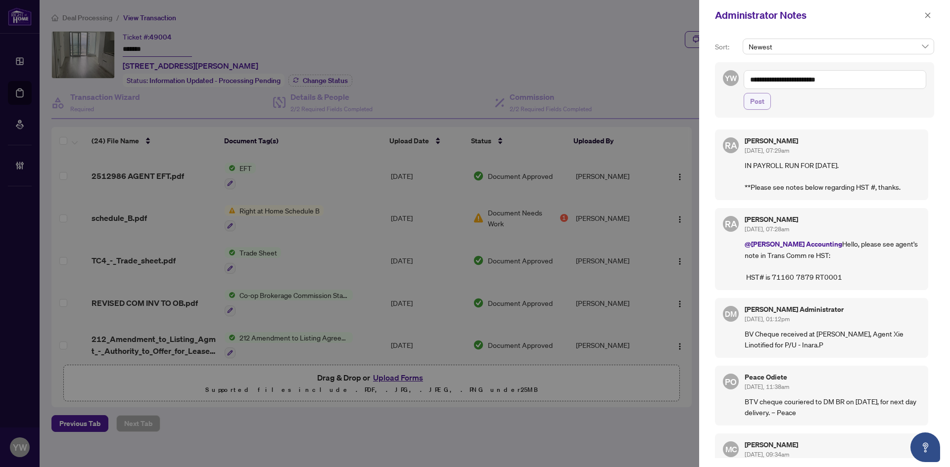
type textarea "**********"
click at [758, 100] on span "Post" at bounding box center [757, 101] width 14 height 16
click at [925, 13] on icon "close" at bounding box center [927, 15] width 7 height 7
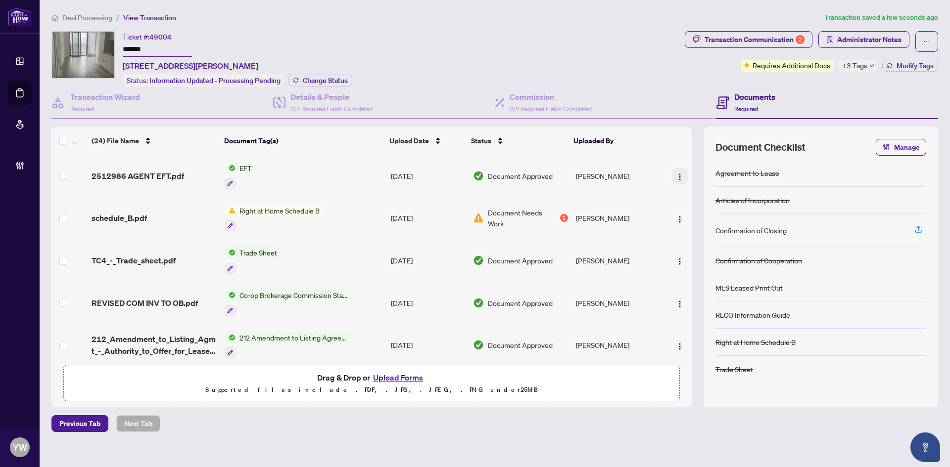
click at [680, 173] on img "button" at bounding box center [680, 177] width 8 height 8
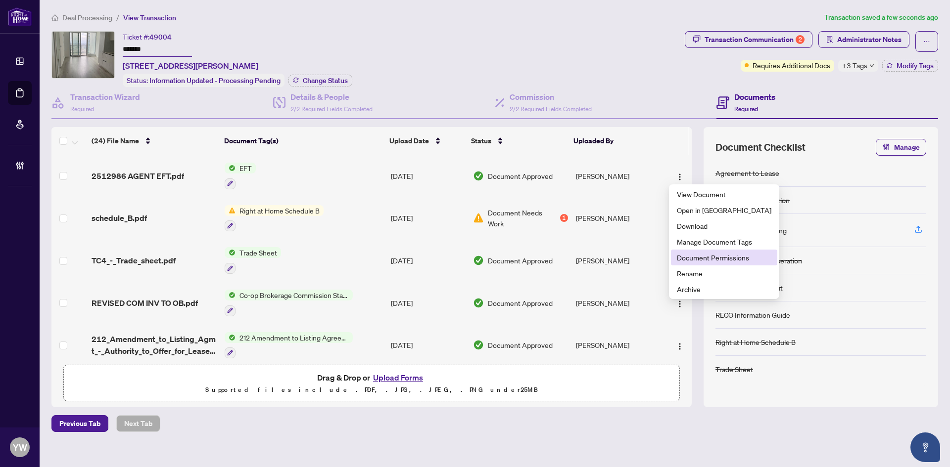
click at [732, 261] on span "Document Permissions" at bounding box center [724, 257] width 94 height 11
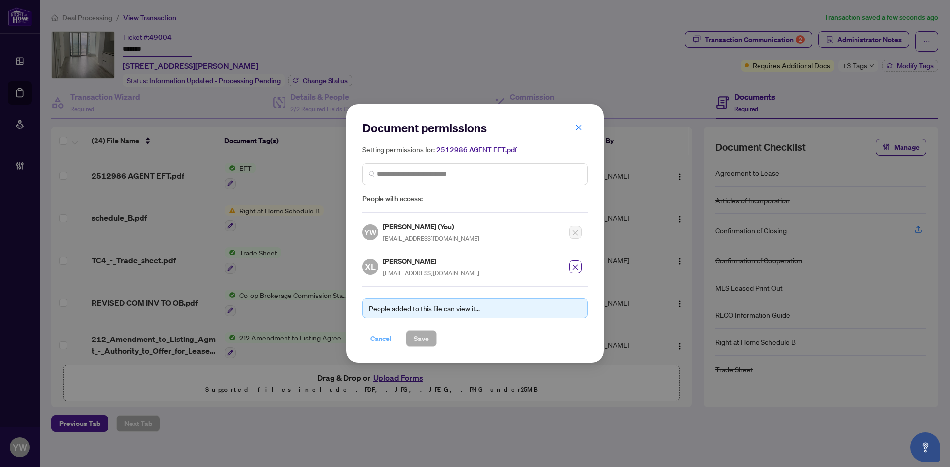
click at [380, 336] on span "Cancel" at bounding box center [381, 339] width 22 height 16
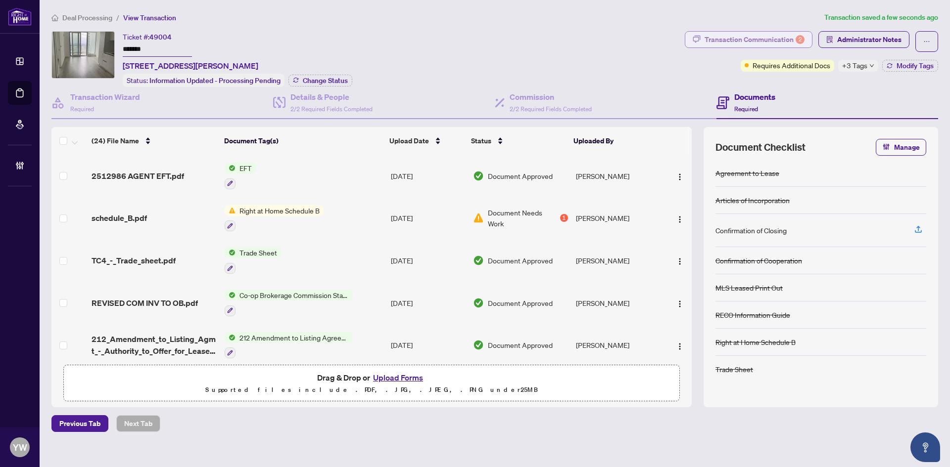
click at [732, 46] on div "Transaction Communication 2" at bounding box center [754, 40] width 100 height 16
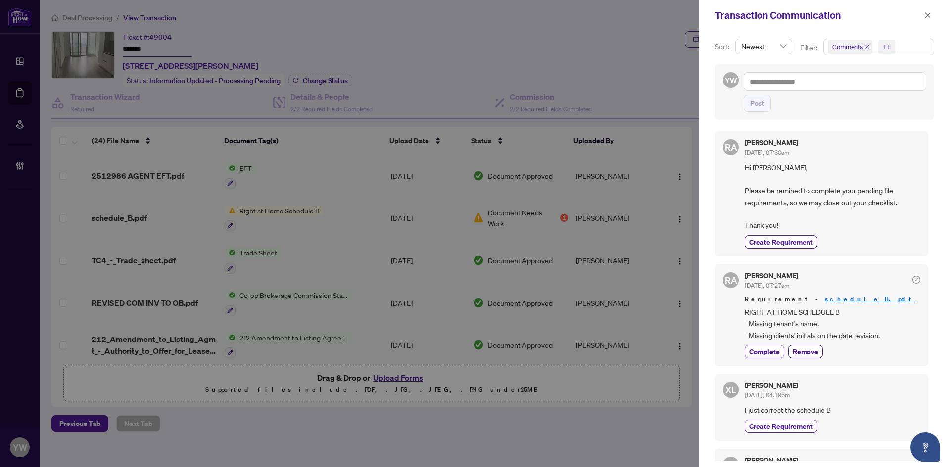
click at [868, 47] on icon "close" at bounding box center [867, 47] width 5 height 5
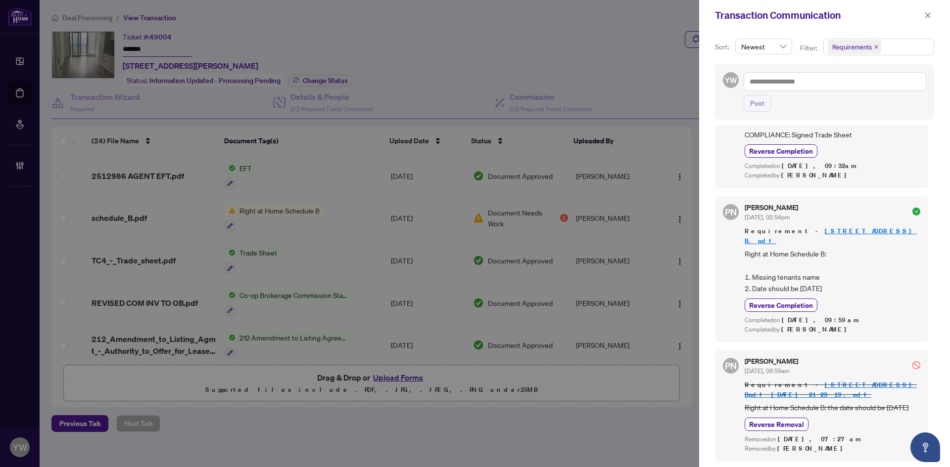
scroll to position [2, 0]
click at [928, 15] on icon "close" at bounding box center [927, 14] width 5 height 5
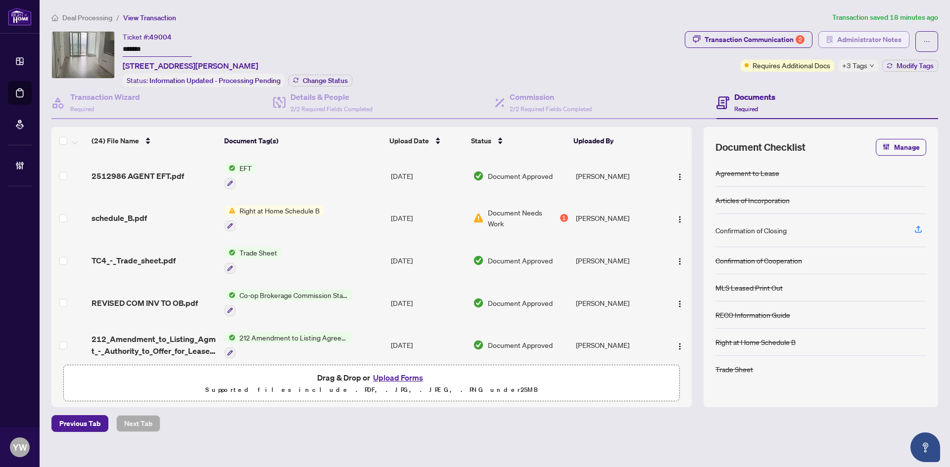
click at [883, 40] on span "Administrator Notes" at bounding box center [869, 40] width 64 height 16
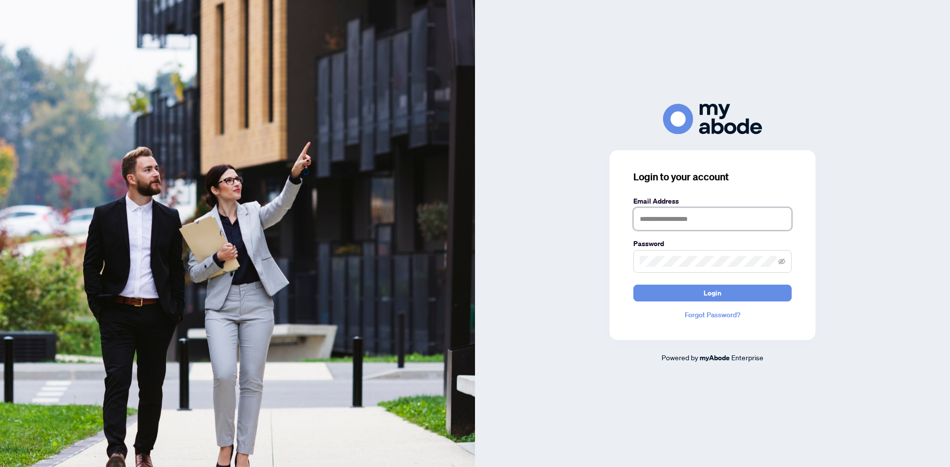
click at [674, 220] on input "text" at bounding box center [712, 219] width 158 height 23
type input "**********"
click at [703, 296] on button "Login" at bounding box center [712, 293] width 158 height 17
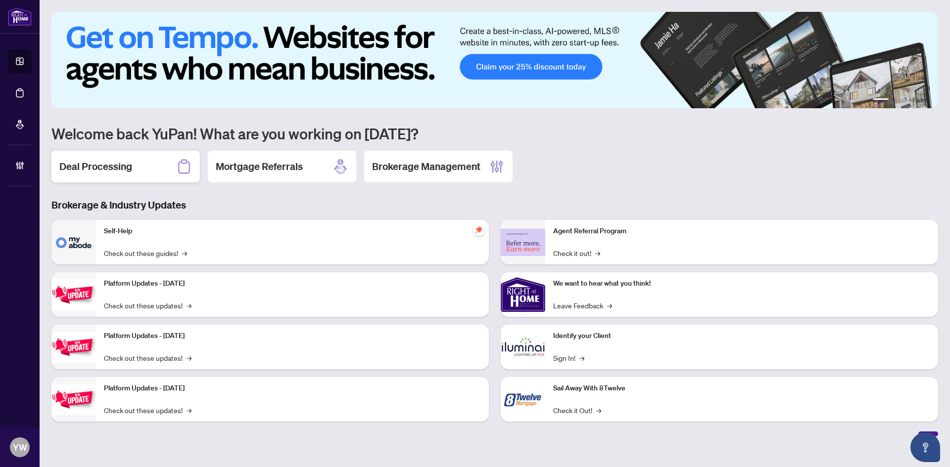
click at [89, 168] on h2 "Deal Processing" at bounding box center [95, 167] width 73 height 14
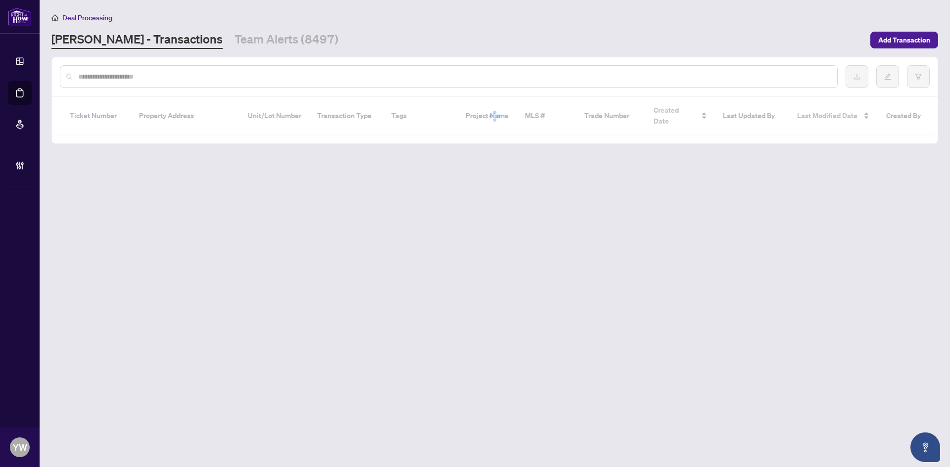
click at [136, 82] on div at bounding box center [448, 76] width 777 height 23
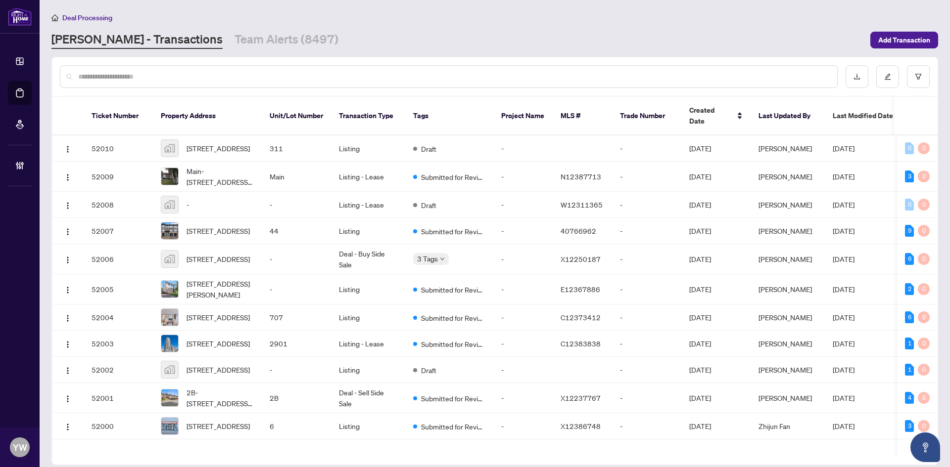
click at [133, 68] on div at bounding box center [448, 76] width 777 height 23
click at [145, 76] on input "text" at bounding box center [453, 76] width 751 height 11
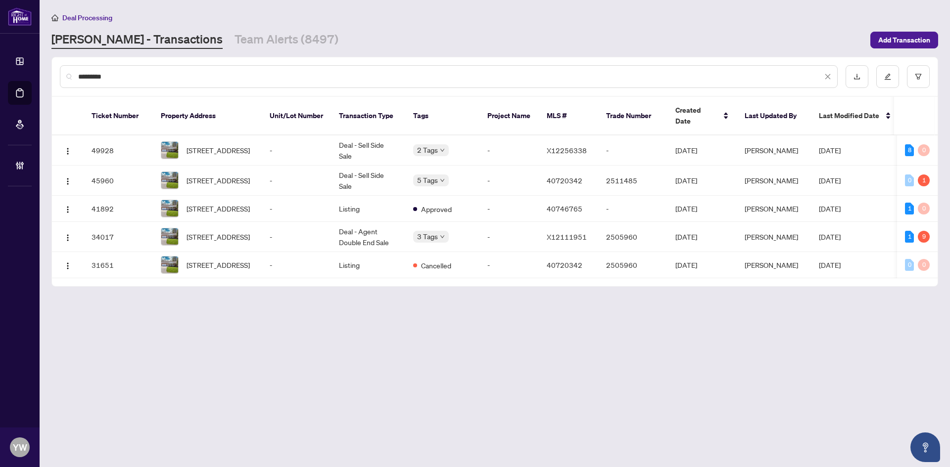
type input "*********"
click at [206, 175] on span "[STREET_ADDRESS]" at bounding box center [217, 180] width 63 height 11
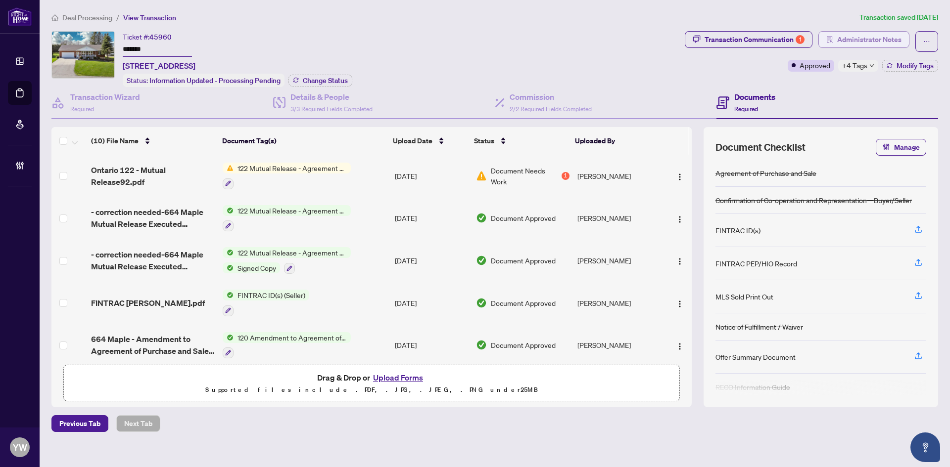
click at [865, 41] on span "Administrator Notes" at bounding box center [869, 40] width 64 height 16
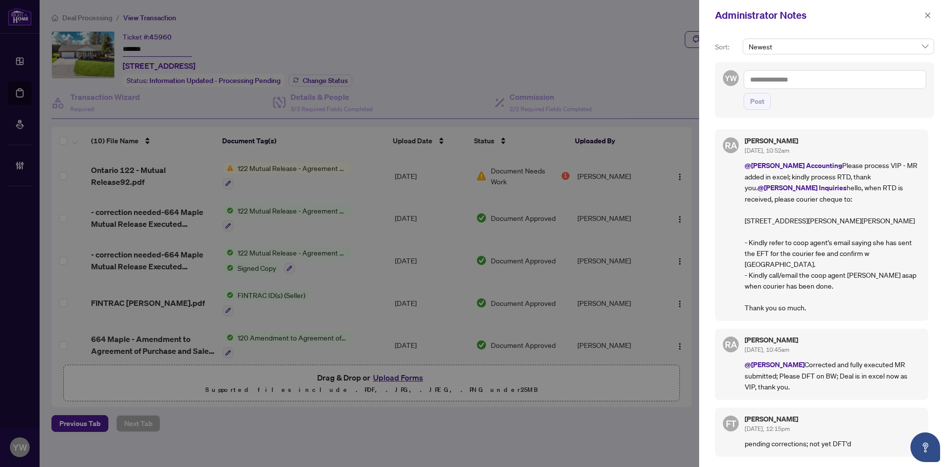
click at [821, 76] on textarea at bounding box center [834, 79] width 182 height 19
click at [820, 76] on textarea at bounding box center [834, 79] width 182 height 19
click at [929, 14] on icon "close" at bounding box center [927, 14] width 5 height 5
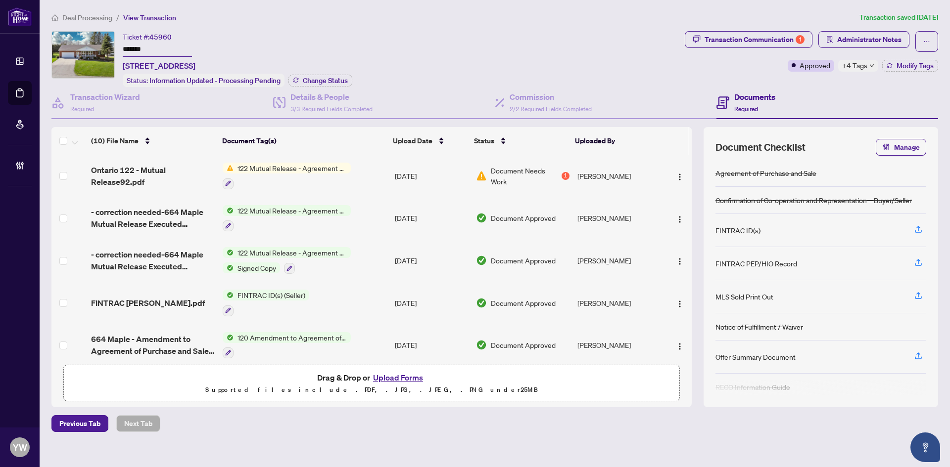
click at [63, 17] on span "Deal Processing" at bounding box center [87, 17] width 50 height 9
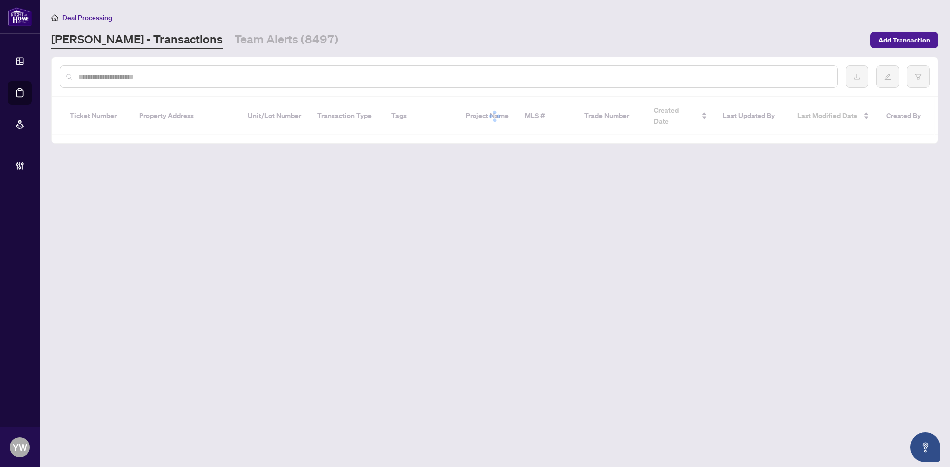
click at [84, 76] on input "text" at bounding box center [453, 76] width 751 height 11
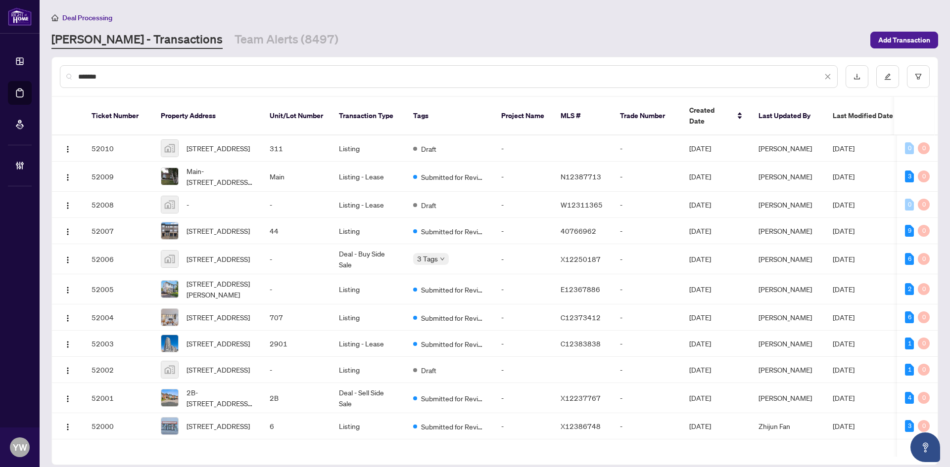
type input "*******"
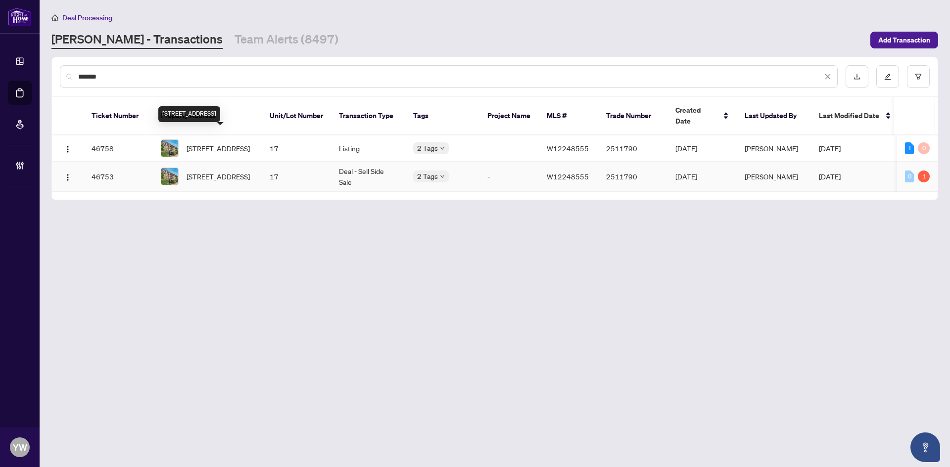
click at [223, 171] on span "[STREET_ADDRESS]" at bounding box center [217, 176] width 63 height 11
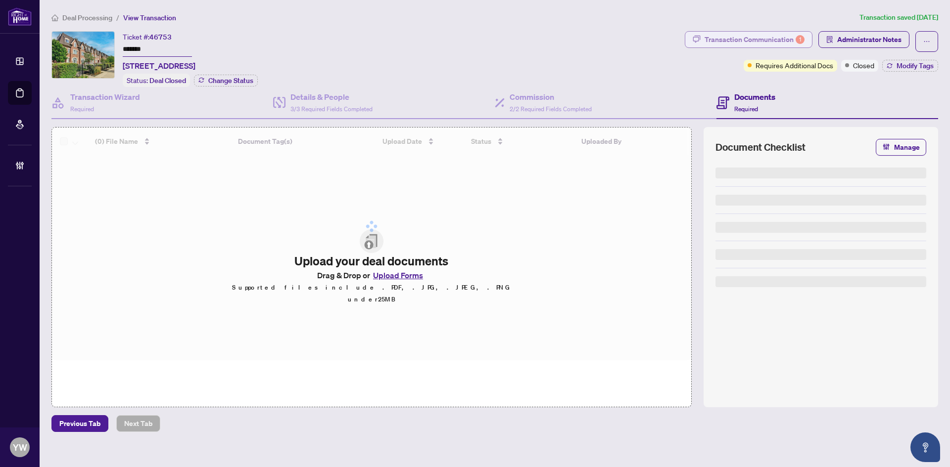
click at [743, 41] on div "Transaction Communication 1" at bounding box center [754, 40] width 100 height 16
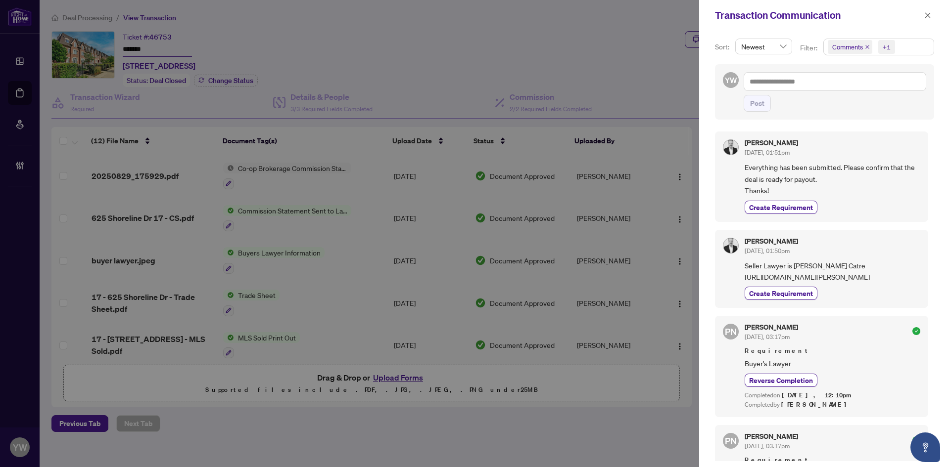
click at [865, 47] on icon "close" at bounding box center [867, 47] width 5 height 5
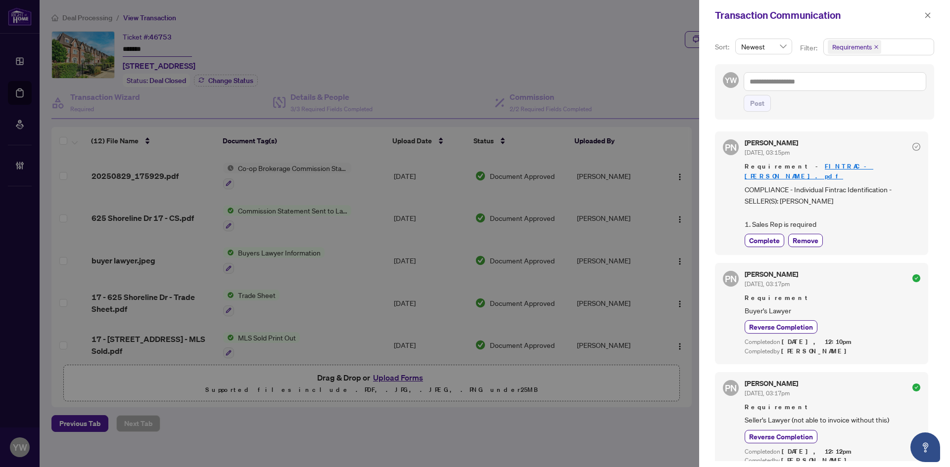
click at [863, 219] on span "COMPLIANCE - Individual Fintrac Identification - SELLER(S): [PERSON_NAME] 1. Sa…" at bounding box center [832, 207] width 176 height 46
click at [926, 11] on span "button" at bounding box center [927, 15] width 7 height 16
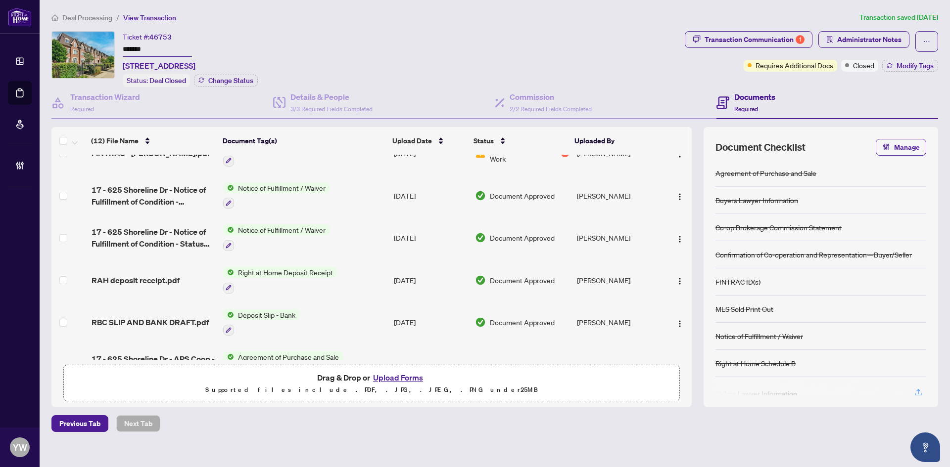
scroll to position [304, 0]
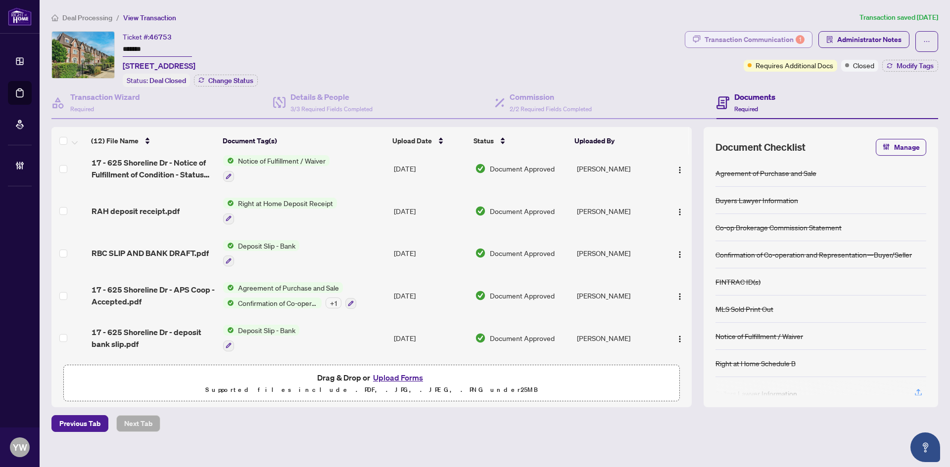
click at [767, 39] on div "Transaction Communication 1" at bounding box center [754, 40] width 100 height 16
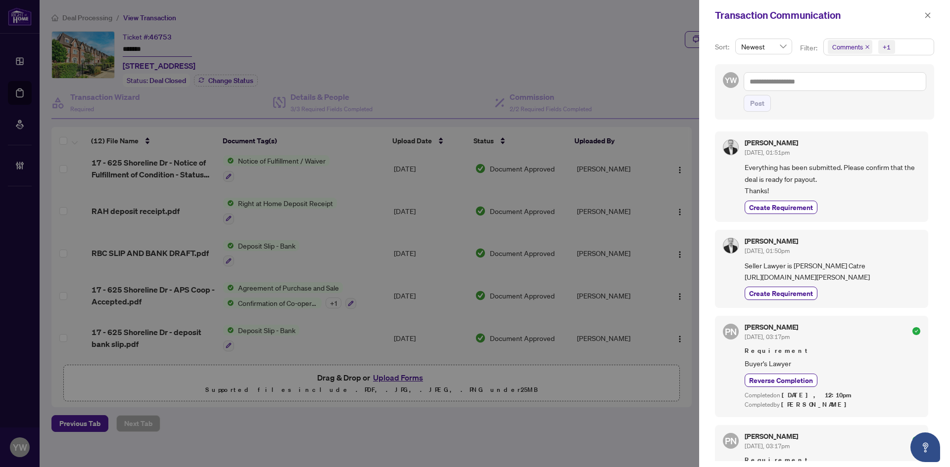
click at [868, 45] on icon "close" at bounding box center [867, 47] width 5 height 5
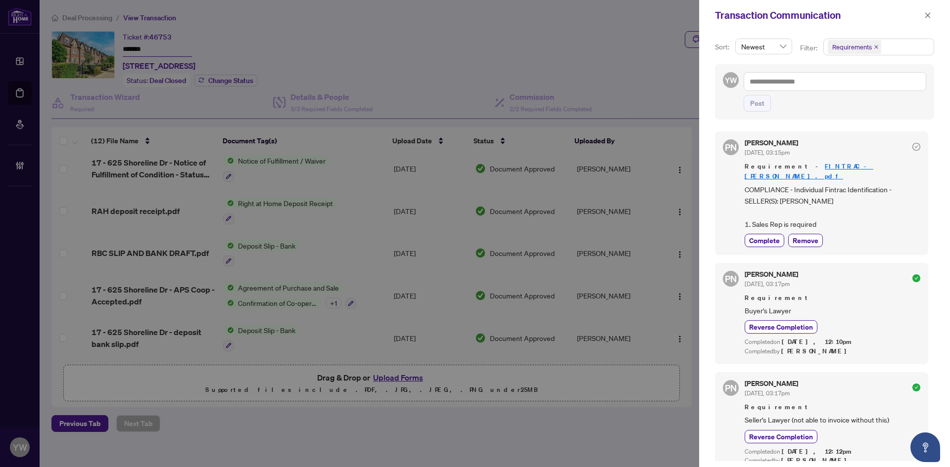
click at [867, 209] on span "COMPLIANCE - Individual Fintrac Identification - SELLER(S): [PERSON_NAME] 1. Sa…" at bounding box center [832, 207] width 176 height 46
click at [925, 14] on icon "close" at bounding box center [927, 15] width 7 height 7
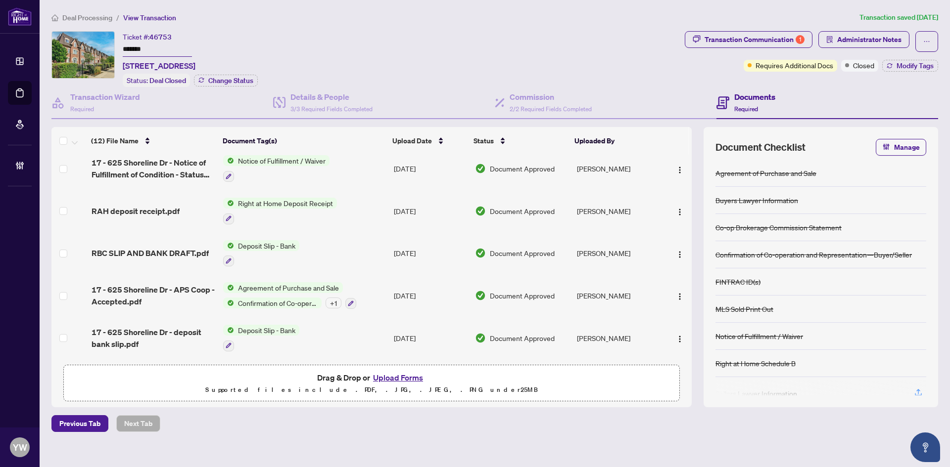
click at [82, 18] on span "Deal Processing" at bounding box center [87, 17] width 50 height 9
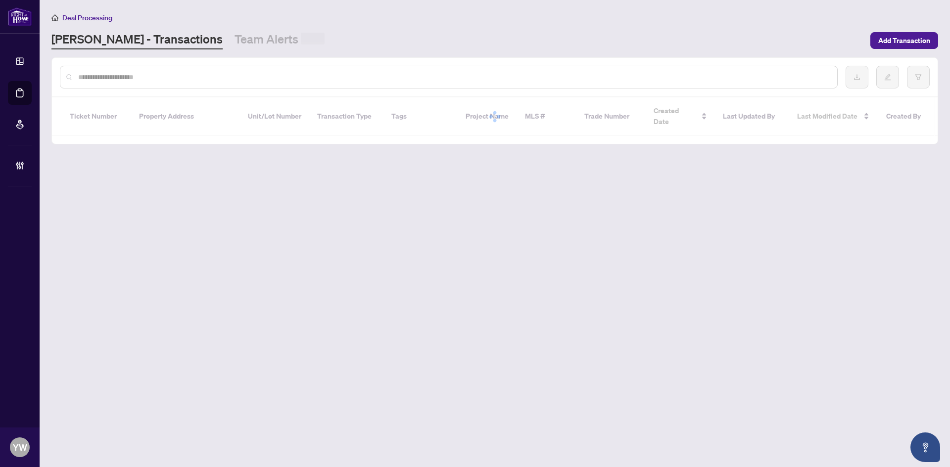
click at [80, 73] on input "text" at bounding box center [453, 77] width 751 height 11
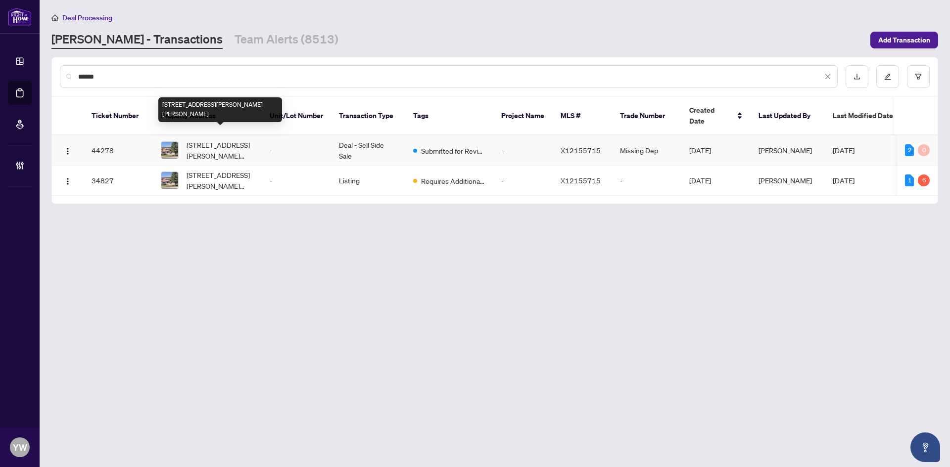
type input "******"
click at [209, 139] on span "[STREET_ADDRESS][PERSON_NAME][PERSON_NAME]" at bounding box center [219, 150] width 67 height 22
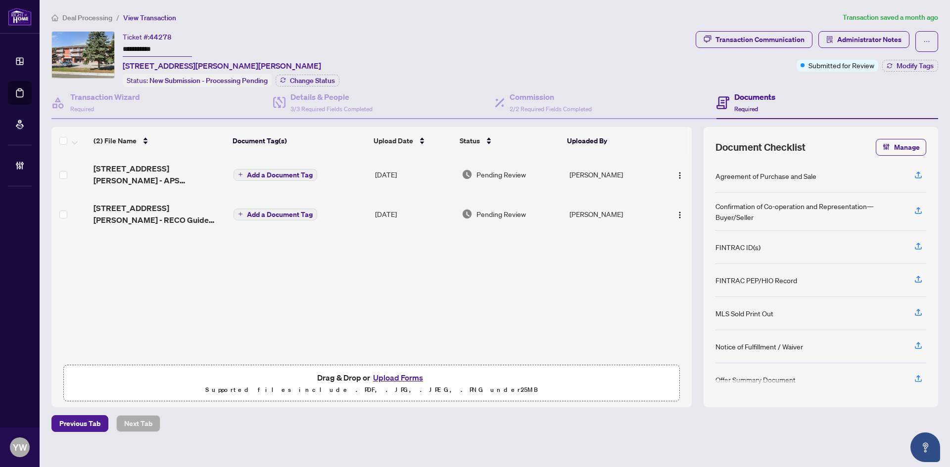
click at [208, 245] on div "[STREET_ADDRESS][PERSON_NAME] - APS [PERSON_NAME] - Accepted.pdf Add a Document…" at bounding box center [371, 257] width 640 height 205
click at [194, 163] on span "[STREET_ADDRESS][PERSON_NAME] - APS [PERSON_NAME] - Accepted.pdf" at bounding box center [159, 175] width 132 height 24
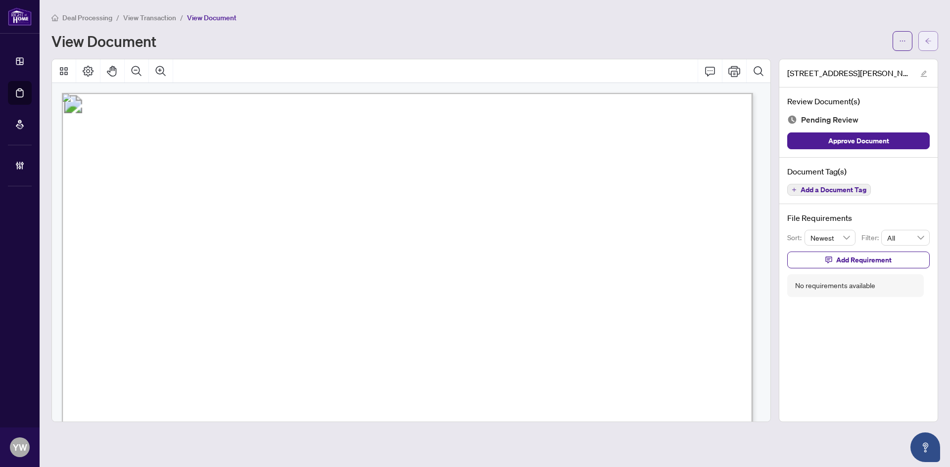
click at [934, 41] on button "button" at bounding box center [928, 41] width 20 height 20
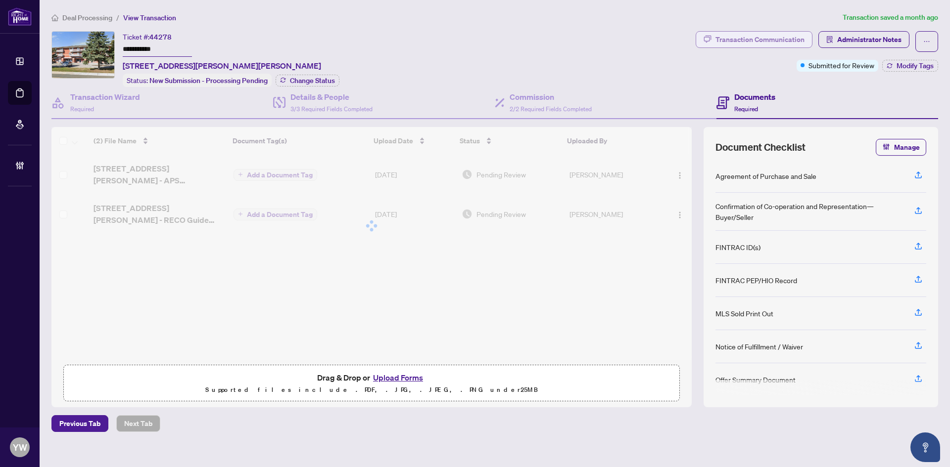
click at [774, 42] on div "Transaction Communication" at bounding box center [759, 40] width 89 height 16
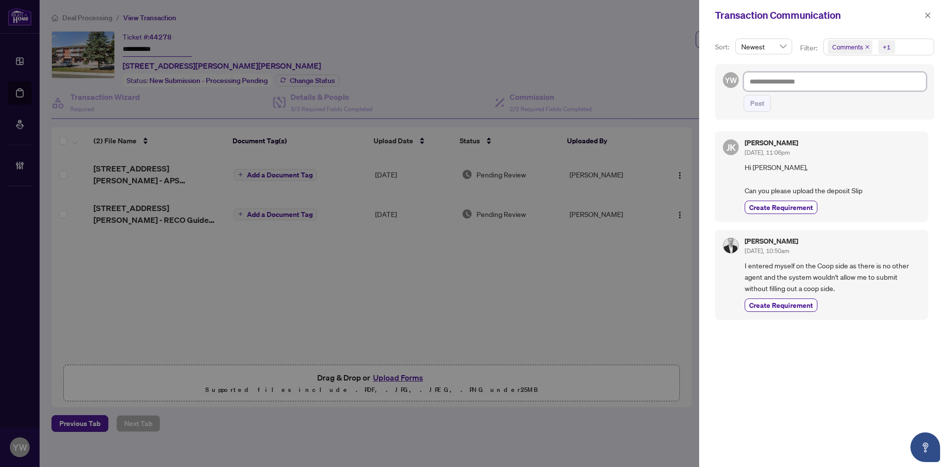
click at [761, 84] on textarea at bounding box center [834, 81] width 182 height 19
type textarea "*"
type textarea "**"
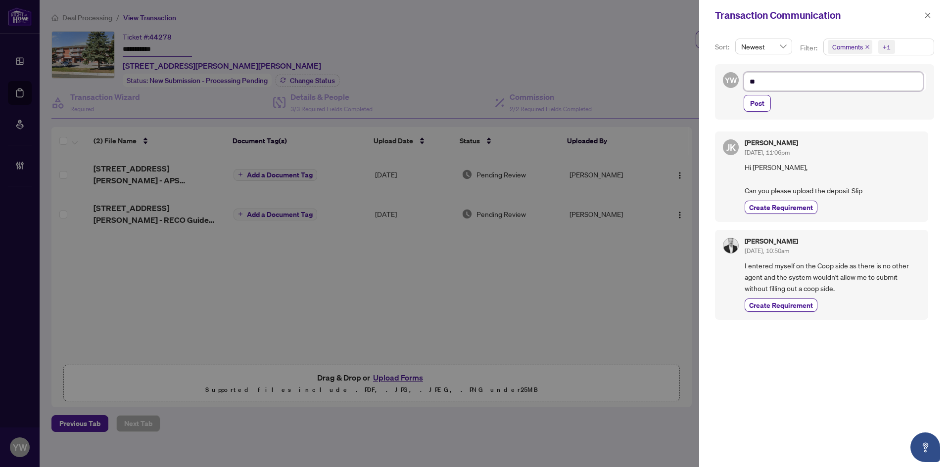
type textarea "***"
type textarea "****"
type textarea "***"
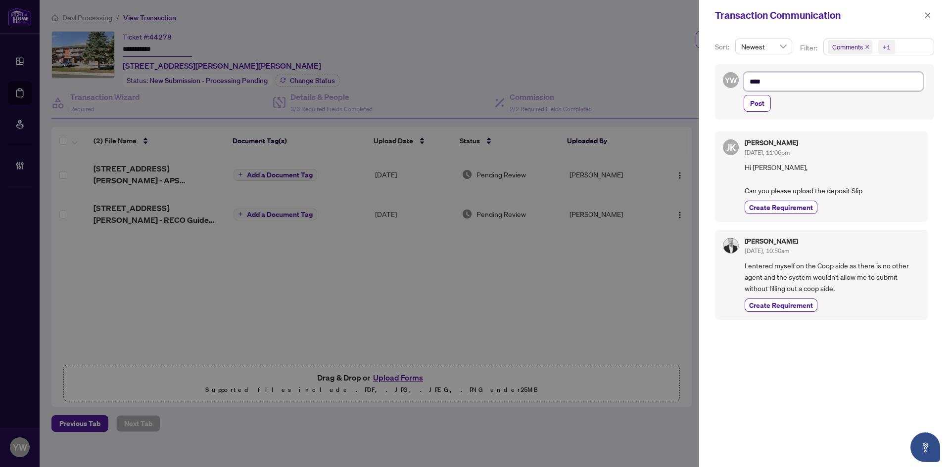
type textarea "***"
type textarea "**"
type textarea "*"
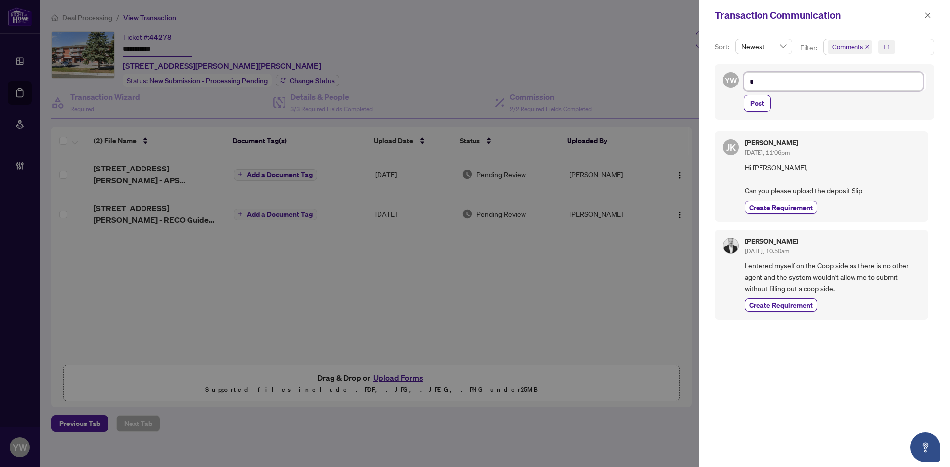
type textarea "**********"
type textarea "*"
type textarea "**"
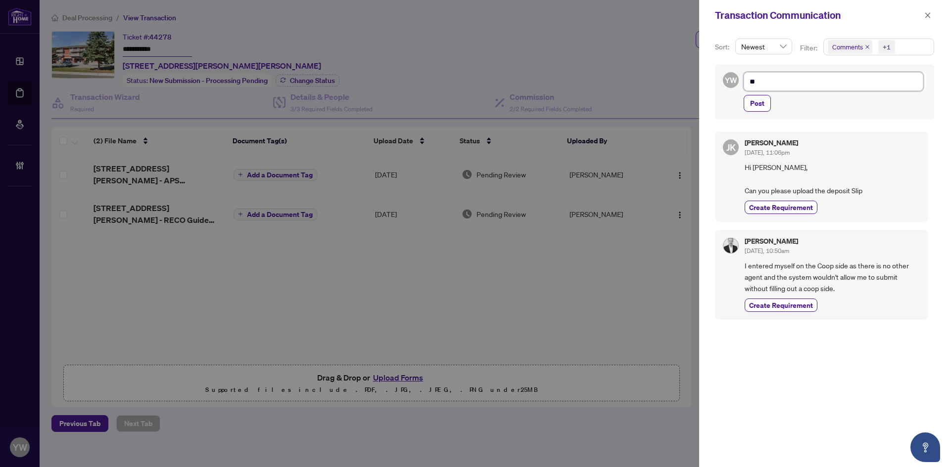
type textarea "***"
type textarea "****"
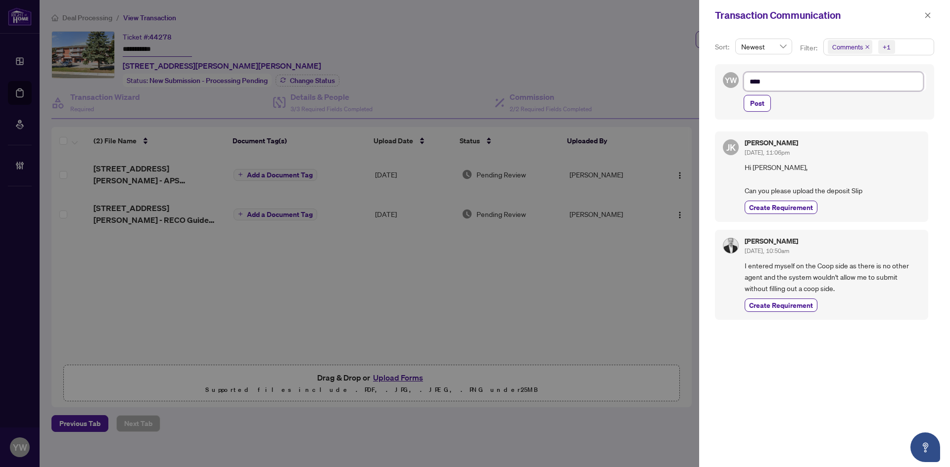
type textarea "****"
type textarea "***"
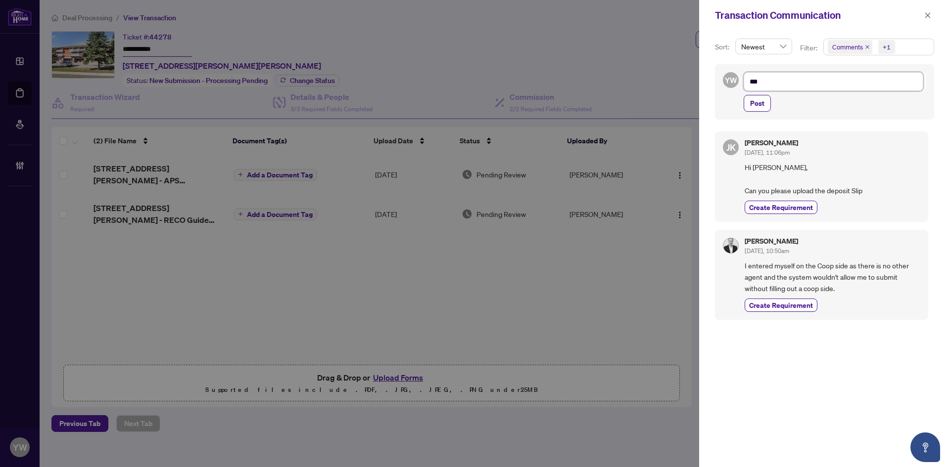
type textarea "**"
type textarea "*"
type textarea "**********"
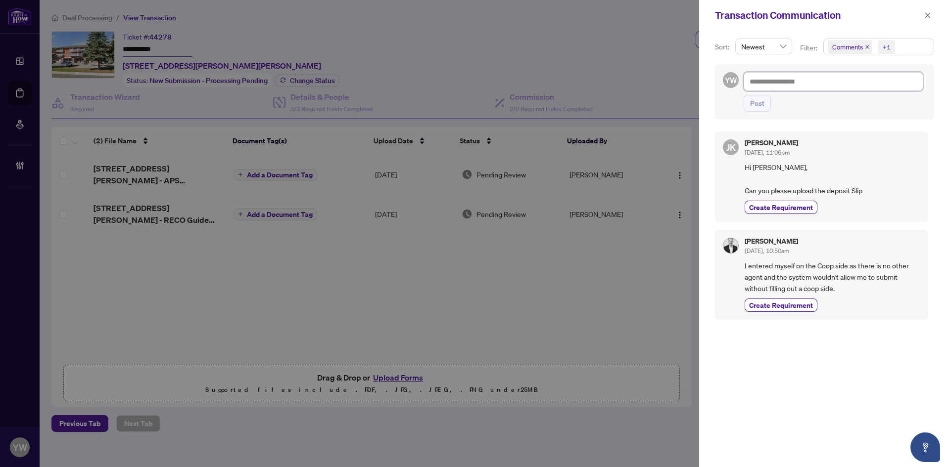
type textarea "*"
type textarea "**********"
click at [926, 10] on span "button" at bounding box center [927, 15] width 7 height 16
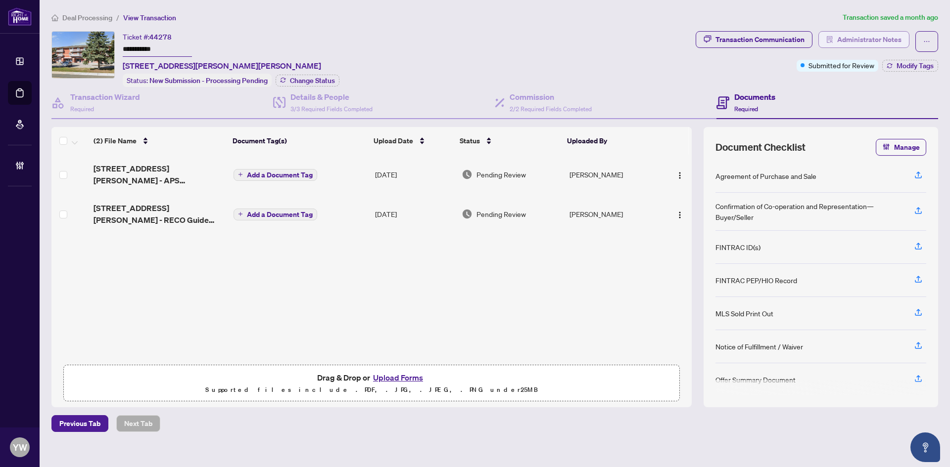
click at [865, 43] on span "Administrator Notes" at bounding box center [869, 40] width 64 height 16
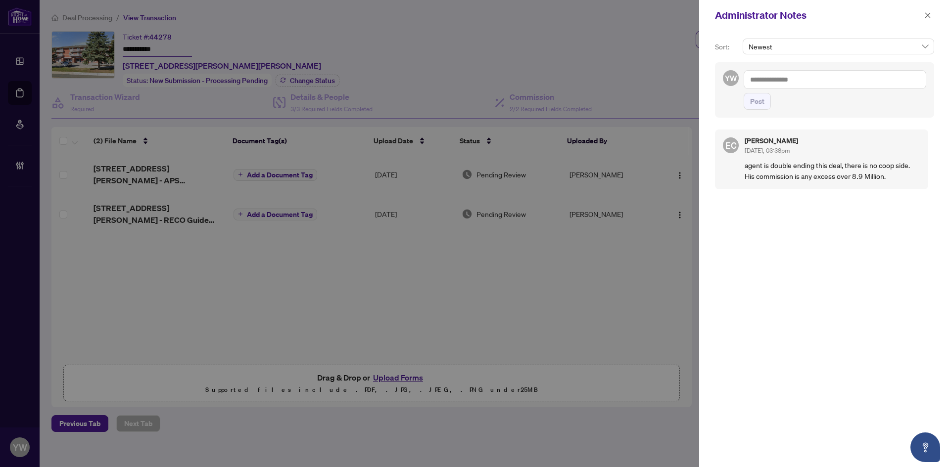
click at [832, 69] on div "YW Post" at bounding box center [824, 89] width 219 height 55
click at [829, 83] on textarea at bounding box center [834, 79] width 182 height 19
type textarea "**********"
click at [758, 103] on span "Post" at bounding box center [757, 101] width 14 height 16
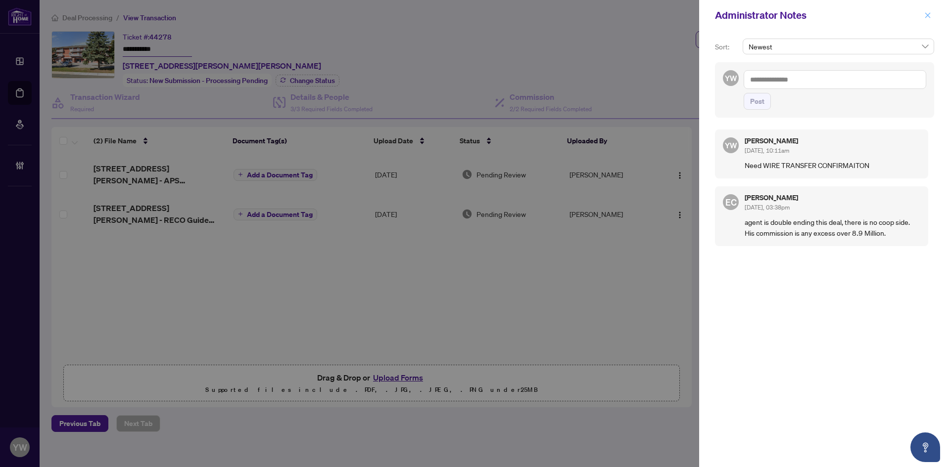
click at [922, 13] on button "button" at bounding box center [927, 15] width 13 height 12
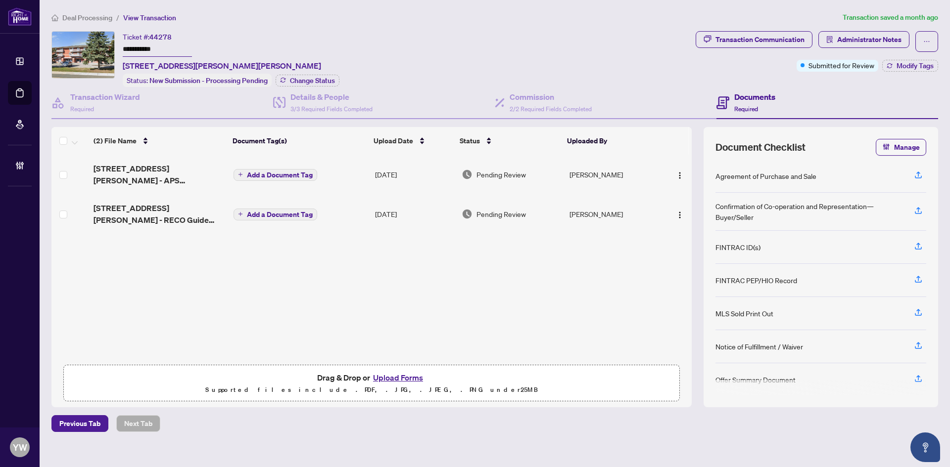
click at [96, 17] on span "Deal Processing" at bounding box center [87, 17] width 50 height 9
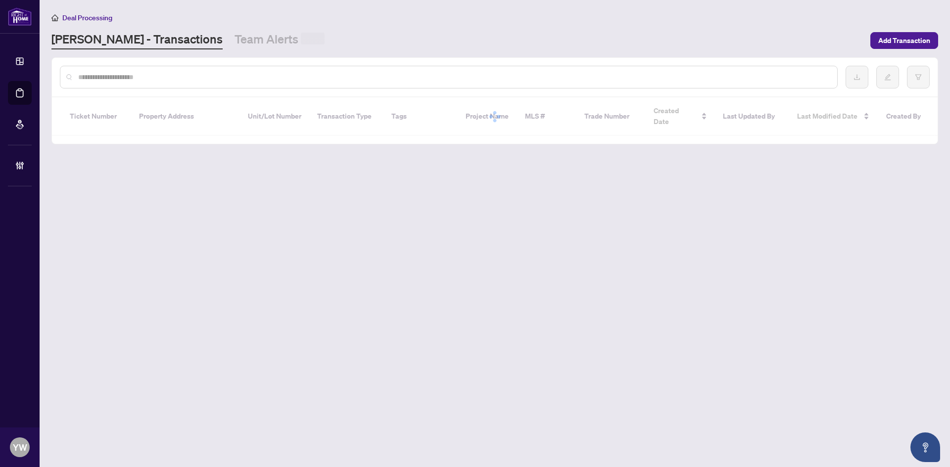
click at [97, 76] on input "text" at bounding box center [453, 77] width 751 height 11
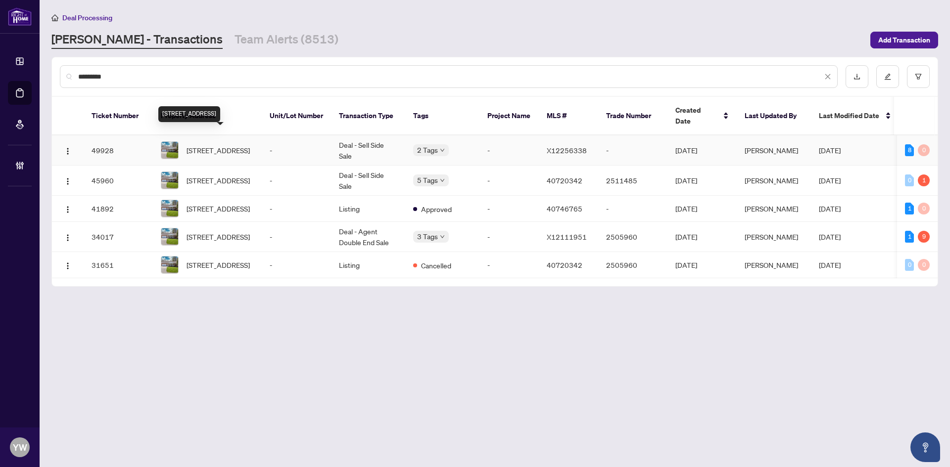
type input "*********"
click at [223, 145] on span "664 Maple St, Huron East, Ontario N0G 1H0, Canada" at bounding box center [217, 150] width 63 height 11
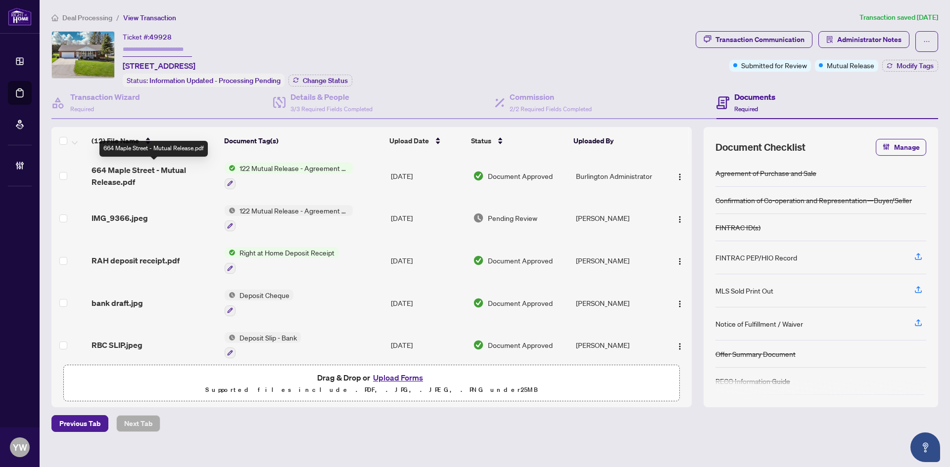
click at [137, 165] on span "664 Maple Street - Mutual Release.pdf" at bounding box center [153, 176] width 125 height 24
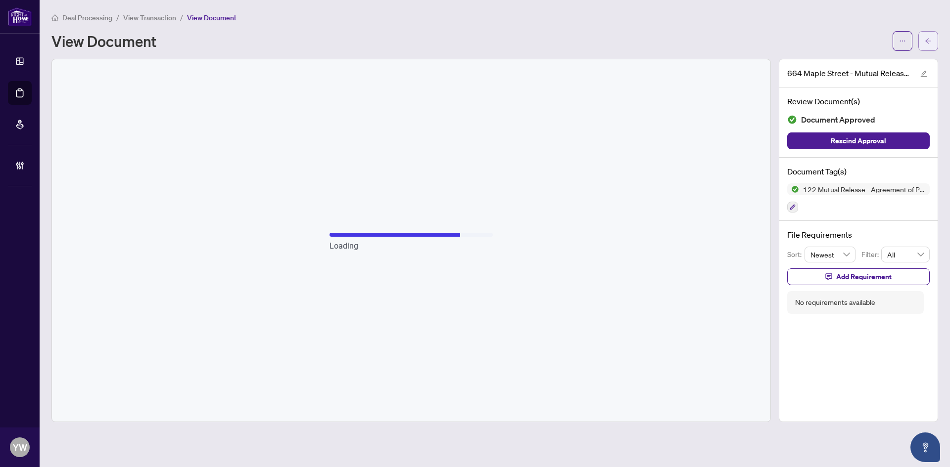
click at [931, 39] on icon "arrow-left" at bounding box center [927, 41] width 7 height 7
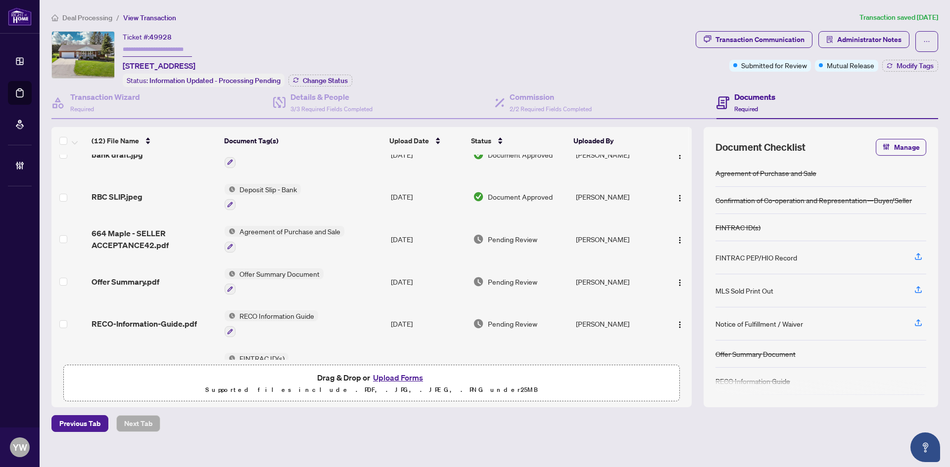
scroll to position [198, 0]
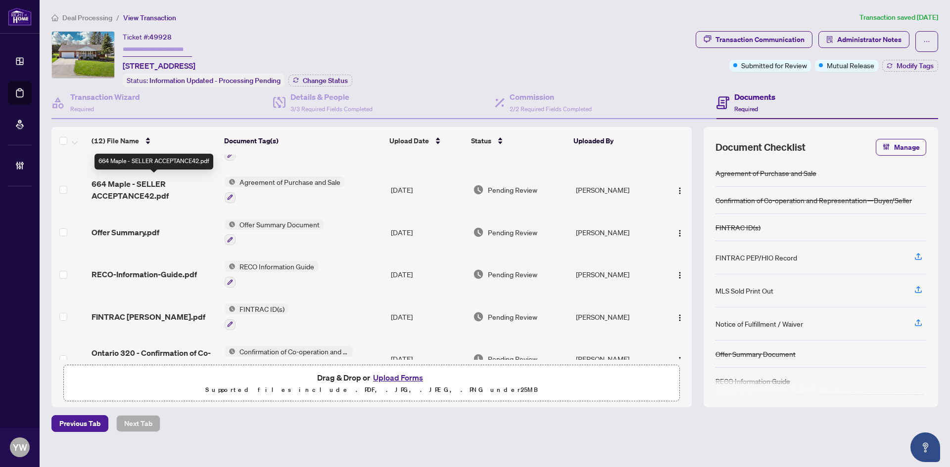
click at [149, 186] on span "664 Maple - SELLER ACCEPTANCE42.pdf" at bounding box center [153, 190] width 125 height 24
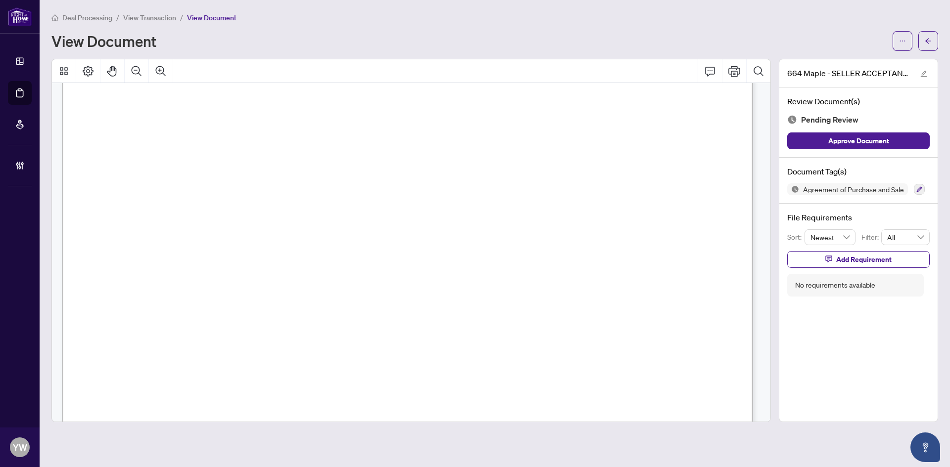
scroll to position [3759, 0]
click at [928, 39] on icon "arrow-left" at bounding box center [928, 40] width 6 height 5
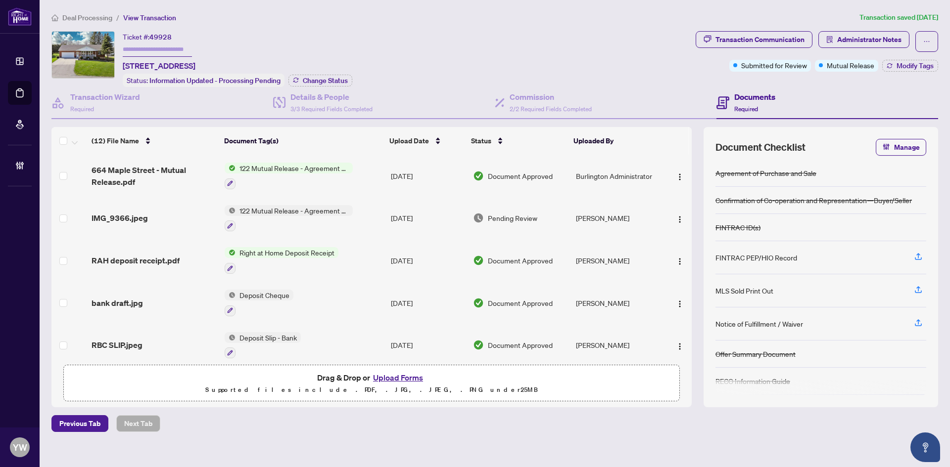
click at [164, 259] on span "RAH deposit receipt.pdf" at bounding box center [135, 261] width 88 height 12
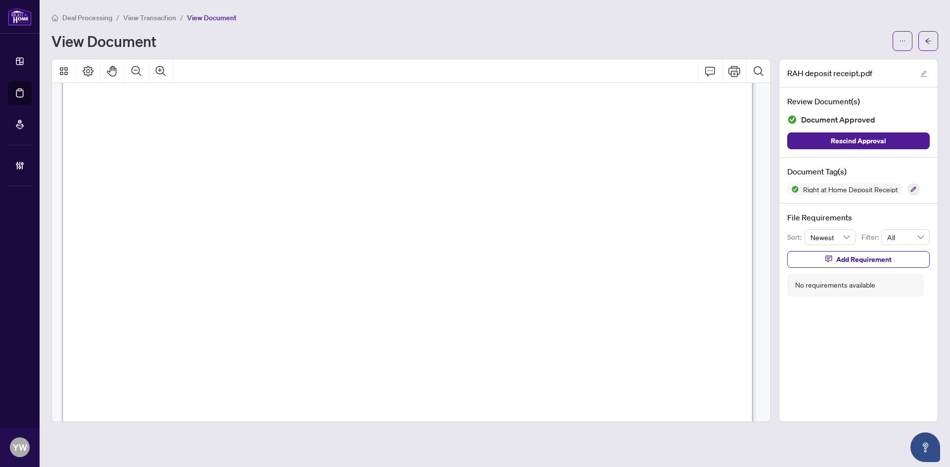
scroll to position [396, 0]
click at [932, 44] on button "button" at bounding box center [928, 41] width 20 height 20
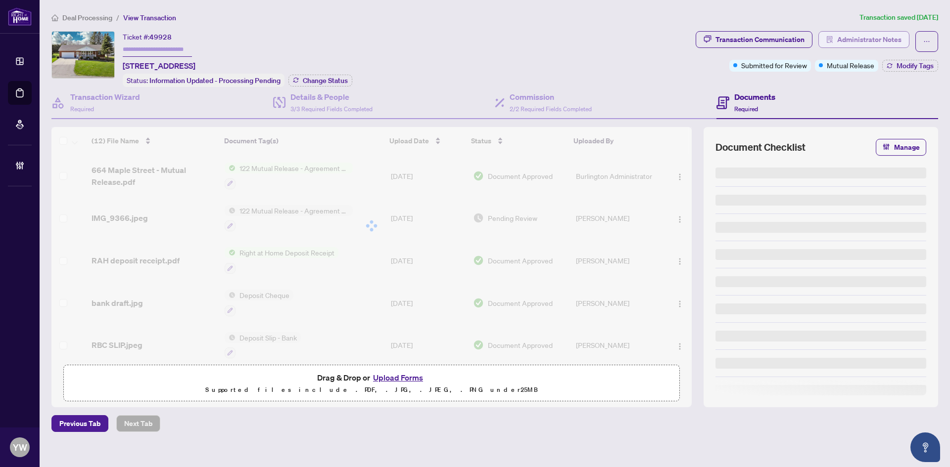
click at [885, 36] on span "Administrator Notes" at bounding box center [869, 40] width 64 height 16
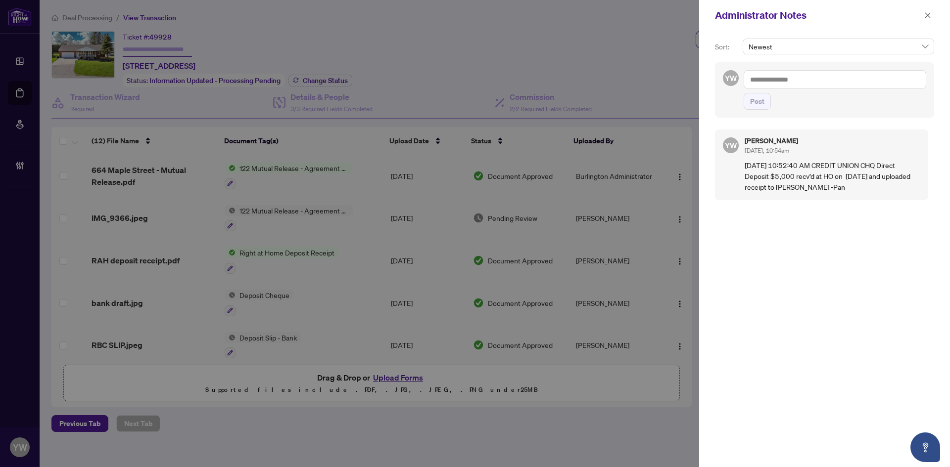
click at [815, 81] on textarea at bounding box center [834, 79] width 182 height 19
click at [793, 87] on span "Flora belle Tabije" at bounding box center [804, 86] width 69 height 9
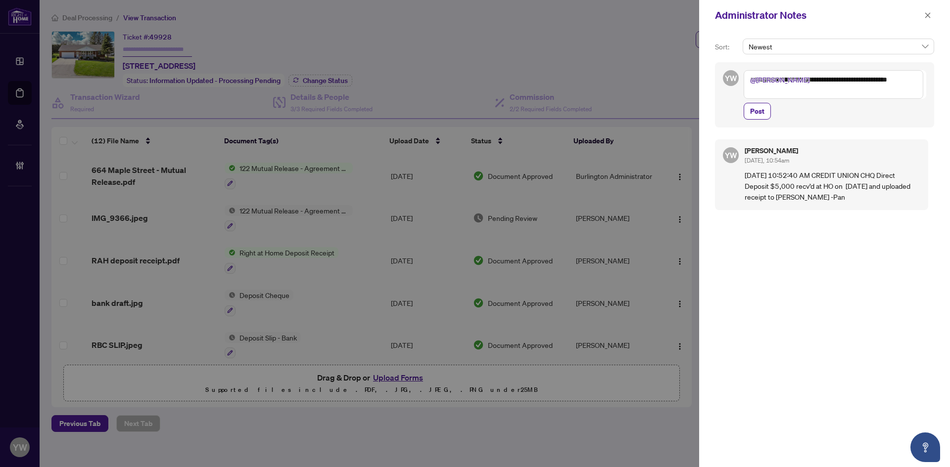
click at [835, 101] on div "**********" at bounding box center [834, 94] width 182 height 49
click at [823, 92] on textarea "**********" at bounding box center [833, 84] width 180 height 29
paste textarea "**********"
click at [784, 90] on textarea "**********" at bounding box center [833, 84] width 180 height 29
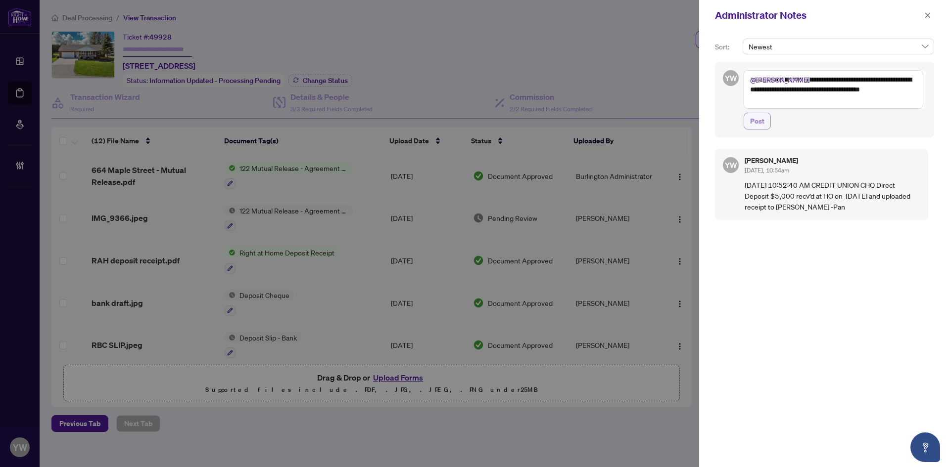
type textarea "**********"
click at [762, 119] on span "Post" at bounding box center [757, 121] width 14 height 16
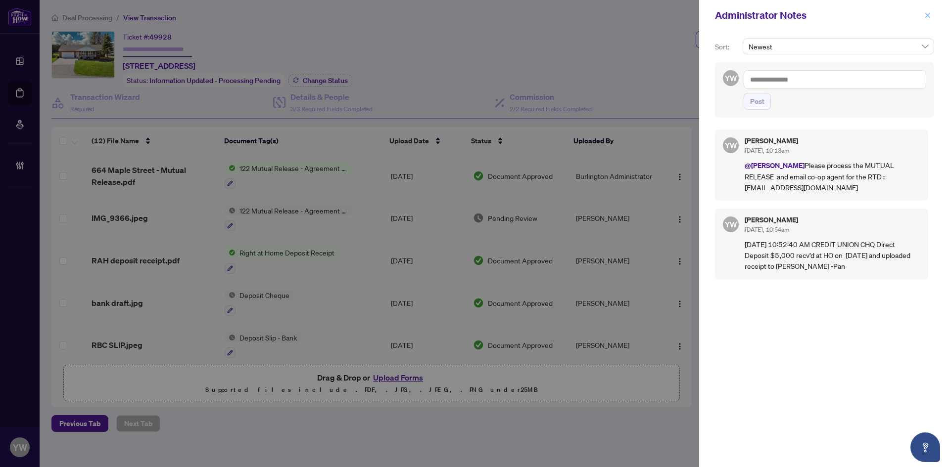
click at [925, 14] on icon "close" at bounding box center [927, 14] width 5 height 5
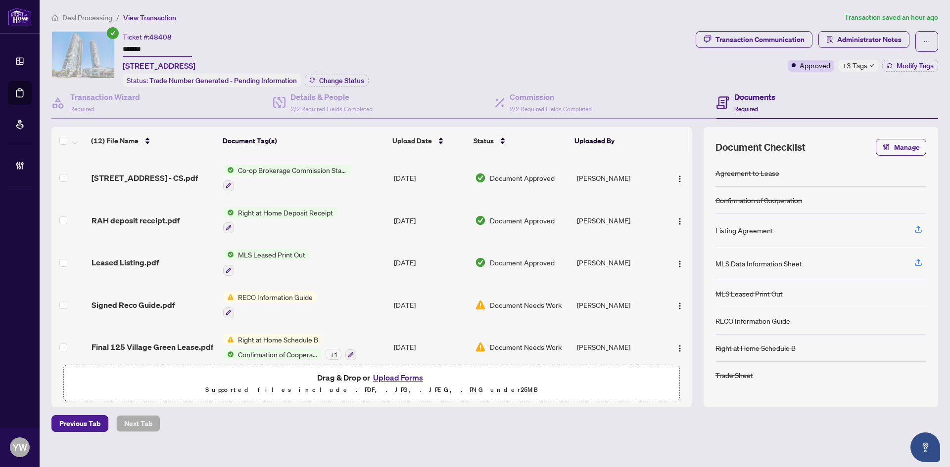
scroll to position [302, 0]
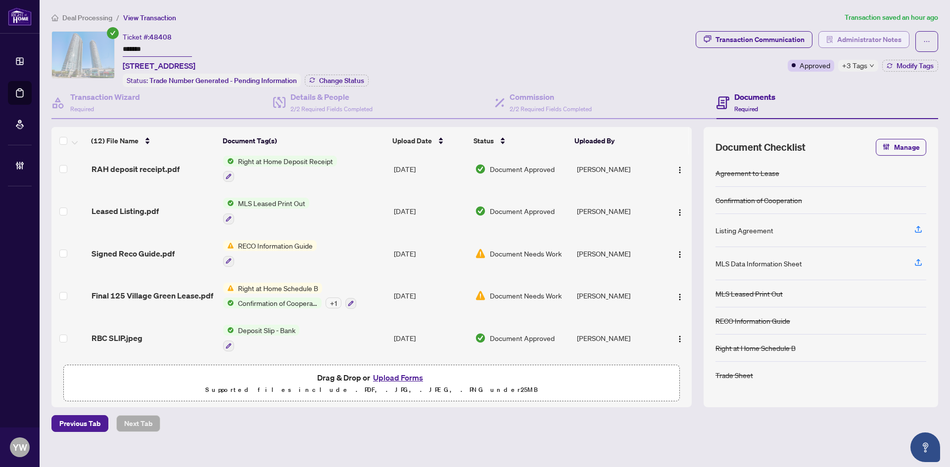
click at [851, 39] on span "Administrator Notes" at bounding box center [869, 40] width 64 height 16
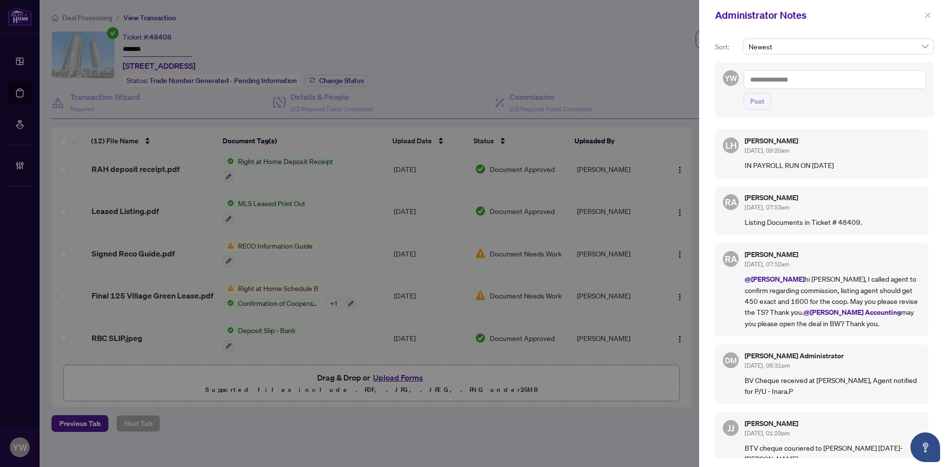
click at [925, 18] on icon "close" at bounding box center [927, 15] width 7 height 7
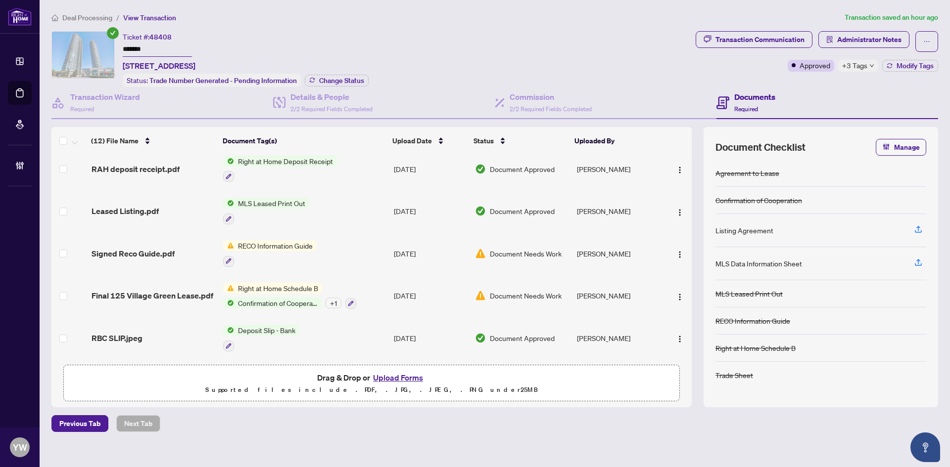
click at [882, 60] on div "Approved +3 Tags Modify Tags" at bounding box center [862, 66] width 150 height 12
click at [908, 70] on button "Modify Tags" at bounding box center [910, 66] width 56 height 12
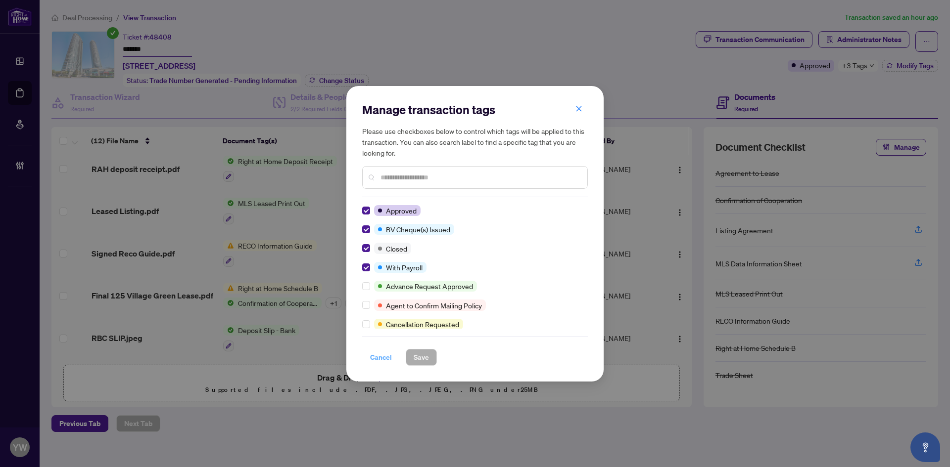
click at [384, 361] on span "Cancel" at bounding box center [381, 358] width 22 height 16
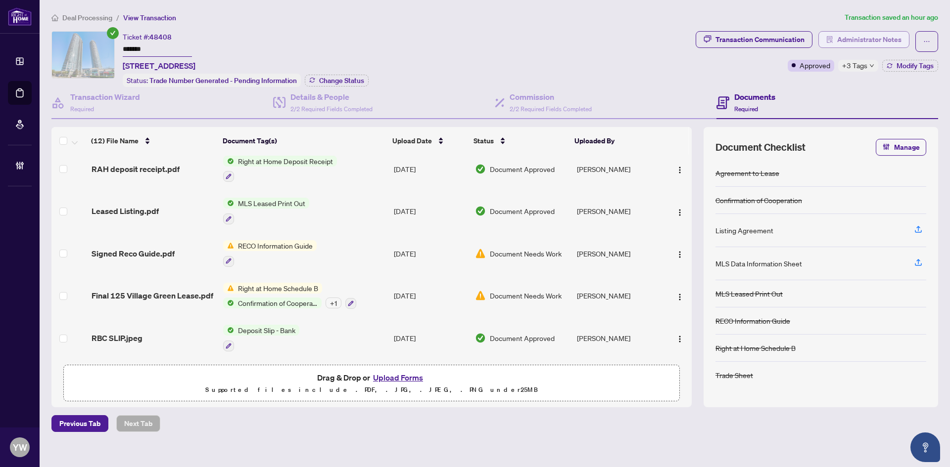
click at [853, 43] on span "Administrator Notes" at bounding box center [869, 40] width 64 height 16
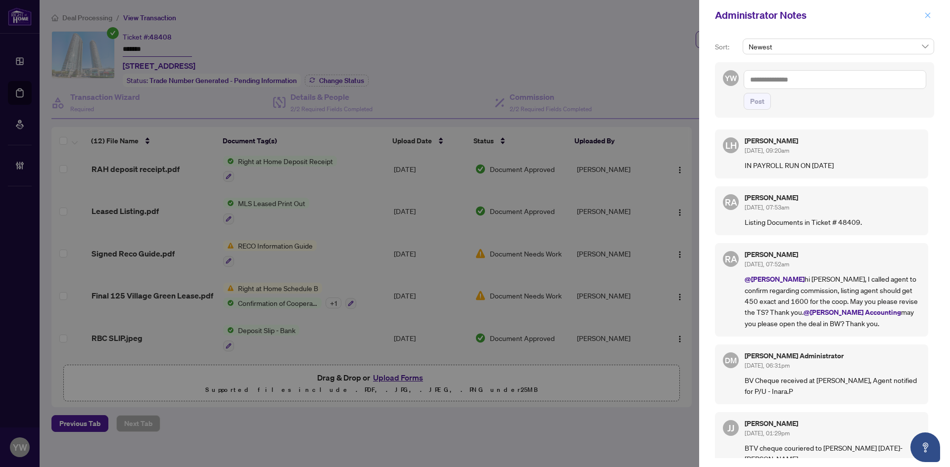
click at [929, 16] on icon "close" at bounding box center [927, 15] width 7 height 7
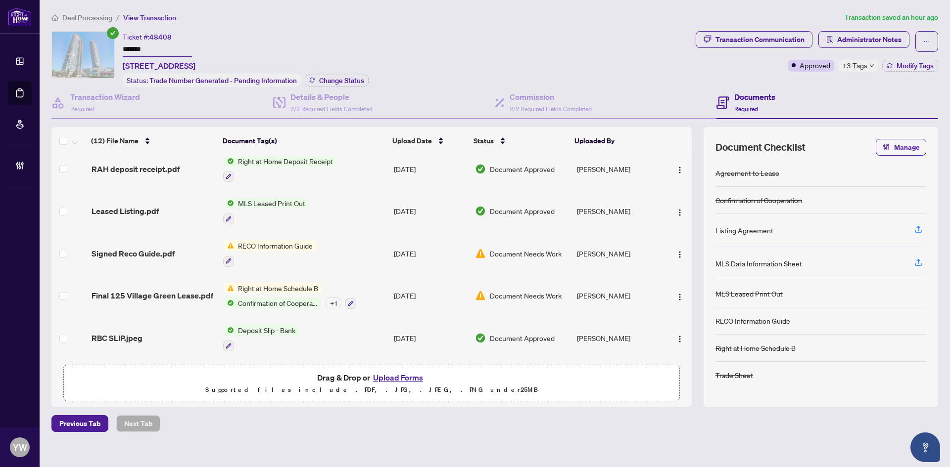
click at [87, 21] on span "Deal Processing" at bounding box center [87, 17] width 50 height 9
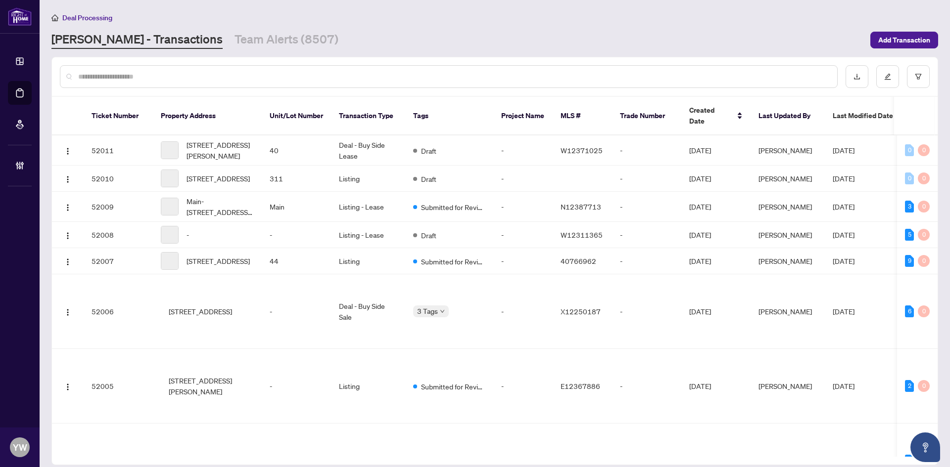
click at [106, 78] on input "text" at bounding box center [453, 76] width 751 height 11
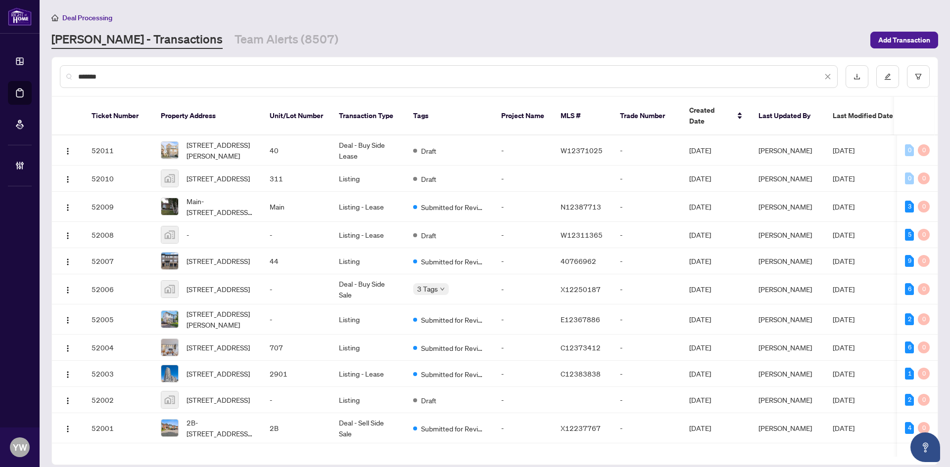
type input "*******"
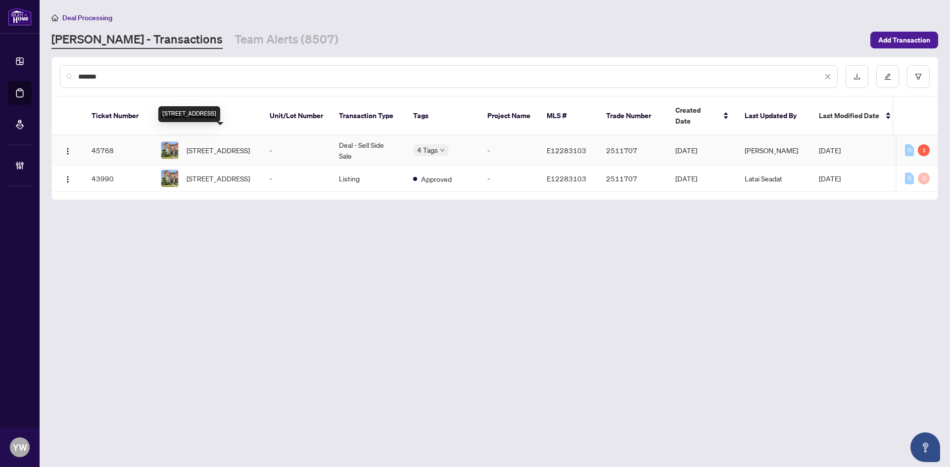
click at [204, 145] on span "17 Wandering Way, Whitby, Ontario L1R 0R3, Canada" at bounding box center [217, 150] width 63 height 11
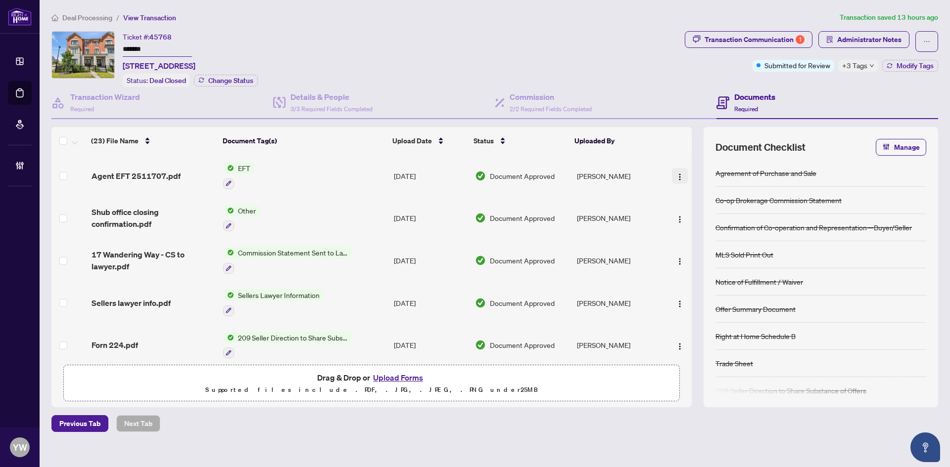
click at [677, 174] on img "button" at bounding box center [680, 177] width 8 height 8
